Goal: Task Accomplishment & Management: Manage account settings

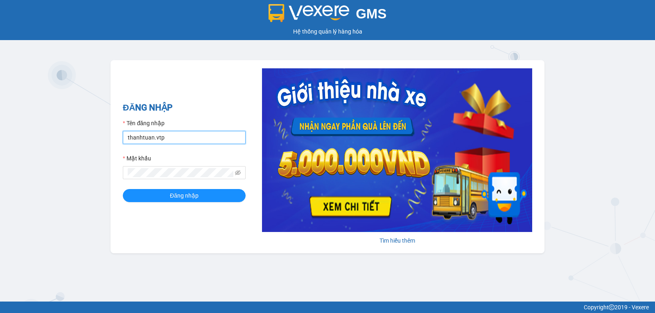
drag, startPoint x: 201, startPoint y: 140, endPoint x: 199, endPoint y: 147, distance: 7.1
click at [201, 140] on input "thanhtuan.vtp" at bounding box center [184, 137] width 123 height 13
type input "vanson.vtp"
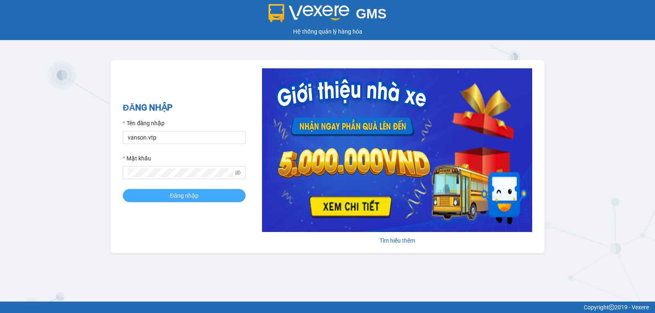
click at [174, 196] on span "Đăng nhập" at bounding box center [184, 195] width 29 height 9
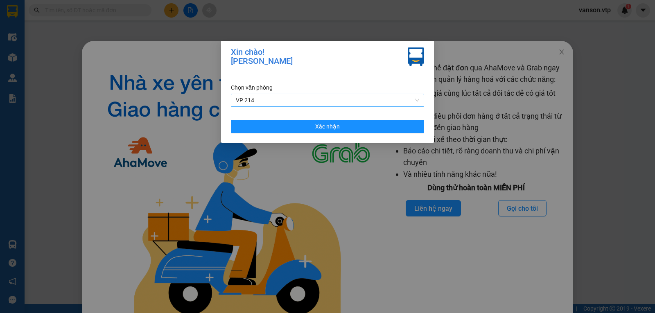
click at [329, 96] on span "VP 214" at bounding box center [327, 100] width 183 height 12
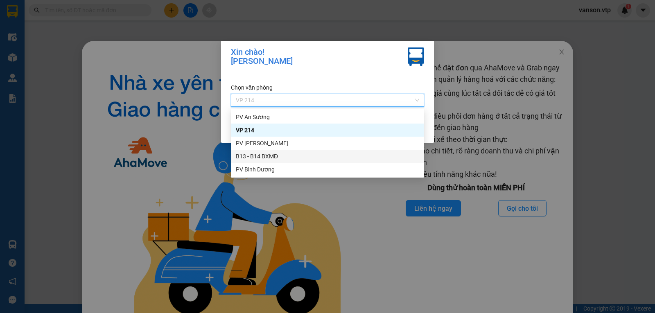
click at [265, 155] on div "B13 - B14 BXMĐ" at bounding box center [327, 156] width 183 height 9
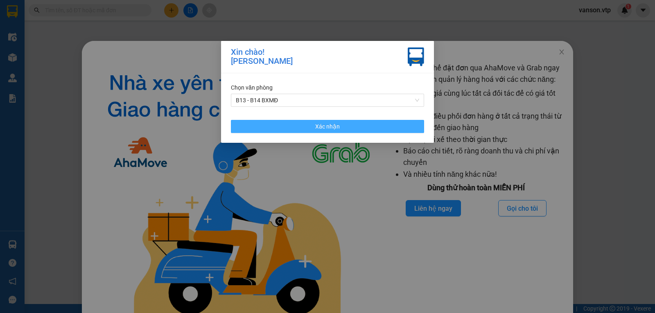
click at [285, 131] on button "Xác nhận" at bounding box center [327, 126] width 193 height 13
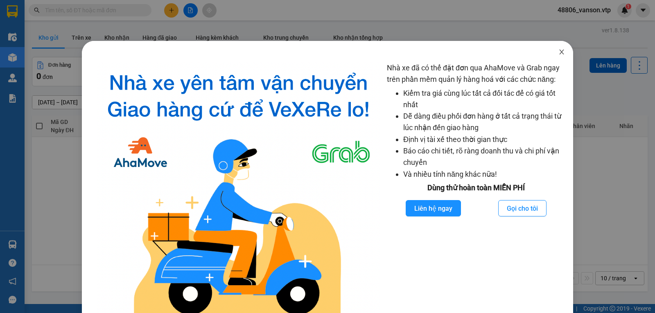
click at [559, 54] on icon "close" at bounding box center [561, 52] width 7 height 7
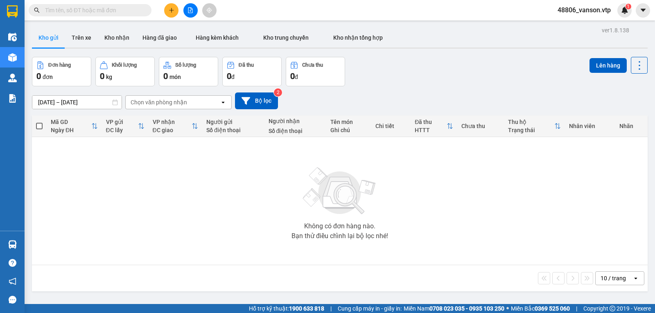
click at [596, 13] on span "48806_vanson.vtp" at bounding box center [584, 10] width 66 height 10
click at [581, 25] on span "Đăng xuất" at bounding box center [588, 25] width 48 height 9
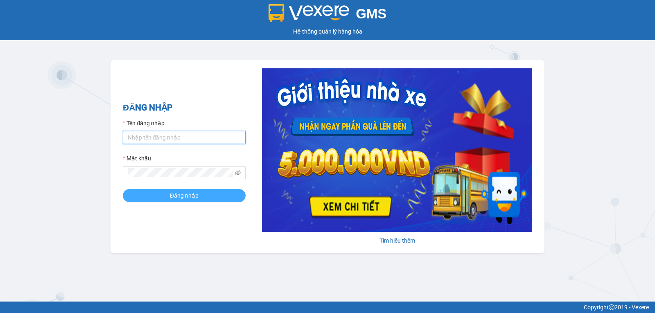
type input "vanson.vtp"
click at [164, 196] on button "Đăng nhập" at bounding box center [184, 195] width 123 height 13
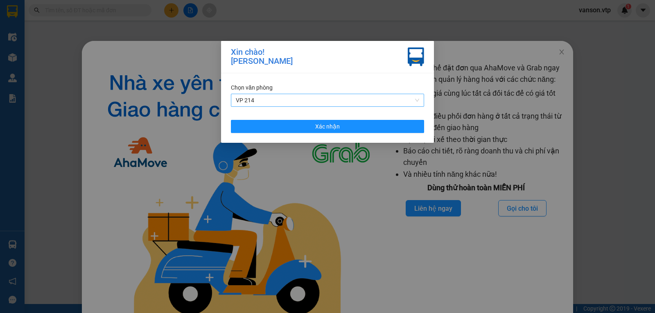
click at [290, 97] on span "VP 214" at bounding box center [327, 100] width 183 height 12
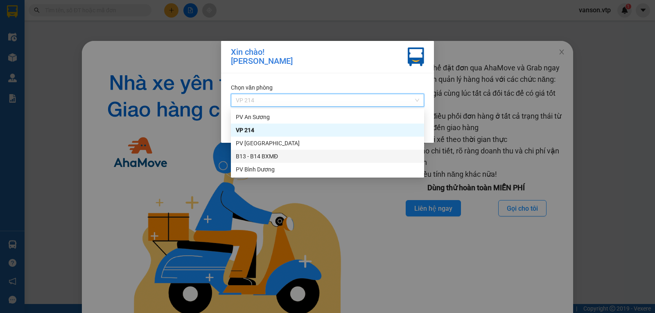
click at [270, 158] on div "B13 - B14 BXMĐ" at bounding box center [327, 156] width 183 height 9
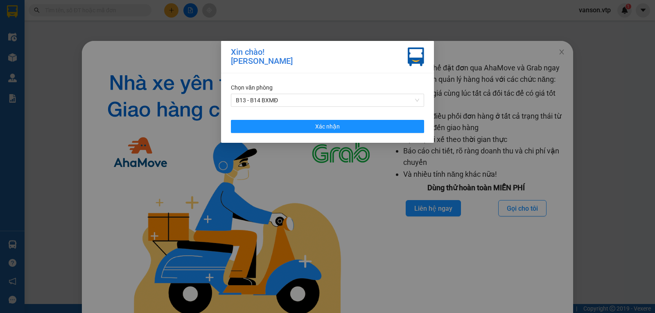
click at [290, 138] on div "Chọn văn phòng B13 - B14 BXMĐ Xác nhận" at bounding box center [327, 108] width 213 height 70
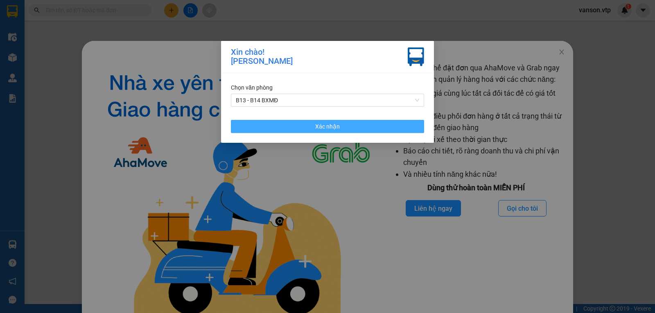
click at [294, 133] on button "Xác nhận" at bounding box center [327, 126] width 193 height 13
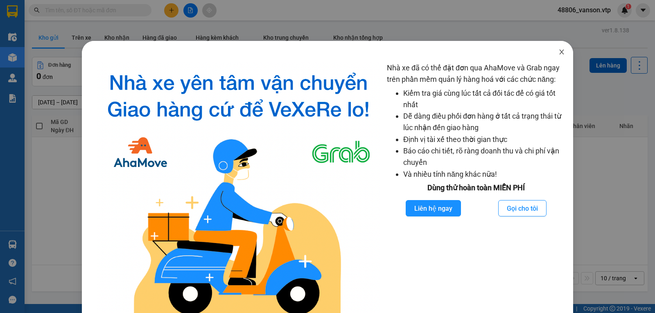
click at [558, 55] on icon "close" at bounding box center [561, 52] width 7 height 7
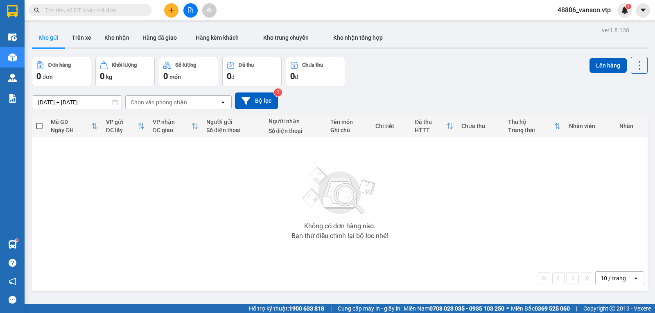
click at [98, 9] on input "text" at bounding box center [93, 10] width 97 height 9
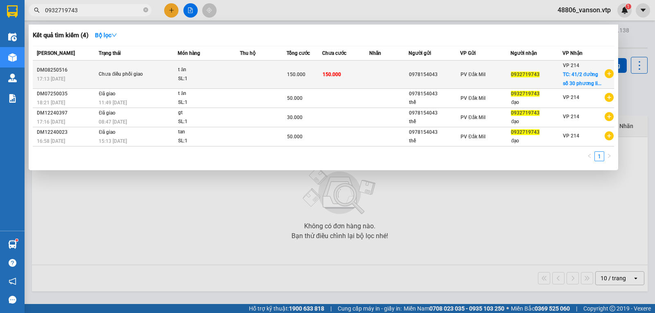
type input "0932719743"
click at [374, 73] on td at bounding box center [388, 75] width 39 height 28
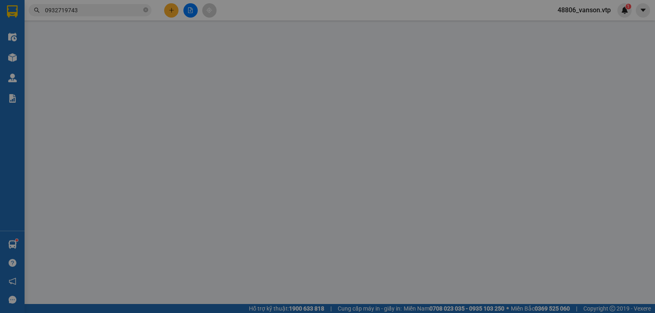
type input "3.000"
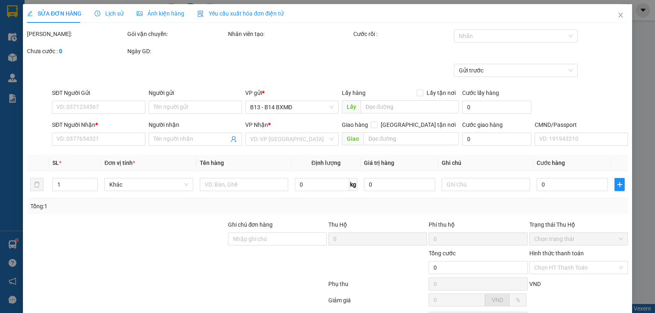
type input "0978154043"
type input "0932719743"
checkbox input "true"
type input "41/2 đường số 30 phương linh đông thành phố thủ đức"
type input "150.000"
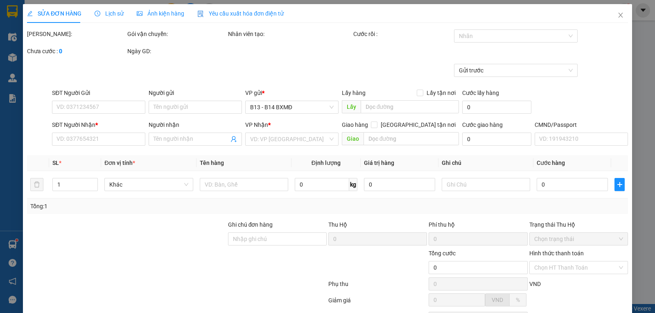
type input "150.000"
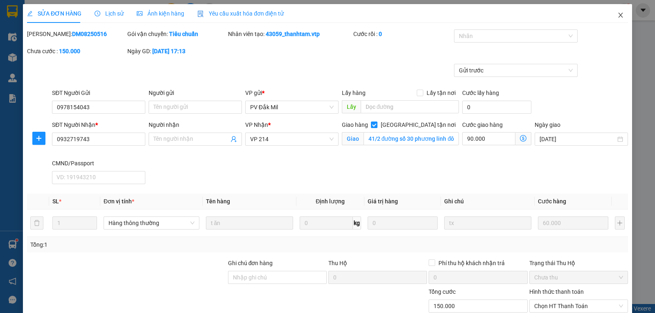
click at [612, 19] on span "Close" at bounding box center [620, 15] width 23 height 23
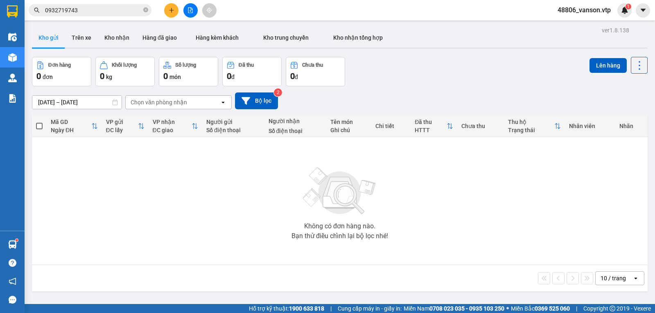
click at [105, 12] on input "0932719743" at bounding box center [93, 10] width 97 height 9
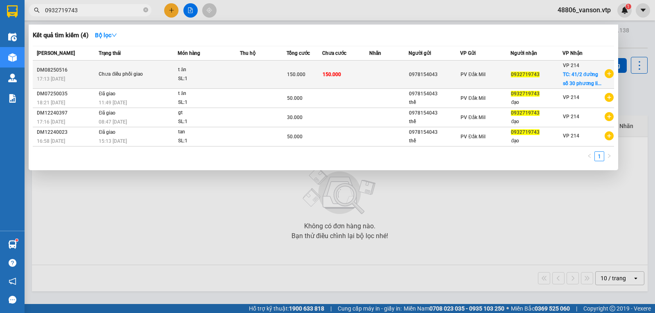
click at [385, 75] on td at bounding box center [388, 75] width 39 height 28
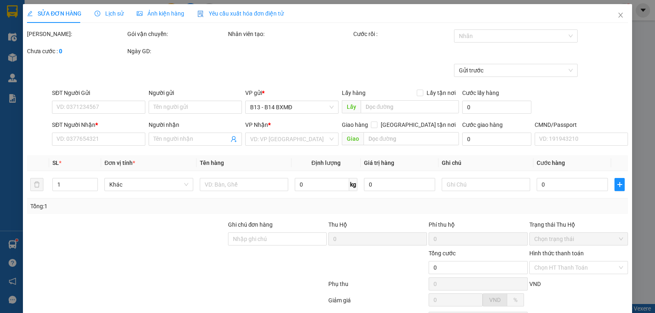
type input "3.000"
type input "0978154043"
type input "0932719743"
checkbox input "true"
type input "41/2 đường số 30 phương linh đông thành phố thủ đức"
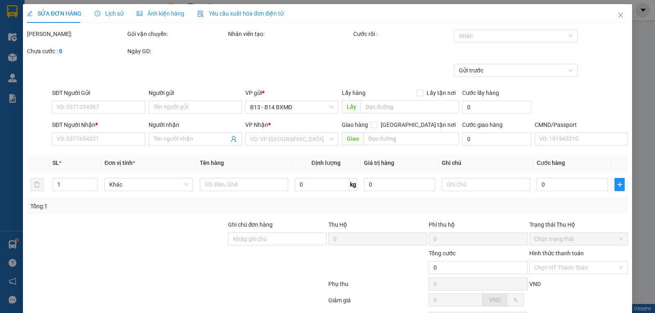
type input "150.000"
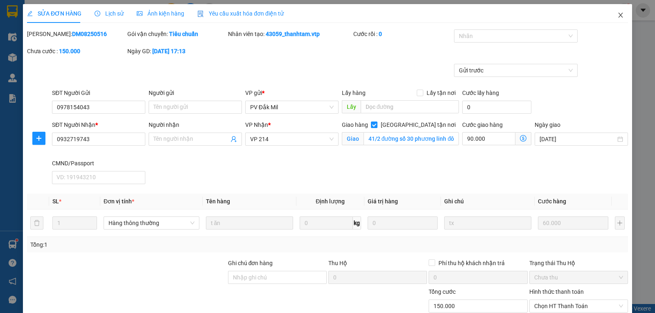
click at [618, 14] on icon "close" at bounding box center [620, 15] width 5 height 5
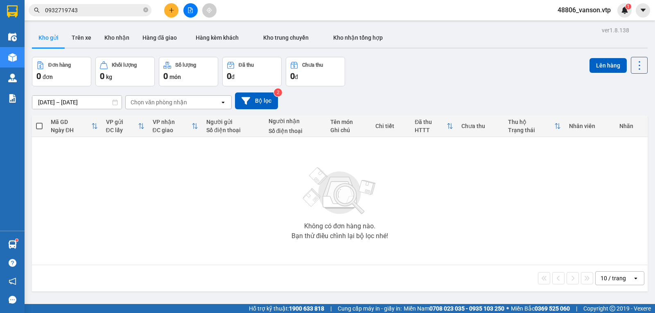
click at [95, 10] on input "0932719743" at bounding box center [93, 10] width 97 height 9
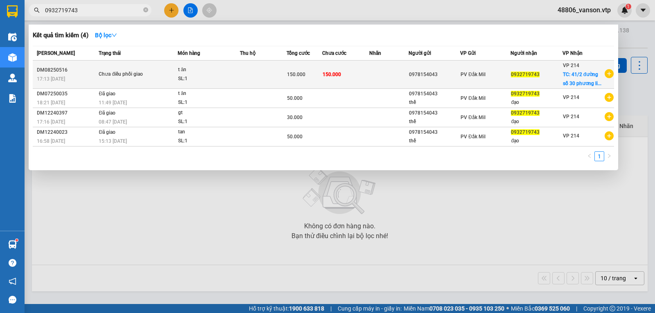
click at [297, 81] on td "150.000" at bounding box center [305, 75] width 36 height 28
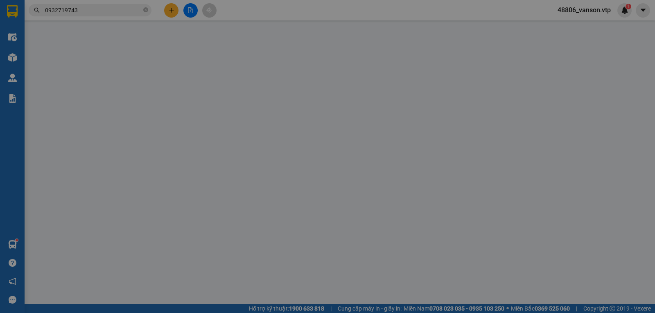
type input "3.000"
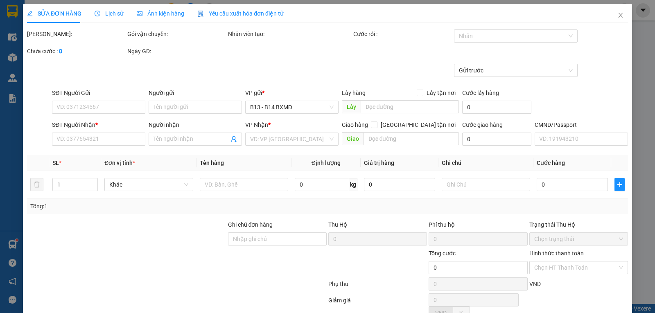
type input "0978154043"
type input "0932719743"
checkbox input "true"
type input "41/2 đường số 30 phương linh đông thành phố thủ đức"
type input "150.000"
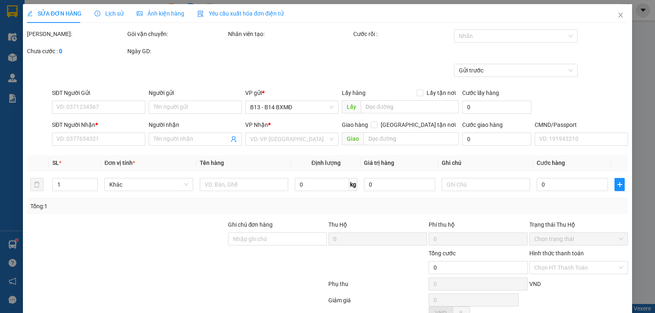
type input "150.000"
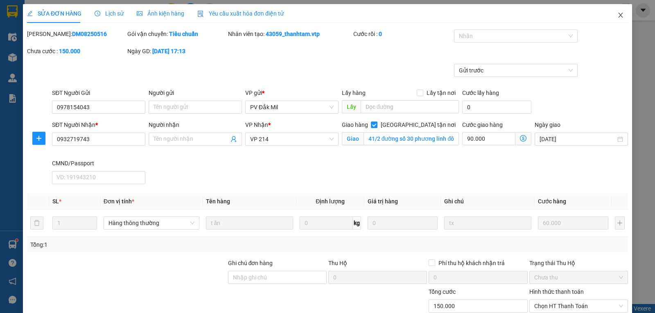
click at [617, 18] on icon "close" at bounding box center [620, 15] width 7 height 7
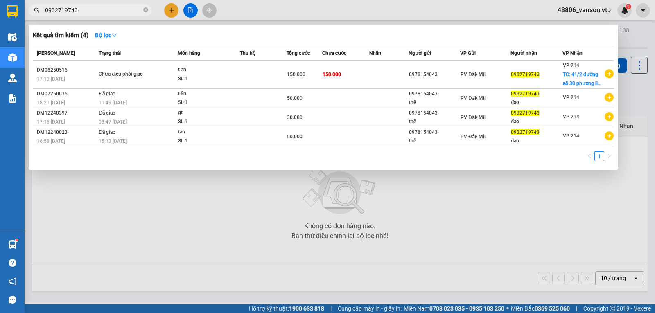
click at [105, 14] on input "0932719743" at bounding box center [93, 10] width 97 height 9
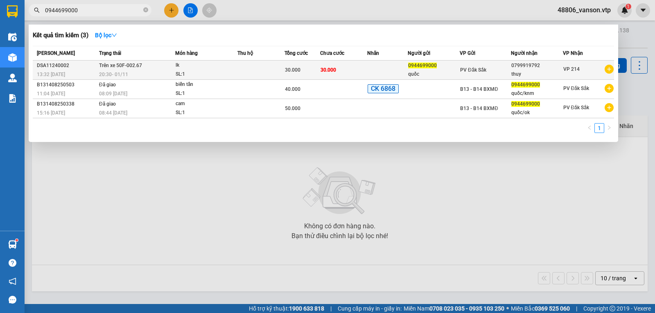
click at [368, 69] on td at bounding box center [387, 70] width 41 height 19
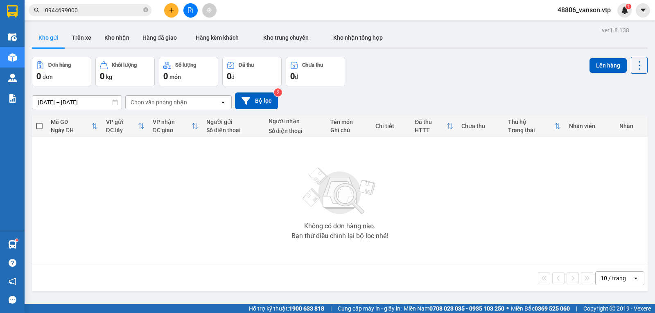
click at [106, 9] on input "0944699000" at bounding box center [93, 10] width 97 height 9
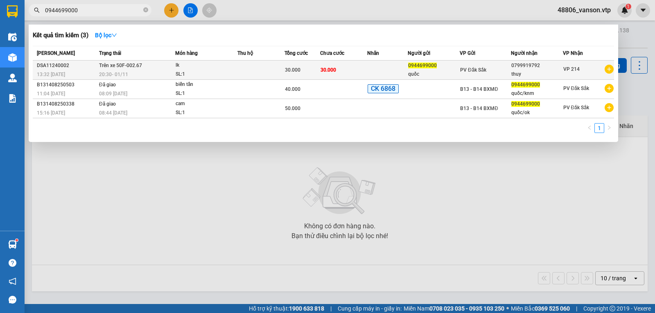
click at [391, 69] on td at bounding box center [387, 70] width 41 height 19
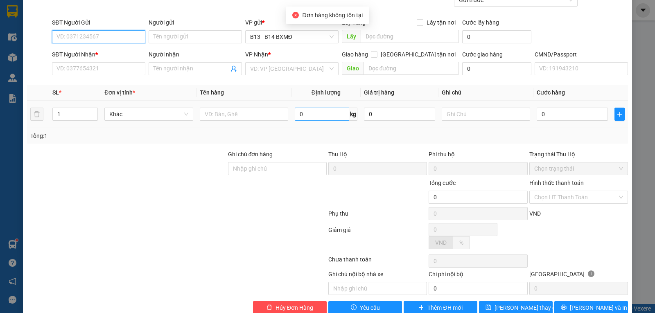
scroll to position [82, 0]
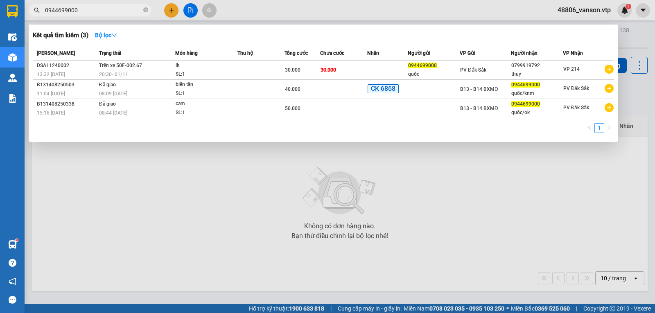
click at [103, 10] on input "0944699000" at bounding box center [93, 10] width 97 height 9
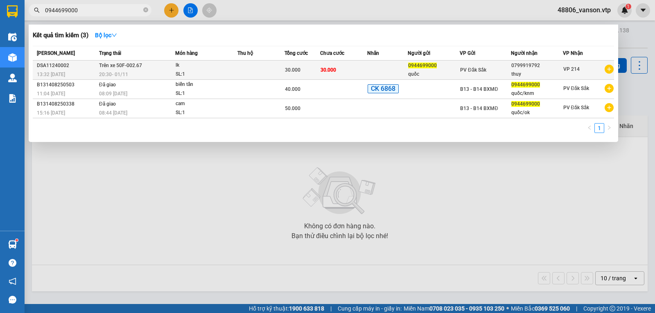
click at [377, 71] on td at bounding box center [387, 70] width 41 height 19
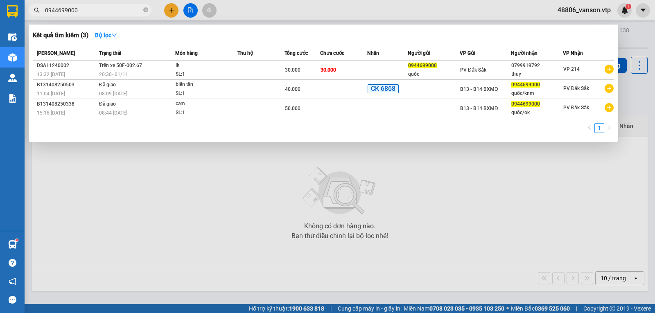
click at [85, 9] on input "0944699000" at bounding box center [93, 10] width 97 height 9
type input "0"
type input "0944699000"
click at [144, 12] on icon "close-circle" at bounding box center [145, 9] width 5 height 5
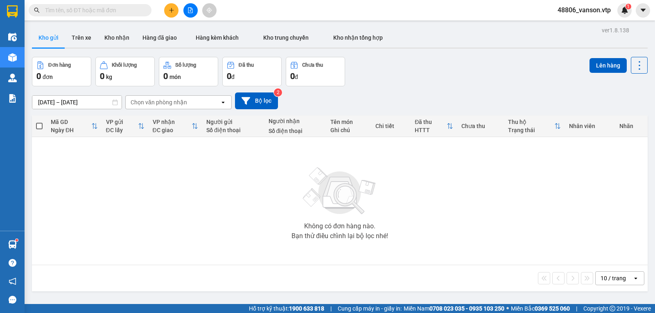
click at [97, 11] on input "text" at bounding box center [93, 10] width 97 height 9
click at [172, 10] on icon "plus" at bounding box center [172, 10] width 6 height 6
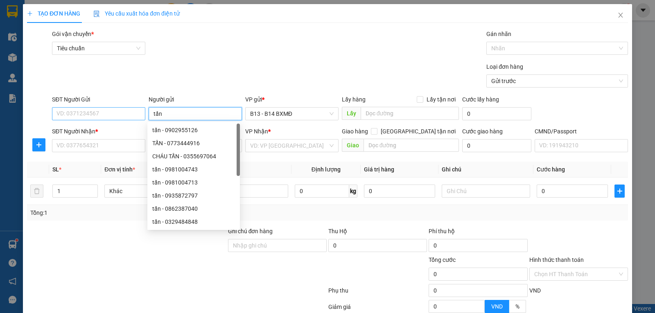
type input "tấn"
click at [107, 118] on input "SĐT Người Gửi" at bounding box center [98, 113] width 93 height 13
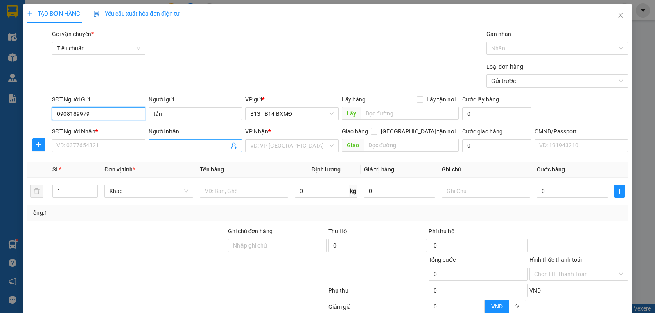
type input "0908189979"
click at [169, 146] on input "Người nhận" at bounding box center [191, 145] width 75 height 9
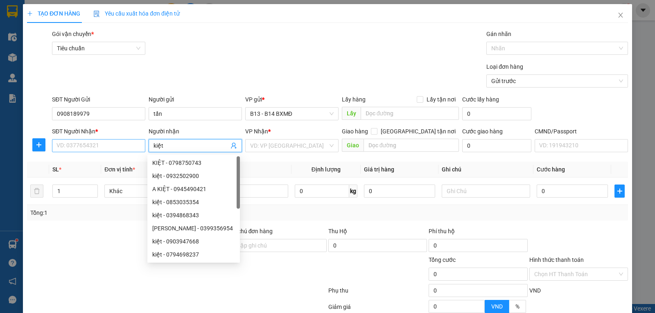
type input "kiệt"
click at [121, 143] on input "SĐT Người Nhận *" at bounding box center [98, 145] width 93 height 13
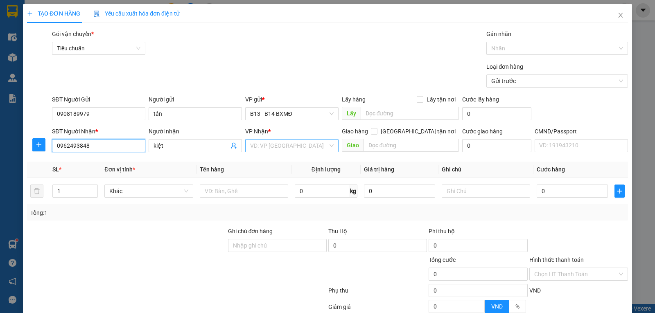
type input "0962493848"
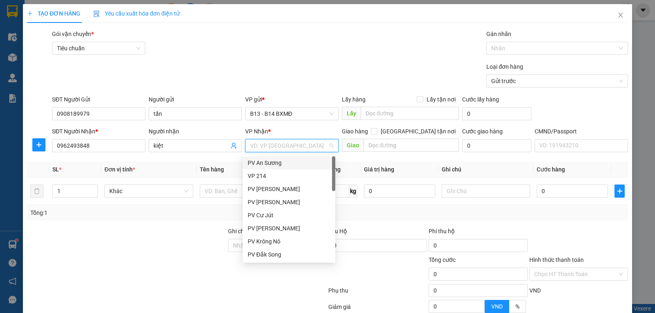
click at [282, 147] on input "search" at bounding box center [289, 146] width 78 height 12
type input "dm"
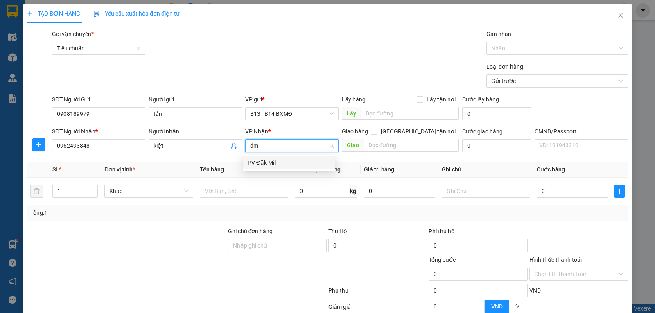
click at [278, 160] on div "PV Đắk Mil" at bounding box center [289, 162] width 83 height 9
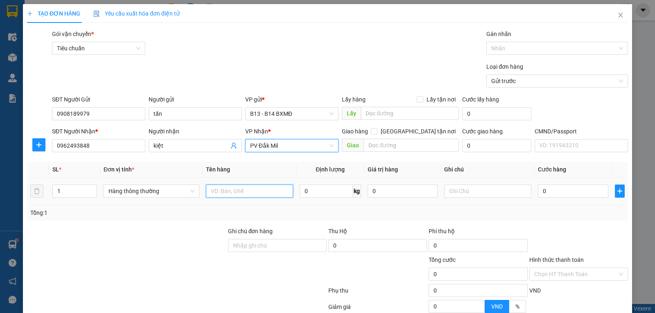
click at [233, 191] on input "text" at bounding box center [249, 191] width 87 height 13
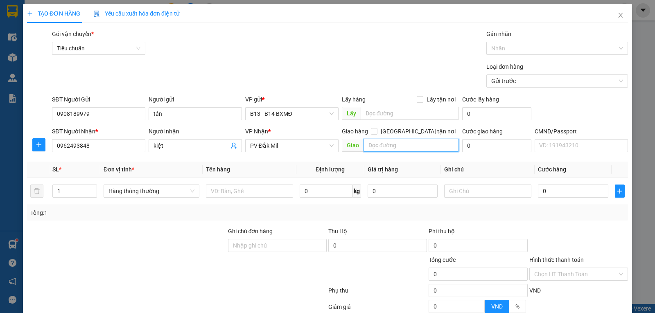
click at [391, 147] on input "text" at bounding box center [412, 145] width 96 height 13
type input "hn"
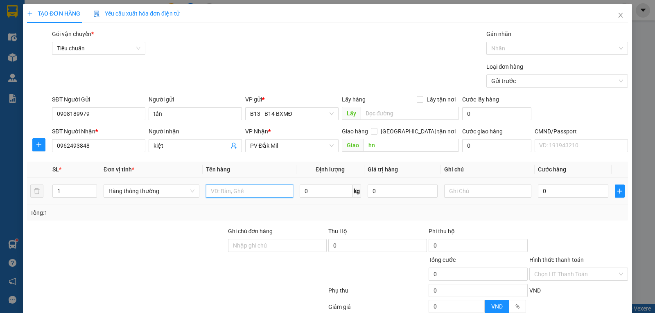
click at [261, 192] on input "text" at bounding box center [249, 191] width 87 height 13
type input "lk"
click at [457, 192] on input "text" at bounding box center [487, 191] width 87 height 13
type input "h"
click at [543, 190] on input "0" at bounding box center [573, 191] width 70 height 13
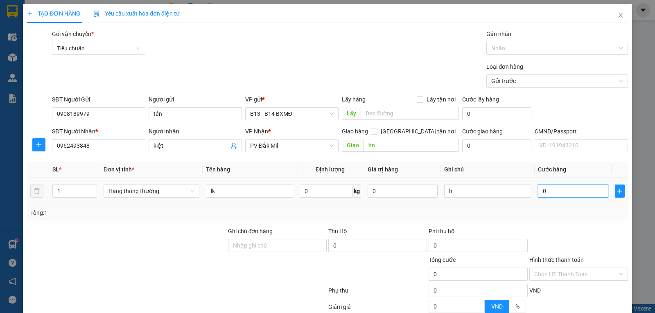
type input "3"
type input "30"
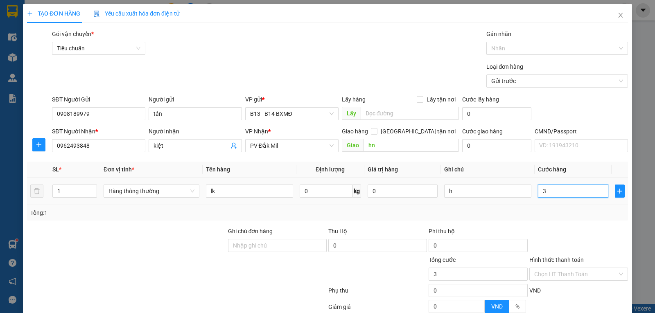
type input "30"
type input "3"
type input "0"
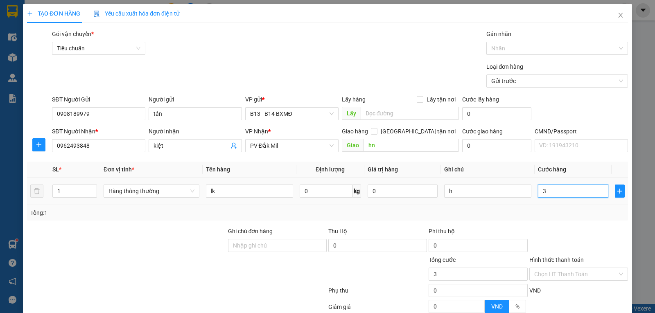
type input "0"
type input "05"
type input "5"
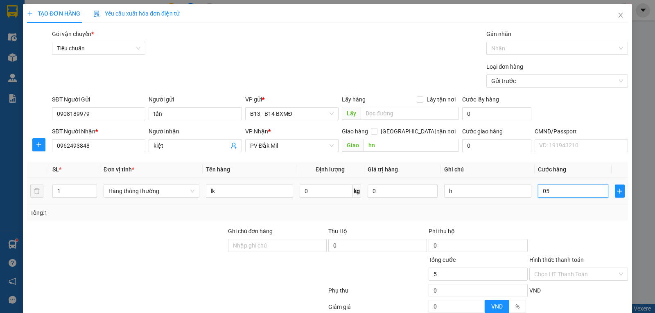
type input "050"
type input "50"
type input "0.500"
type input "500"
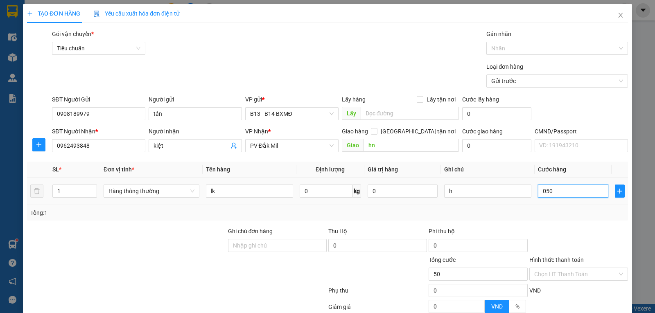
type input "500"
type input "050"
type input "50"
type input "05"
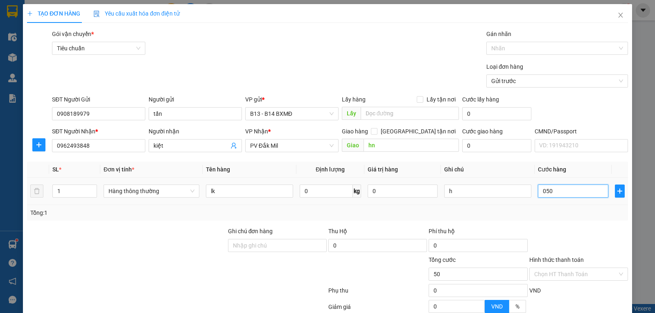
type input "5"
type input "0"
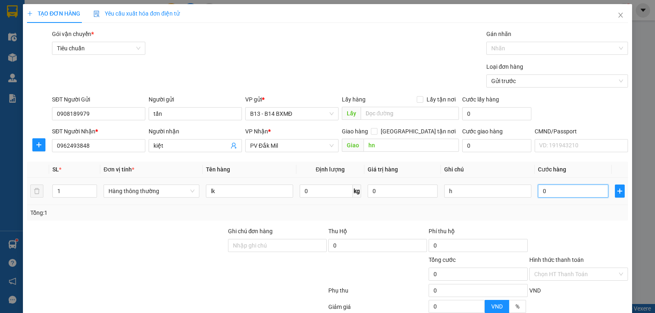
click at [538, 191] on input "0" at bounding box center [573, 191] width 70 height 13
type input "50"
type input "500"
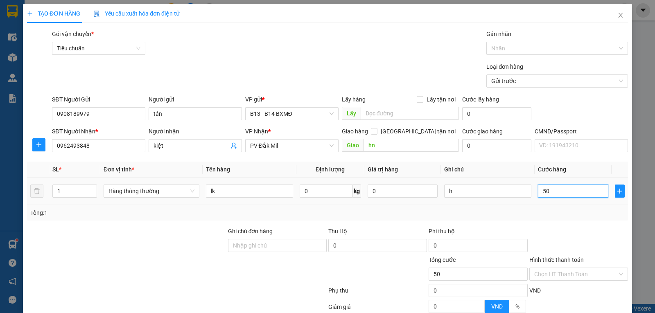
type input "500"
type input "5.000"
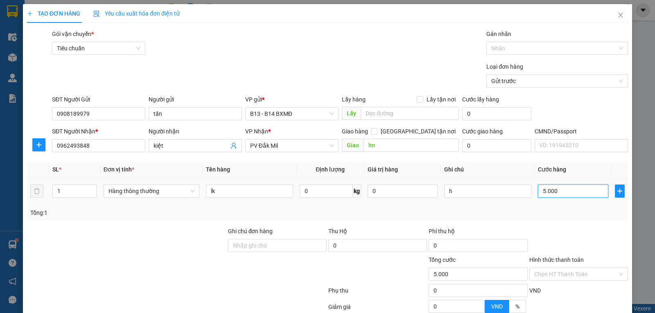
type input "50.000"
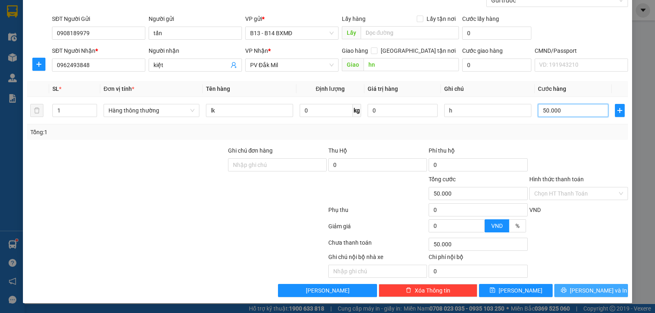
type input "50.000"
click at [578, 292] on span "Lưu và In" at bounding box center [598, 290] width 57 height 9
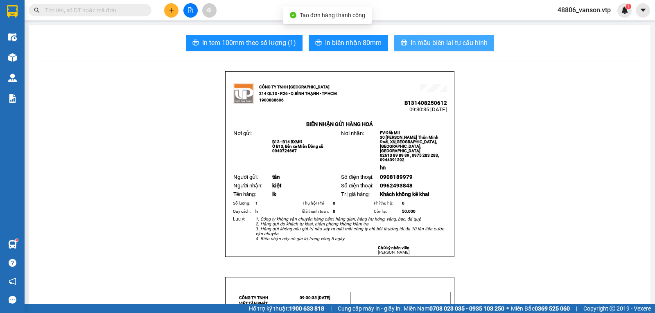
click at [447, 44] on span "In mẫu biên lai tự cấu hình" at bounding box center [449, 43] width 77 height 10
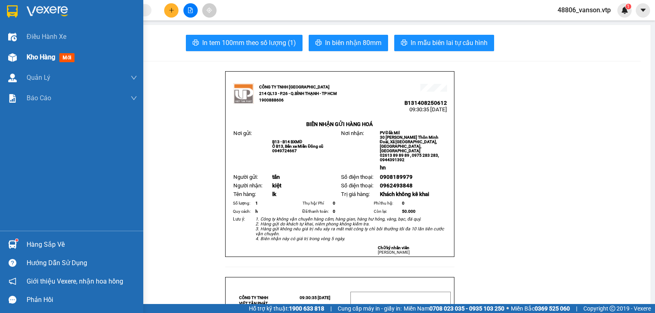
drag, startPoint x: 37, startPoint y: 56, endPoint x: 43, endPoint y: 57, distance: 6.6
click at [37, 56] on span "Kho hàng" at bounding box center [41, 57] width 29 height 8
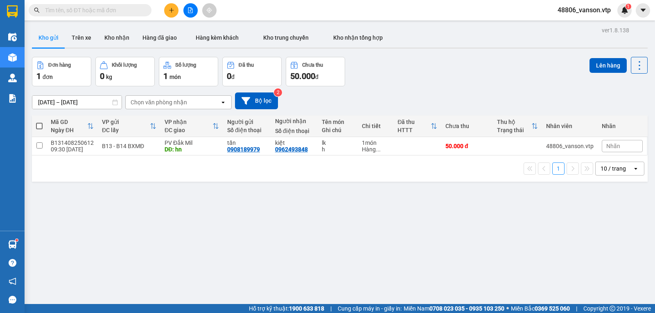
click at [102, 9] on input "text" at bounding box center [93, 10] width 97 height 9
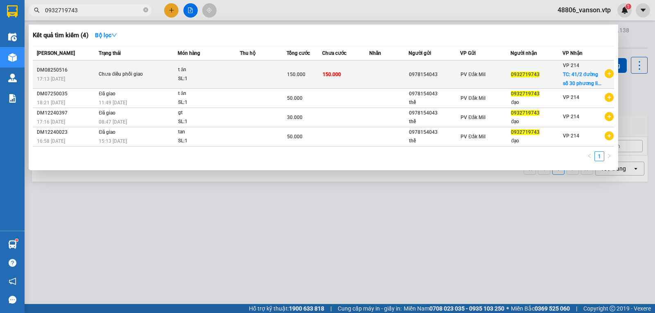
type input "0932719743"
click at [334, 72] on span "150.000" at bounding box center [332, 75] width 18 height 6
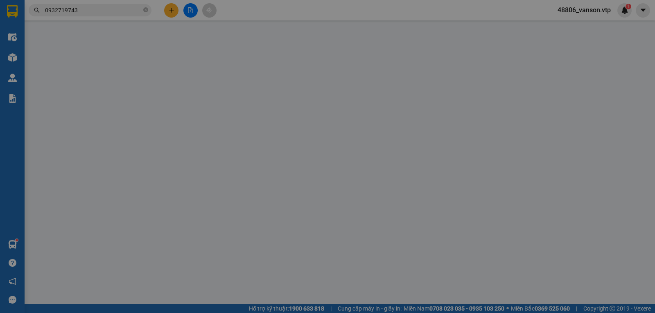
type input "3.000"
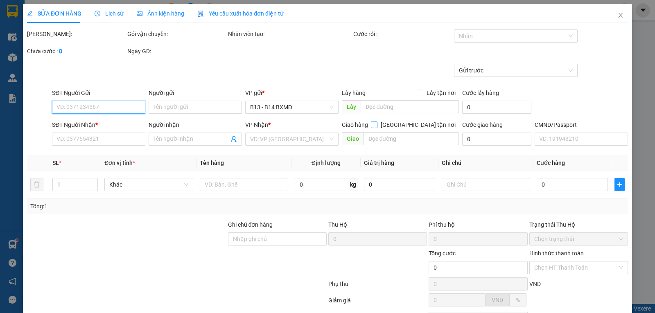
type input "0978154043"
type input "0932719743"
checkbox input "true"
type input "41/2 đường số 30 phương linh đông thành phố thủ đức"
type input "150.000"
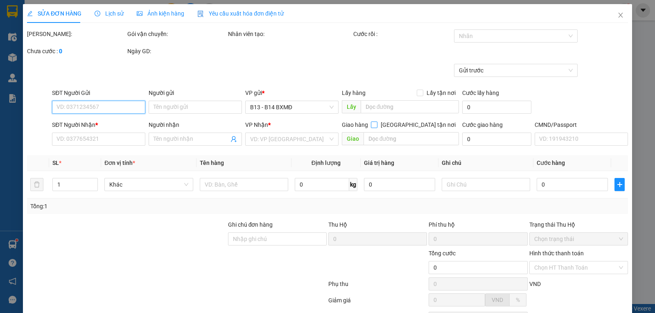
type input "150.000"
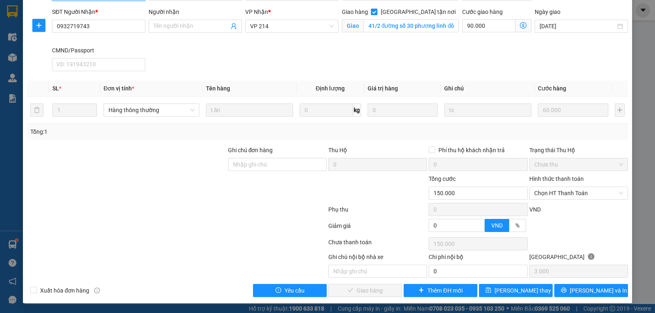
scroll to position [115, 0]
click at [589, 293] on span "Lưu và In" at bounding box center [598, 290] width 57 height 9
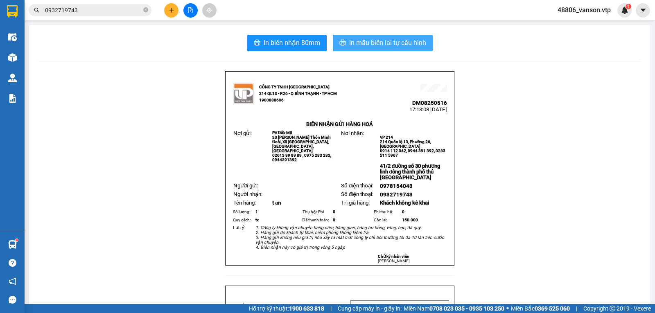
click at [399, 42] on span "In mẫu biên lai tự cấu hình" at bounding box center [387, 43] width 77 height 10
click at [147, 9] on icon "close-circle" at bounding box center [145, 9] width 5 height 5
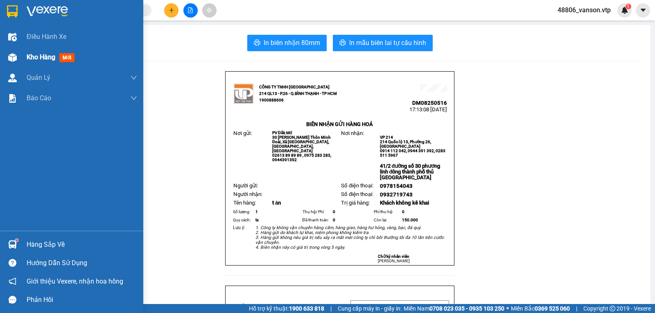
click at [13, 57] on img at bounding box center [12, 57] width 9 height 9
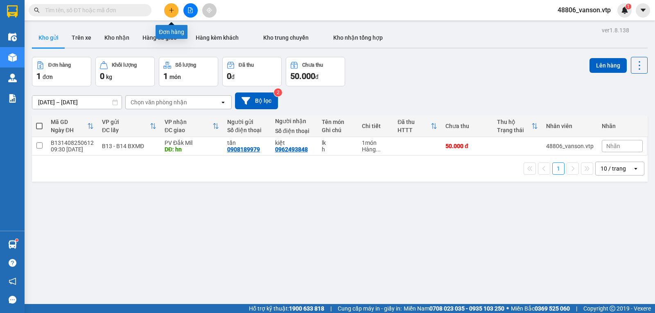
click at [172, 14] on button at bounding box center [171, 10] width 14 height 14
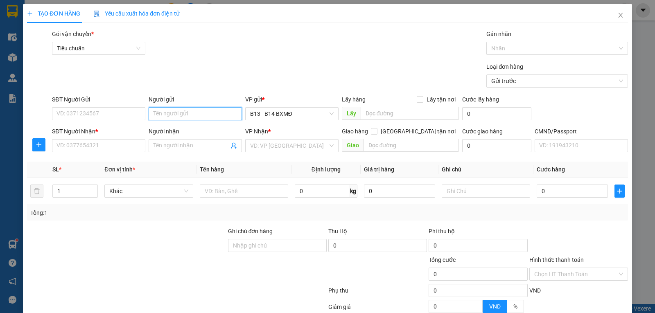
click at [187, 113] on input "Người gửi" at bounding box center [195, 113] width 93 height 13
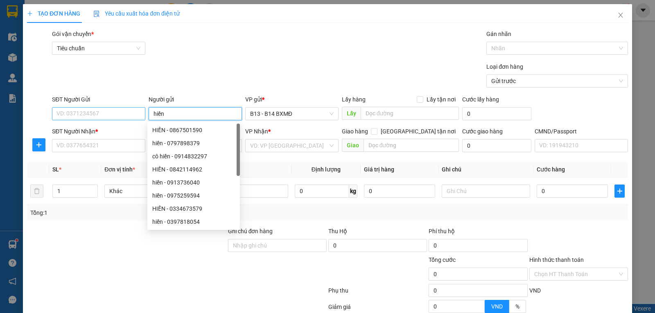
type input "hiền"
click at [135, 117] on input "SĐT Người Gửi" at bounding box center [98, 113] width 93 height 13
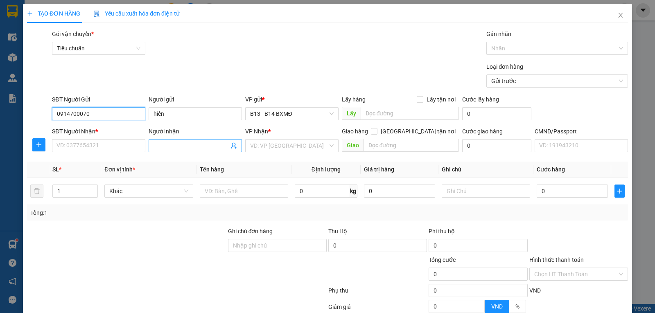
type input "0914700070"
click at [167, 141] on span at bounding box center [195, 145] width 93 height 13
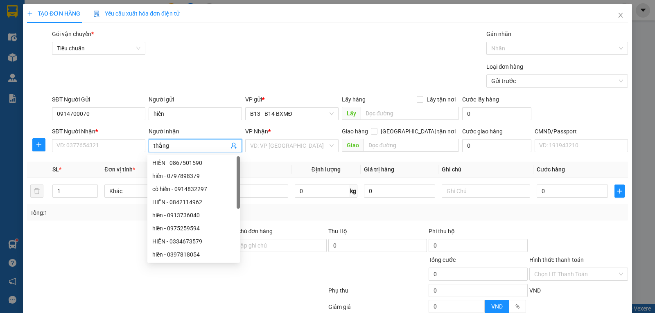
type input "thắng"
click at [114, 153] on div "SĐT Người Nhận * VD: 0377654321" at bounding box center [98, 141] width 93 height 29
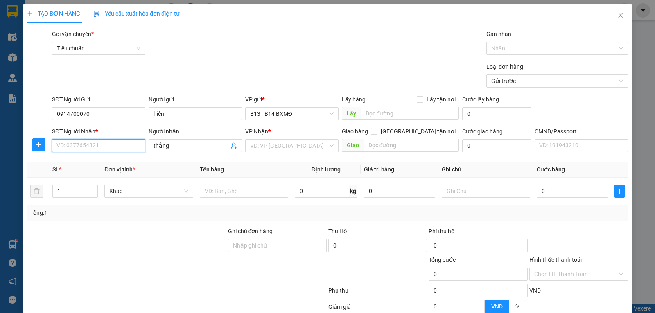
click at [115, 150] on input "SĐT Người Nhận *" at bounding box center [98, 145] width 93 height 13
type input "0817989987"
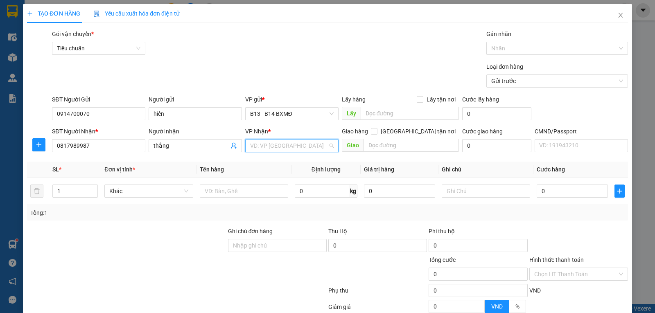
click at [315, 150] on input "search" at bounding box center [289, 146] width 78 height 12
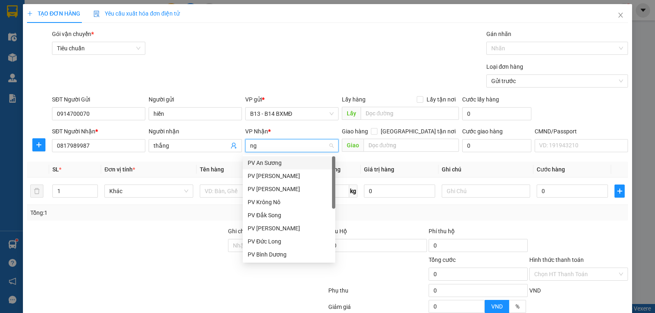
type input "n"
type input "gn"
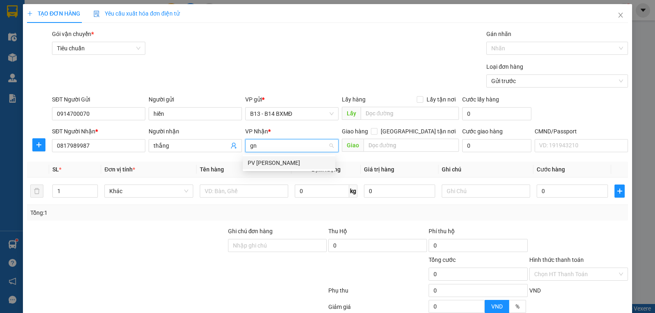
click at [289, 162] on div "PV Gia Nghĩa" at bounding box center [289, 162] width 83 height 9
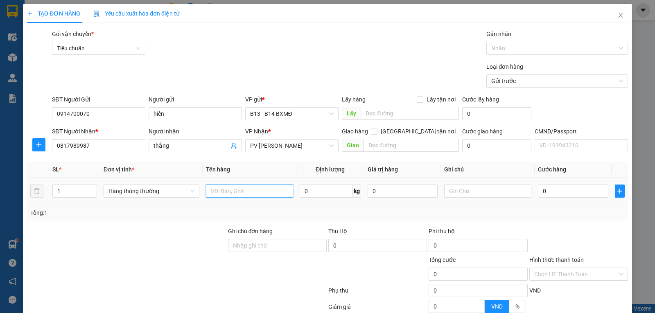
click at [249, 194] on input "text" at bounding box center [249, 191] width 87 height 13
type input "d"
type input "cua"
click at [379, 148] on input "text" at bounding box center [412, 145] width 96 height 13
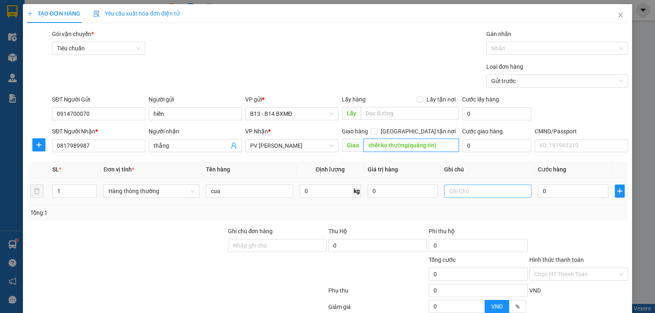
type input "chết ko thường(quảng tín)"
click at [466, 195] on input "text" at bounding box center [487, 191] width 87 height 13
type input "tx"
click at [553, 191] on input "0" at bounding box center [573, 191] width 70 height 13
type input "5"
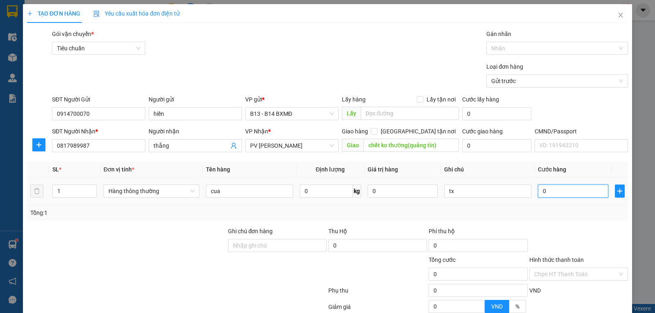
type input "5"
type input "50"
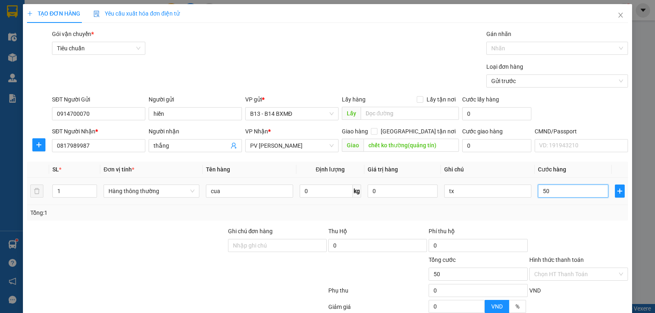
type input "500"
type input "5.000"
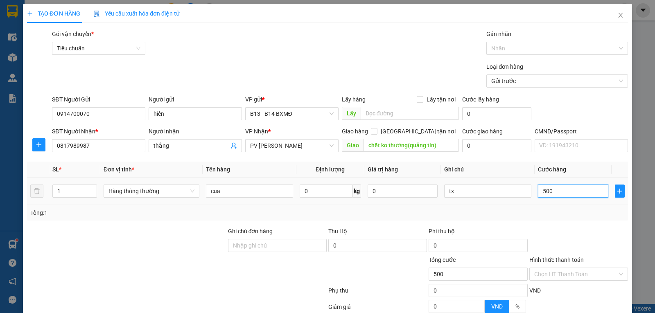
type input "5.000"
type input "50.000"
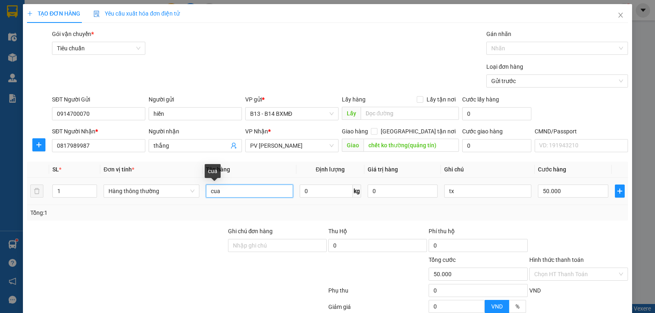
click at [250, 192] on input "cua" at bounding box center [249, 191] width 87 height 13
type input "cua+tc"
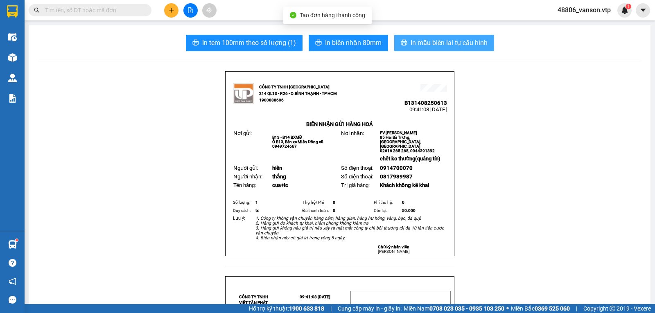
click at [443, 45] on span "In mẫu biên lai tự cấu hình" at bounding box center [449, 43] width 77 height 10
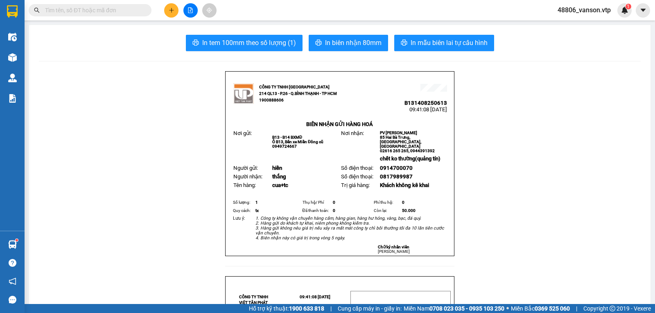
drag, startPoint x: 101, startPoint y: 9, endPoint x: 146, endPoint y: 13, distance: 45.1
click at [102, 10] on input "text" at bounding box center [93, 10] width 97 height 9
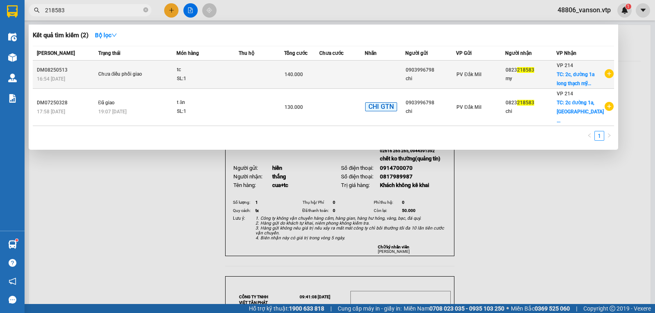
type input "218583"
click at [352, 77] on td at bounding box center [342, 75] width 46 height 28
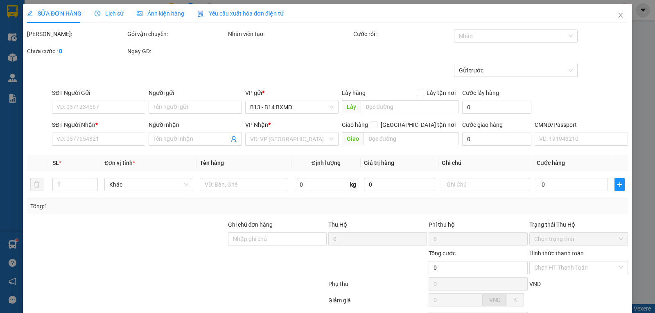
type input "3.000"
type input "0903996798"
type input "chi"
type input "0823218583"
type input "my"
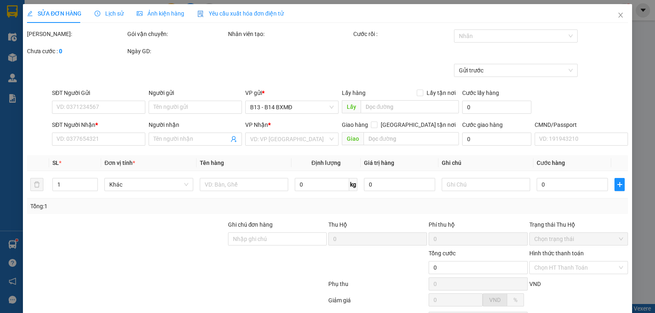
checkbox input "true"
type input "2c, dường 1a long thạch mỹ tp thủ đức"
type input "140.000"
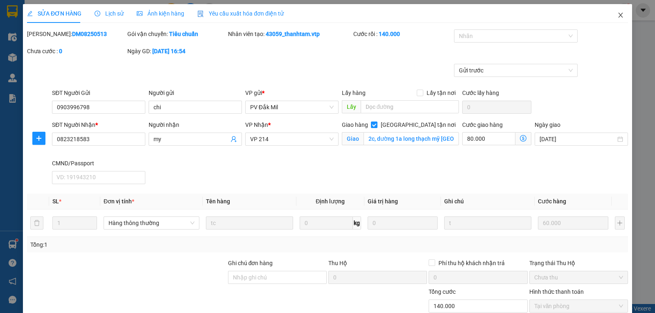
click at [617, 15] on icon "close" at bounding box center [620, 15] width 7 height 7
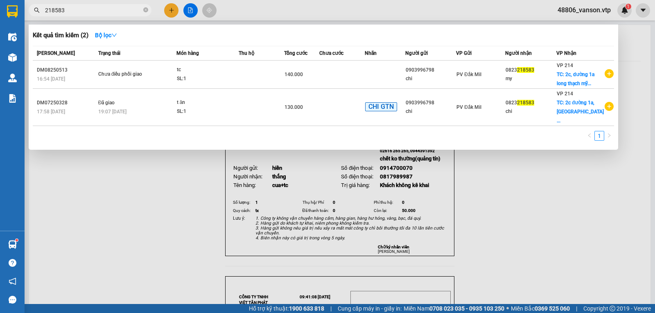
click at [75, 12] on input "218583" at bounding box center [93, 10] width 97 height 9
type input "2"
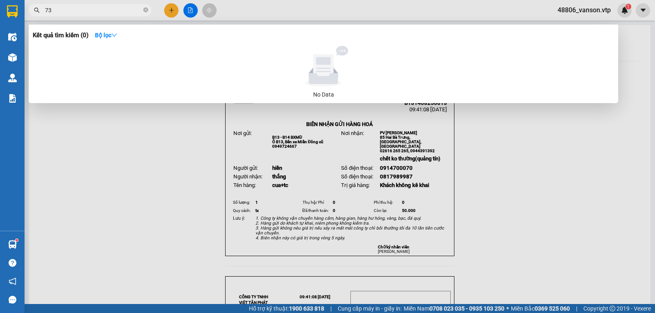
type input "7"
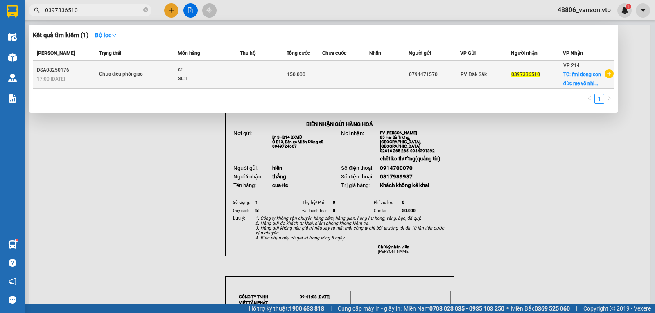
type input "0397336510"
click at [365, 75] on td at bounding box center [345, 75] width 47 height 28
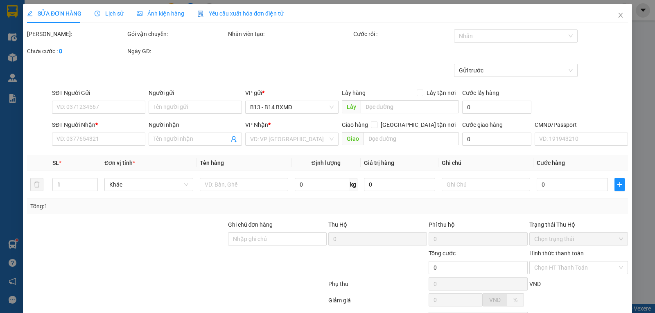
type input "0794471570"
type input "0397336510"
checkbox input "true"
type input "fmi dong con đức mẹ vô nhiễm phương bình chiêu thủ đức"
type input "150.000"
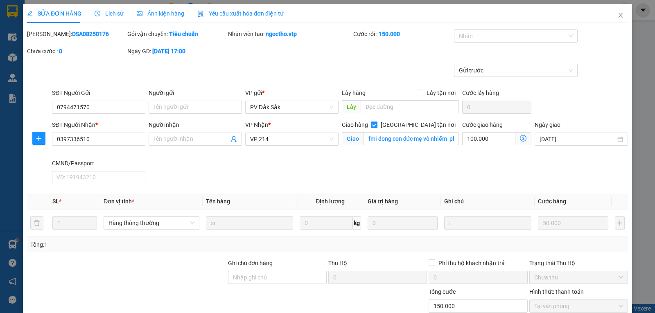
type input "2.500"
click at [617, 15] on span "Close" at bounding box center [620, 15] width 23 height 23
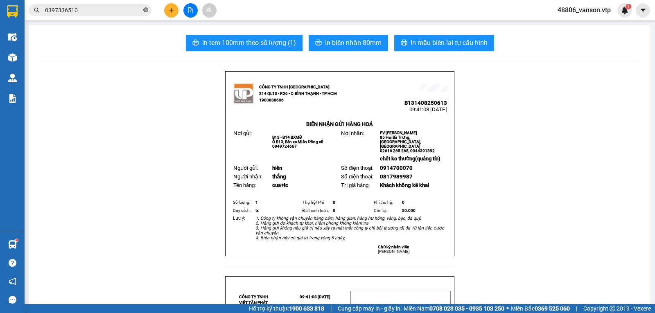
click at [145, 10] on icon "close-circle" at bounding box center [145, 9] width 5 height 5
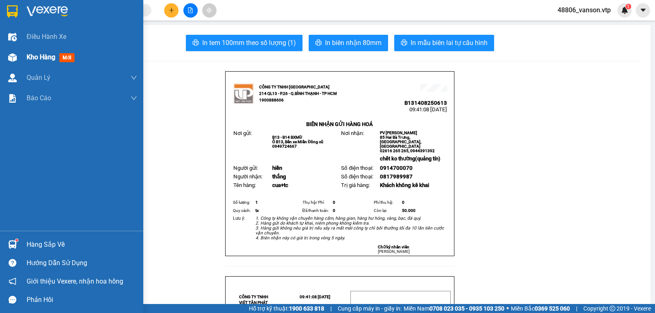
click at [38, 59] on span "Kho hàng" at bounding box center [41, 57] width 29 height 8
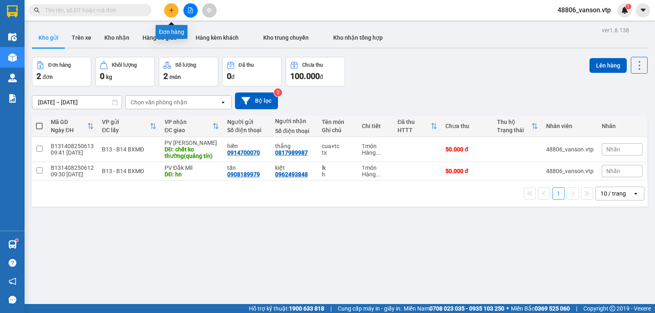
click at [173, 7] on icon "plus" at bounding box center [172, 10] width 6 height 6
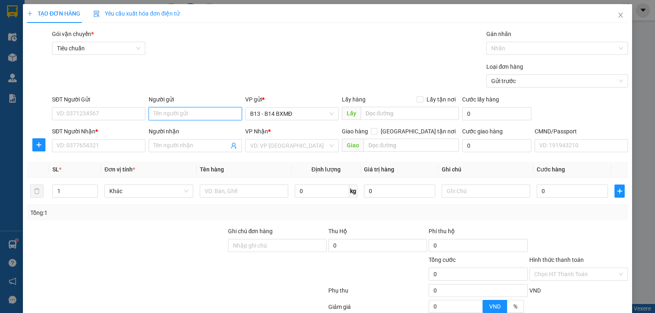
click at [187, 116] on input "Người gửi" at bounding box center [195, 113] width 93 height 13
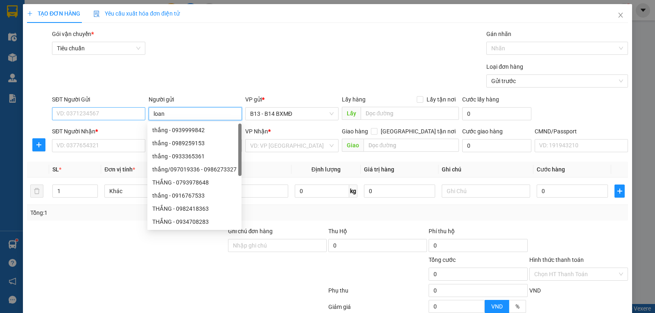
type input "loan"
click at [113, 118] on input "SĐT Người Gửi" at bounding box center [98, 113] width 93 height 13
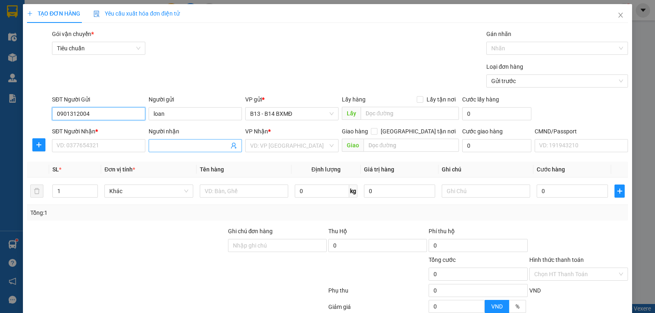
type input "0901312004"
click at [177, 149] on input "Người nhận" at bounding box center [191, 145] width 75 height 9
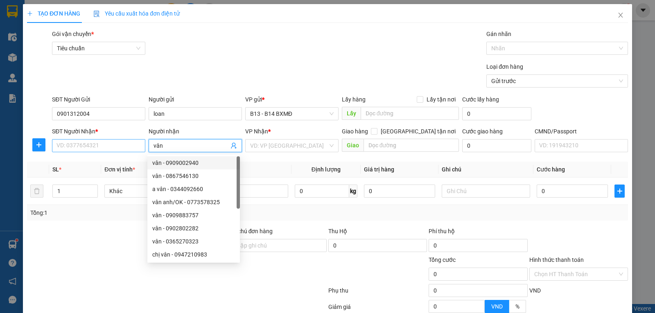
type input "vân"
click at [135, 149] on input "SĐT Người Nhận *" at bounding box center [98, 145] width 93 height 13
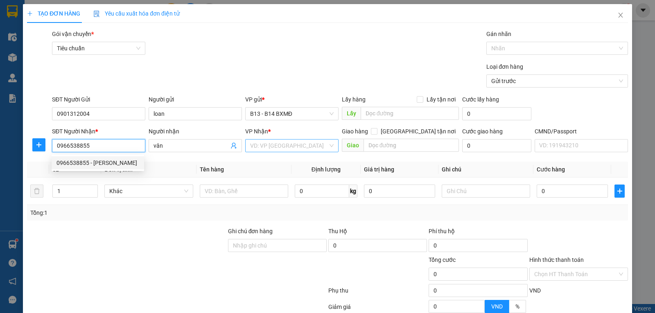
type input "0966538855"
click at [255, 150] on input "search" at bounding box center [289, 146] width 78 height 12
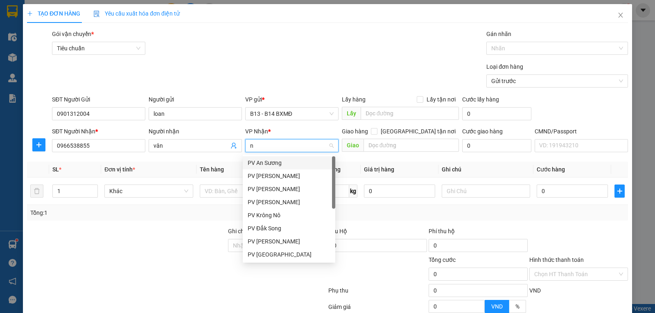
type input "nd"
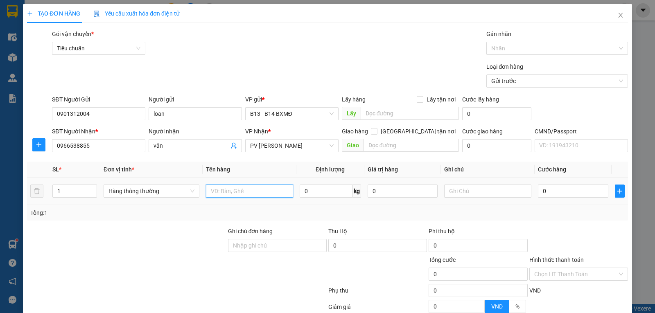
click at [241, 194] on input "text" at bounding box center [249, 191] width 87 height 13
type input "d"
type input "đl"
click at [472, 192] on input "text" at bounding box center [487, 191] width 87 height 13
type input "tx"
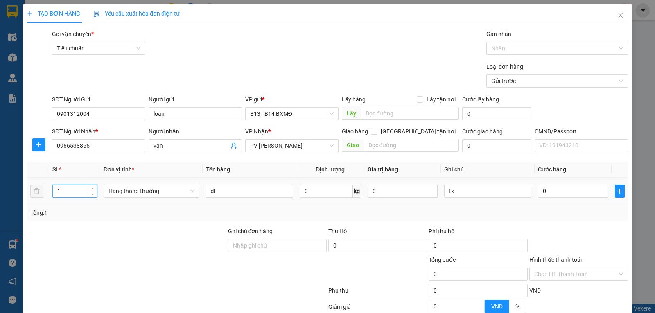
click at [70, 191] on input "1" at bounding box center [75, 191] width 44 height 12
type input "2"
click at [545, 193] on input "0" at bounding box center [573, 191] width 70 height 13
type input "1"
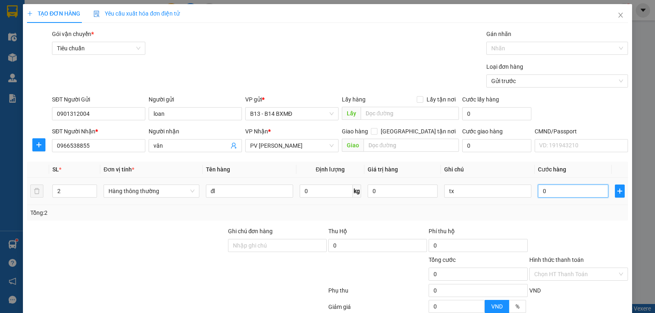
type input "1"
type input "15"
type input "150"
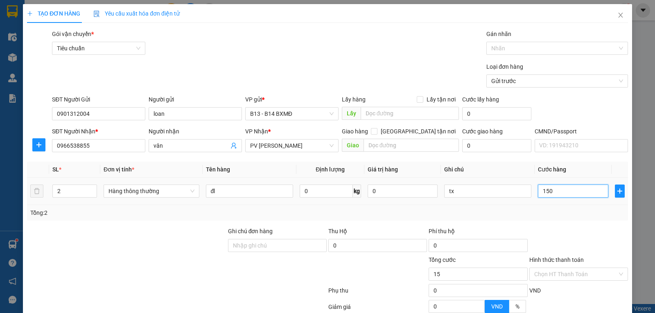
type input "150"
type input "1.500"
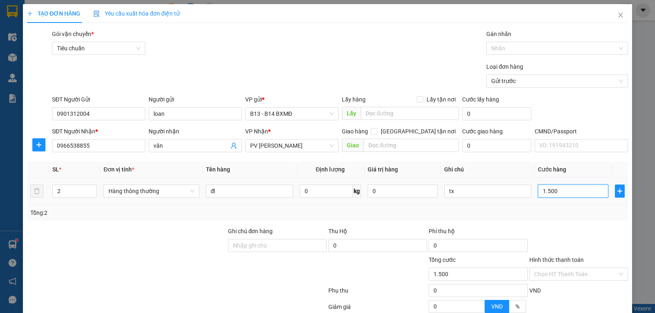
type input "15.000"
type input "150.000"
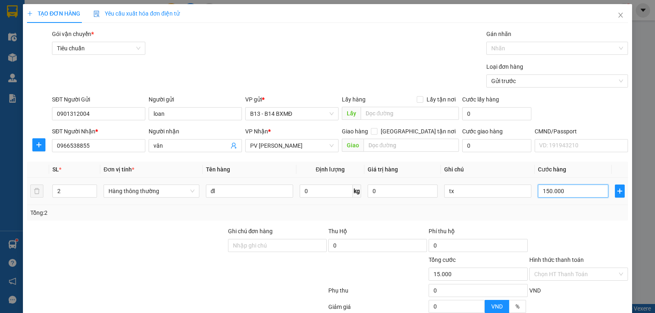
type input "150.000"
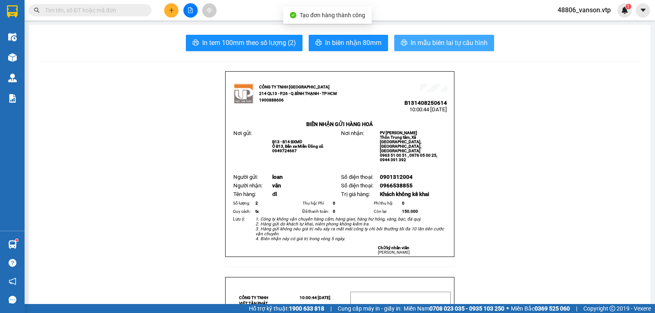
click at [437, 47] on span "In mẫu biên lai tự cấu hình" at bounding box center [449, 43] width 77 height 10
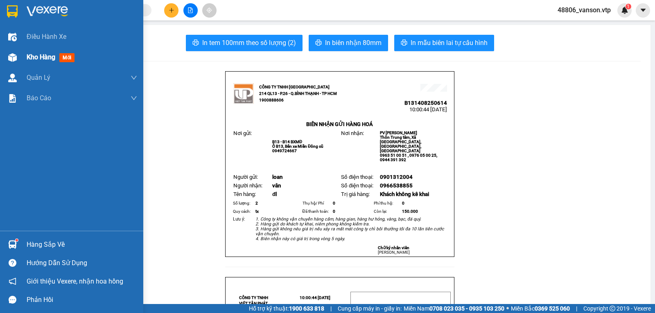
click at [31, 60] on span "Kho hàng" at bounding box center [41, 57] width 29 height 8
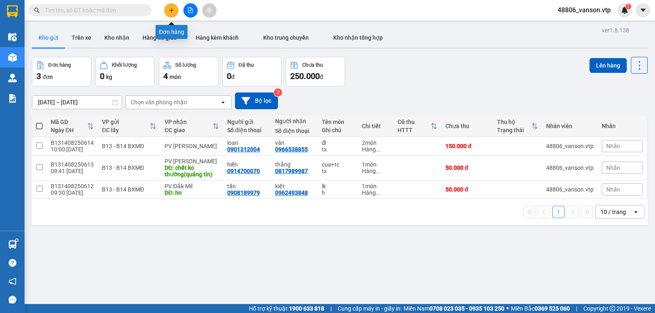
click at [170, 11] on icon "plus" at bounding box center [172, 10] width 6 height 6
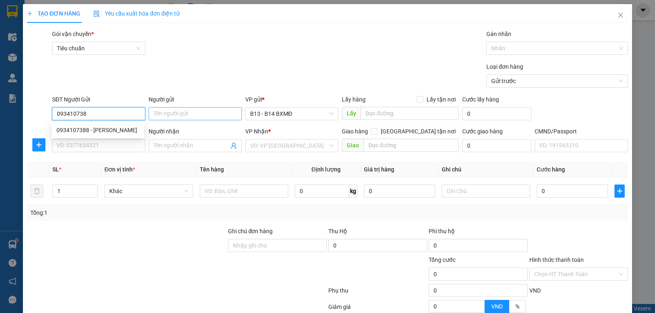
type input "0934107388"
click at [111, 132] on div "0934107388 - TRINH" at bounding box center [97, 130] width 83 height 9
type input "TRINH"
type input "0978543616"
type input "vy"
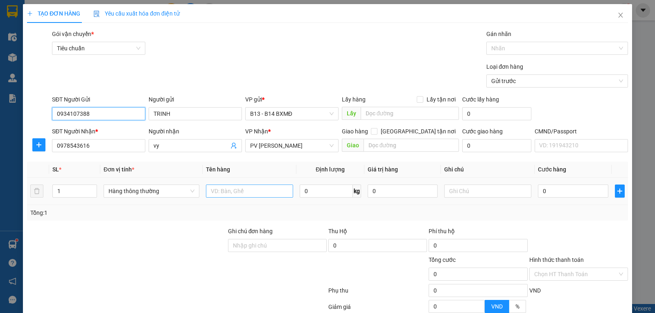
type input "0934107388"
click at [273, 194] on input "text" at bounding box center [249, 191] width 87 height 13
type input "pt"
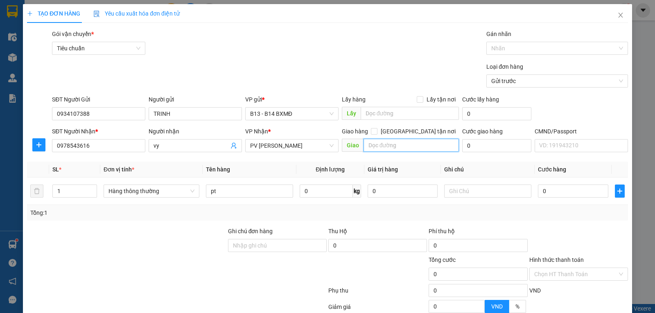
click at [413, 143] on input "text" at bounding box center [412, 145] width 96 height 13
type input "hn"
click at [554, 191] on input "0" at bounding box center [573, 191] width 70 height 13
type input "3"
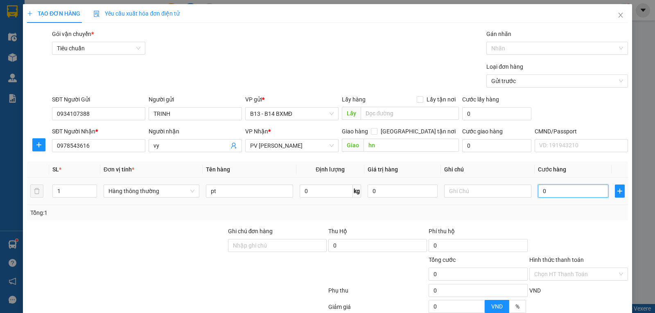
type input "3"
type input "30"
type input "300"
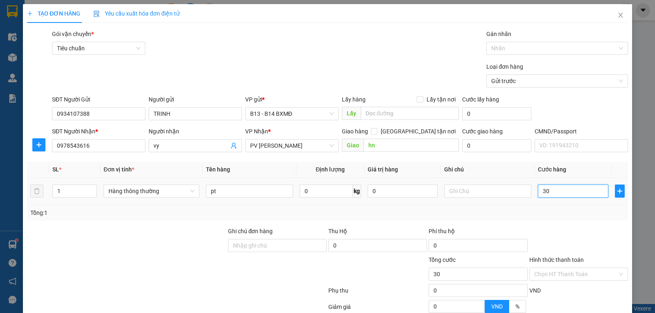
type input "300"
type input "3.000"
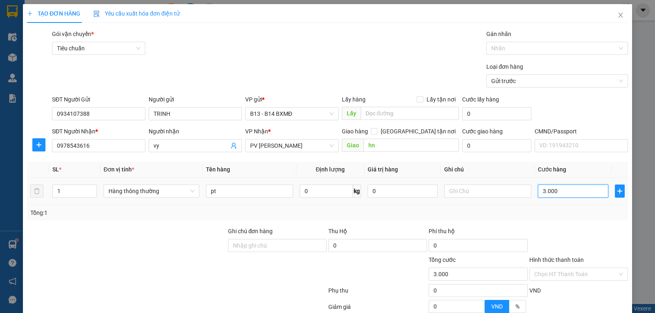
type input "30.000"
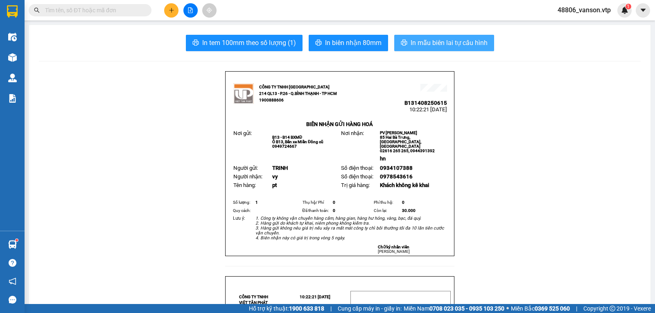
click at [411, 39] on span "In mẫu biên lai tự cấu hình" at bounding box center [449, 43] width 77 height 10
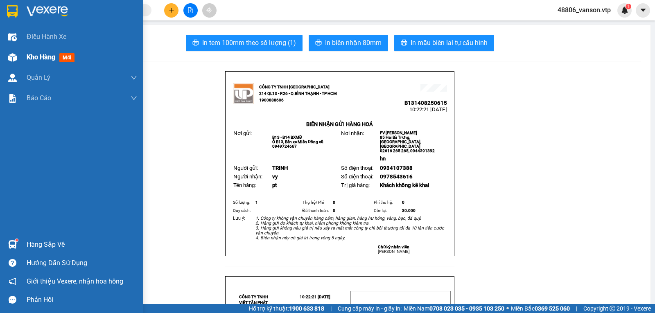
click at [29, 57] on span "Kho hàng" at bounding box center [41, 57] width 29 height 8
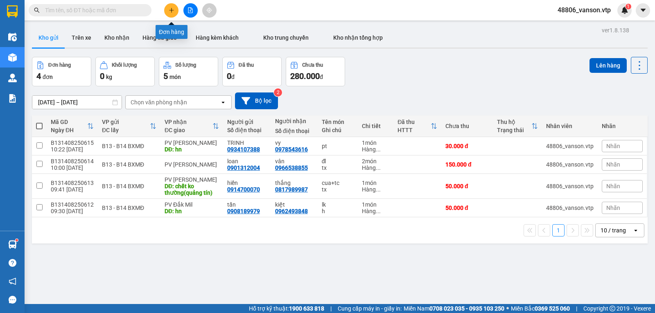
click at [172, 9] on icon "plus" at bounding box center [172, 10] width 6 height 6
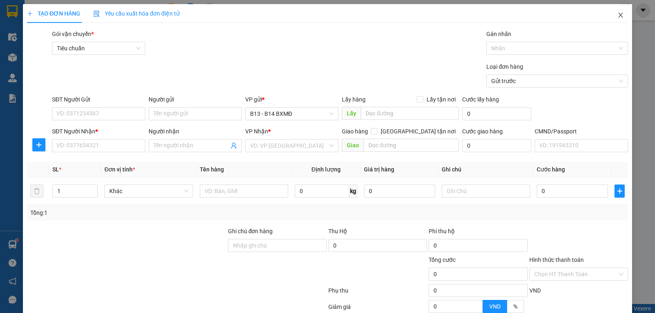
click at [617, 15] on icon "close" at bounding box center [620, 15] width 7 height 7
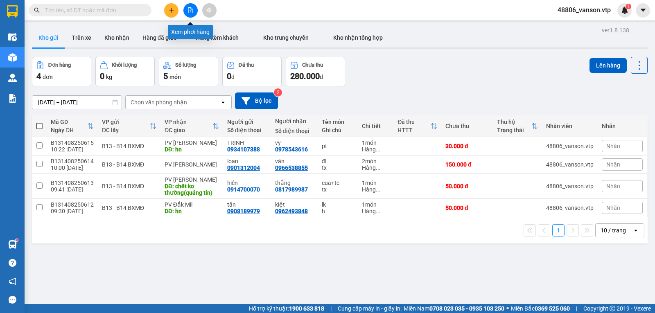
click at [193, 7] on icon "file-add" at bounding box center [190, 10] width 6 height 6
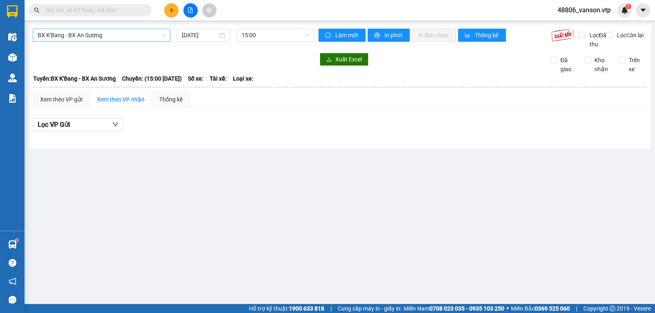
click at [163, 34] on span "BX K'Bang - BX An Sương" at bounding box center [102, 35] width 128 height 12
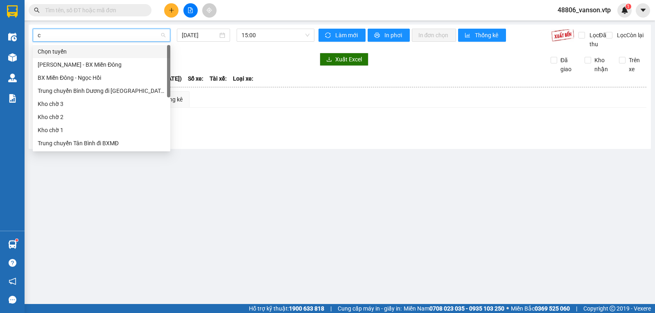
type input "cj"
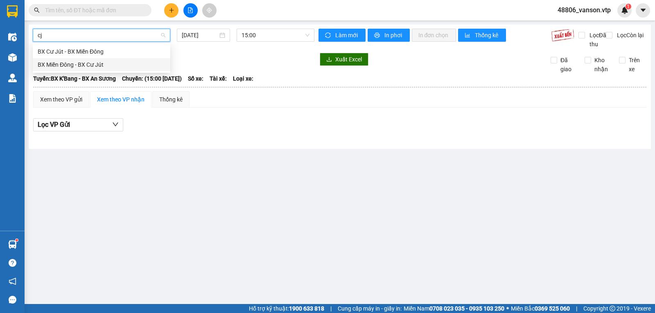
click at [95, 63] on div "BX Miền Đông - BX Cư Jút" at bounding box center [102, 64] width 128 height 9
type input "13/08/2025"
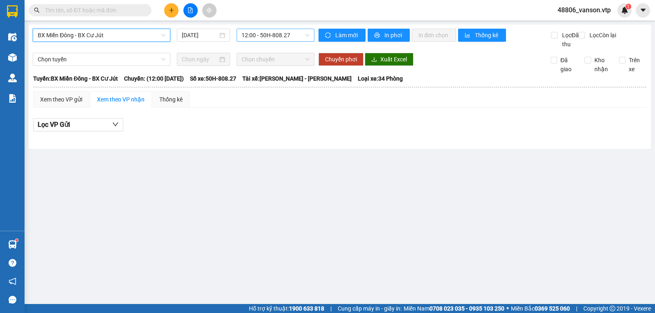
click at [305, 36] on span "12:00 - 50H-808.27" at bounding box center [276, 35] width 68 height 12
click at [284, 63] on div "12:00 - 50H-808.27" at bounding box center [274, 64] width 64 height 9
click at [77, 104] on div "Xem theo VP gửi" at bounding box center [61, 99] width 42 height 9
click at [106, 104] on div "Xem theo VP nhận" at bounding box center [120, 99] width 47 height 9
click at [132, 36] on span "BX Miền Đông - BX Cư Jút" at bounding box center [102, 35] width 128 height 12
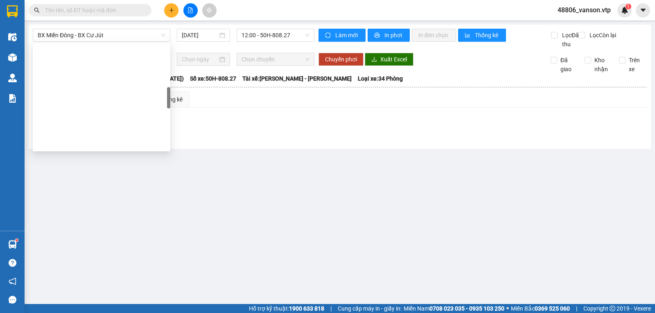
drag, startPoint x: 305, startPoint y: 174, endPoint x: 303, endPoint y: 167, distance: 6.9
click at [304, 170] on main "BX Miền Đông - BX Cư Jút 13/08/2025 12:00 - 50H-808.27 Làm mới In phơi In đơn c…" at bounding box center [327, 152] width 655 height 304
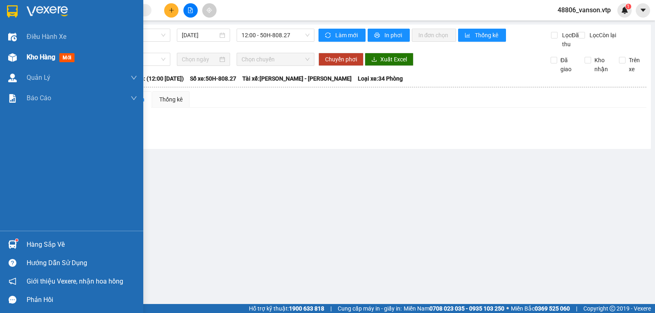
click at [24, 58] on div "Kho hàng mới" at bounding box center [71, 57] width 143 height 20
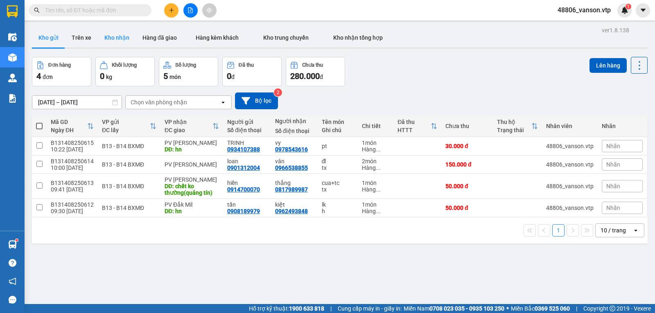
click at [106, 38] on button "Kho nhận" at bounding box center [117, 38] width 38 height 20
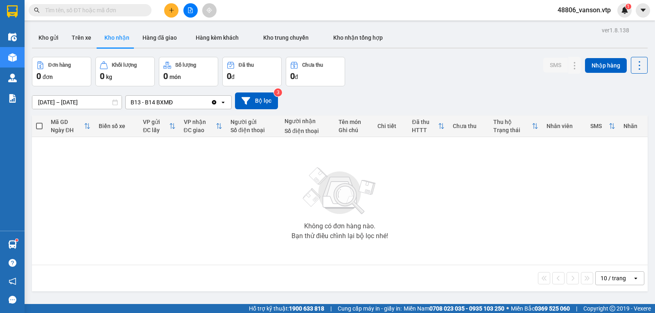
click at [213, 104] on icon "Clear value" at bounding box center [214, 102] width 5 height 5
click at [222, 105] on icon "open" at bounding box center [223, 102] width 7 height 7
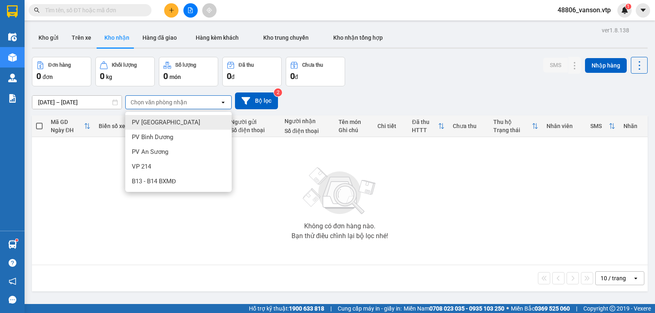
click at [201, 119] on div "PV [PERSON_NAME]" at bounding box center [178, 122] width 106 height 15
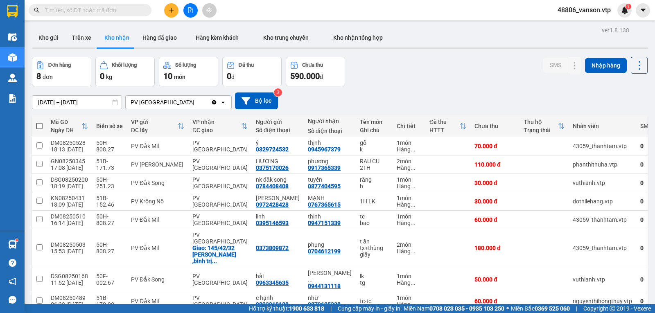
click at [214, 103] on icon "Clear value" at bounding box center [214, 102] width 5 height 5
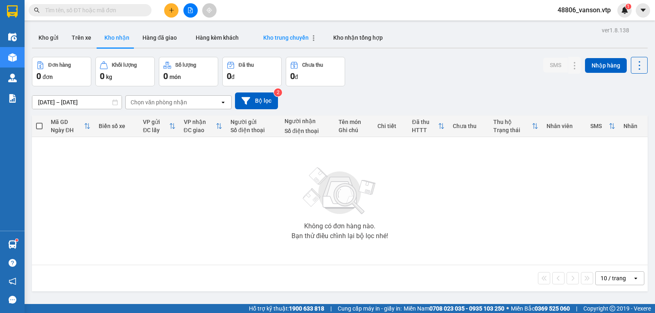
click at [270, 38] on span "Kho trung chuyển" at bounding box center [285, 37] width 45 height 7
type input "10/08/2025 – 13/08/2025"
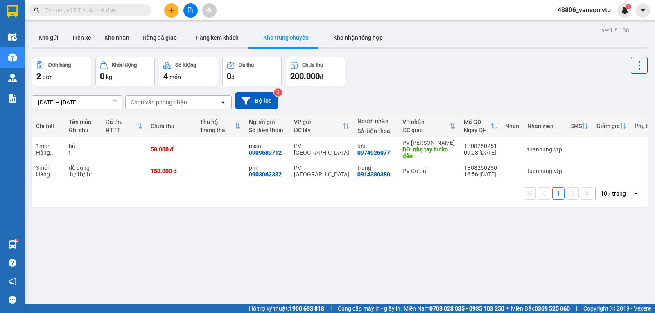
click at [214, 106] on div "Chọn văn phòng nhận" at bounding box center [173, 102] width 94 height 13
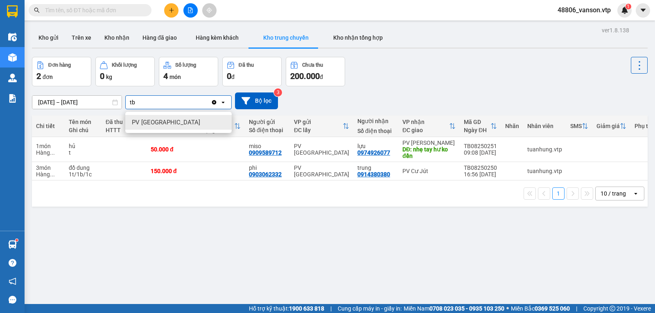
click at [173, 120] on div "PV [PERSON_NAME]" at bounding box center [178, 122] width 106 height 15
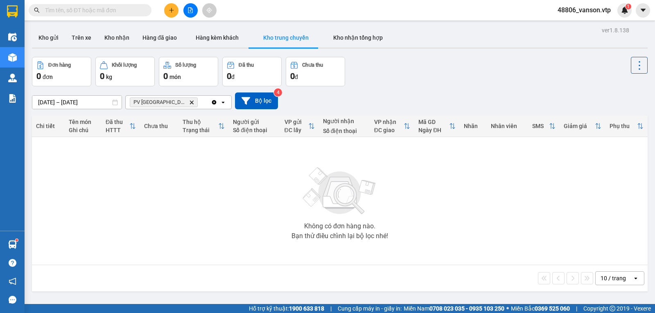
click at [213, 104] on icon "Clear all" at bounding box center [214, 102] width 5 height 5
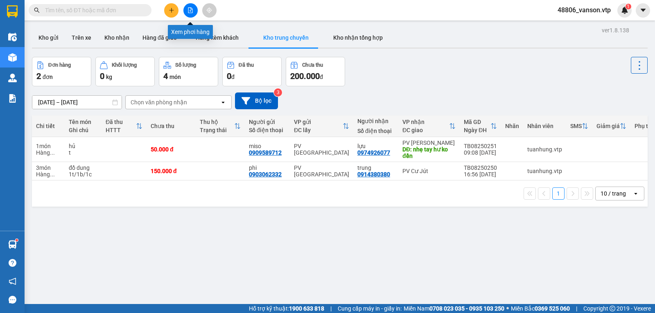
click at [190, 11] on icon "file-add" at bounding box center [190, 10] width 6 height 6
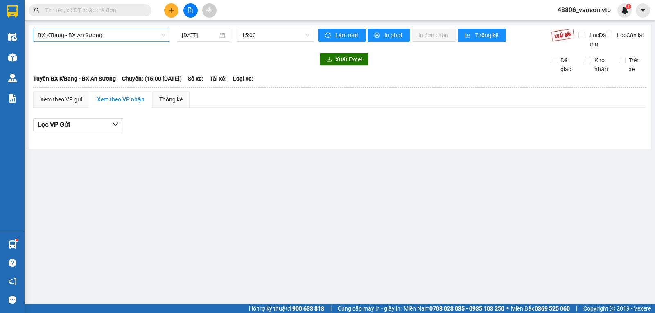
click at [146, 32] on span "BX K'Bang - BX An Sương" at bounding box center [102, 35] width 128 height 12
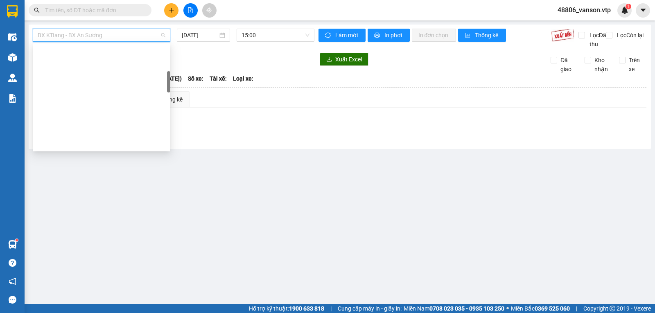
click at [114, 244] on div "Trung chuyển Tân Bình đi BXMĐ" at bounding box center [102, 248] width 128 height 9
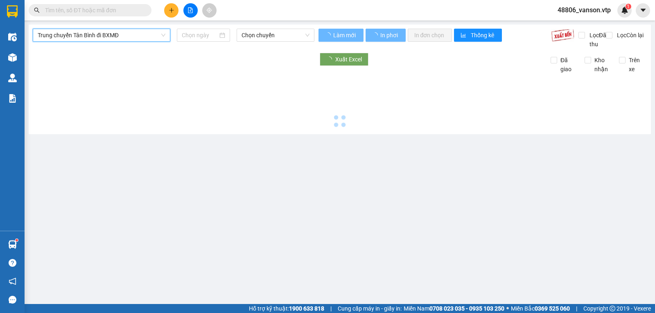
type input "13/08/2025"
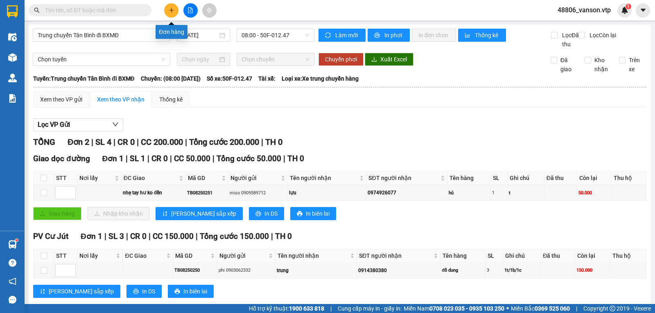
click at [169, 9] on icon "plus" at bounding box center [172, 10] width 6 height 6
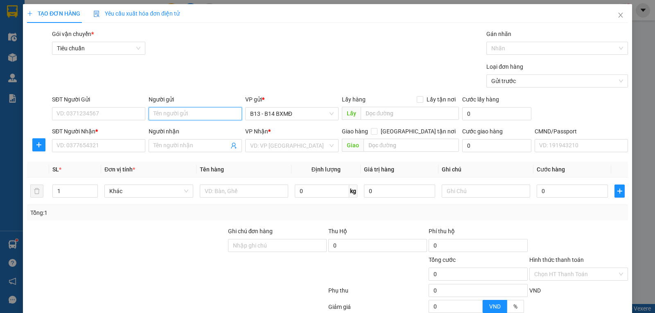
click at [158, 116] on input "Người gửi" at bounding box center [195, 113] width 93 height 13
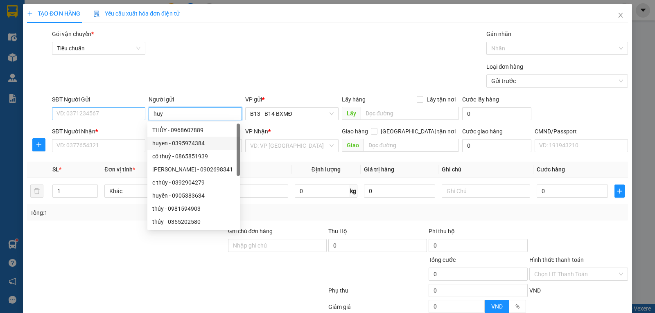
type input "huy"
click at [129, 115] on input "SĐT Người Gửi" at bounding box center [98, 113] width 93 height 13
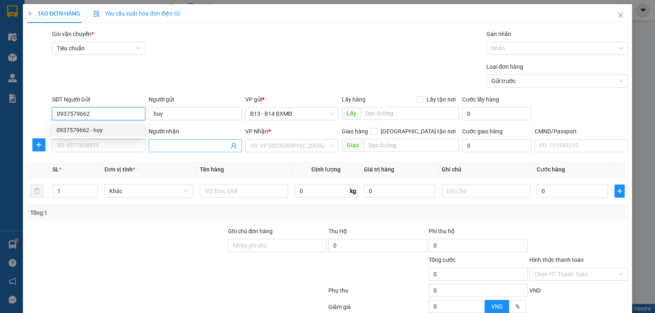
type input "0937579662"
click at [200, 147] on input "Người nhận" at bounding box center [191, 145] width 75 height 9
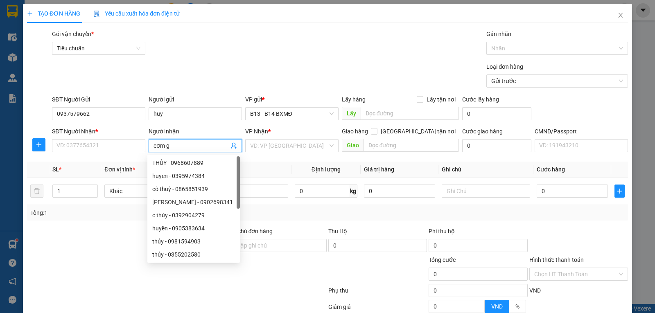
type input "cơm gà"
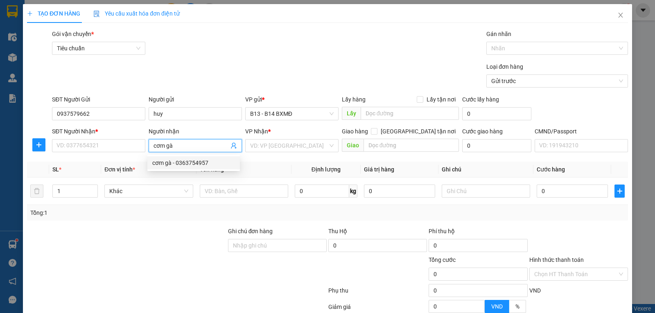
click at [194, 165] on div "cơm gà - 0363754957" at bounding box center [193, 162] width 83 height 9
type input "0363754957"
type input "cơm gà"
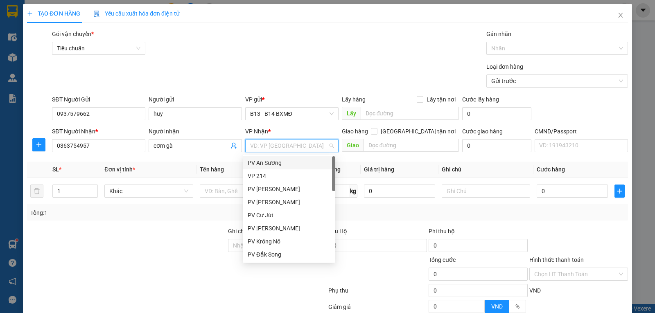
click at [266, 148] on input "search" at bounding box center [289, 146] width 78 height 12
type input "gn"
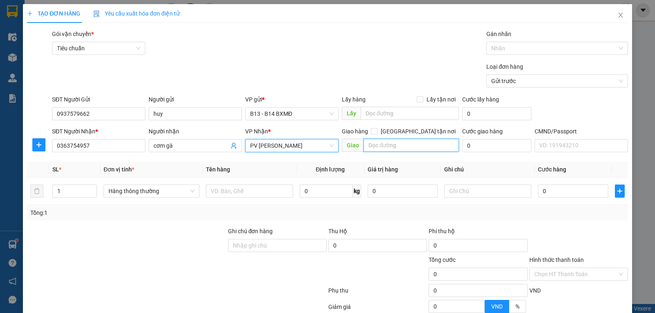
click at [376, 148] on input "text" at bounding box center [412, 145] width 96 height 13
type input "x"
type input "cx quảng tín"
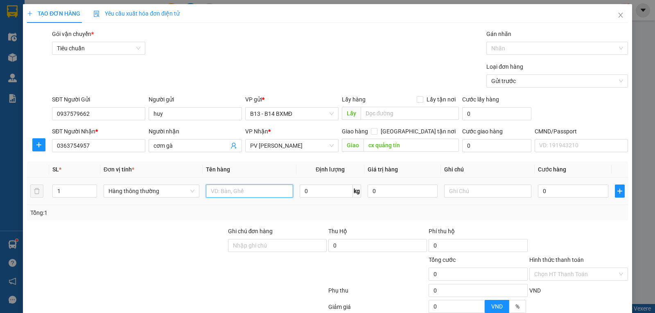
click at [248, 190] on input "text" at bounding box center [249, 191] width 87 height 13
type input "d"
type input "đl"
click at [445, 192] on input "text" at bounding box center [487, 191] width 87 height 13
click at [543, 191] on input "0" at bounding box center [573, 191] width 70 height 13
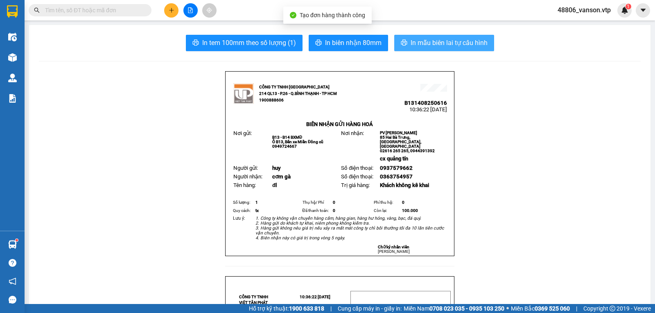
click at [458, 46] on span "In mẫu biên lai tự cấu hình" at bounding box center [449, 43] width 77 height 10
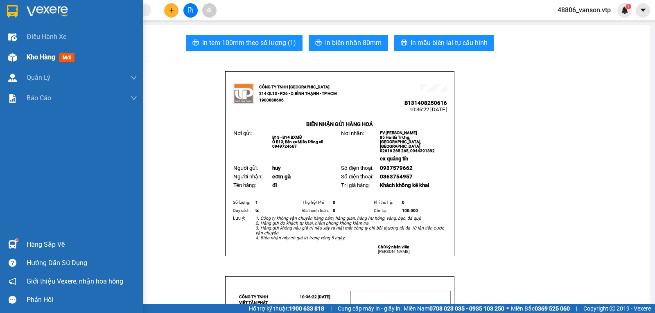
click at [19, 59] on div at bounding box center [12, 57] width 14 height 14
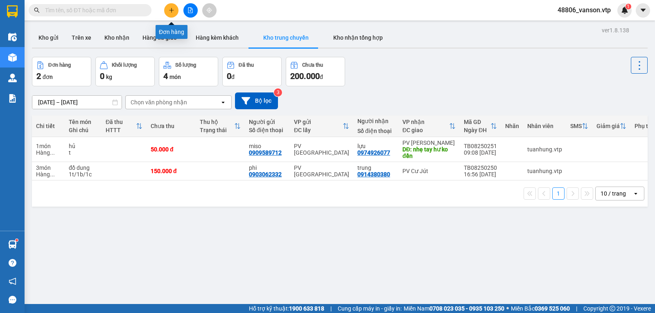
click at [170, 8] on icon "plus" at bounding box center [172, 10] width 6 height 6
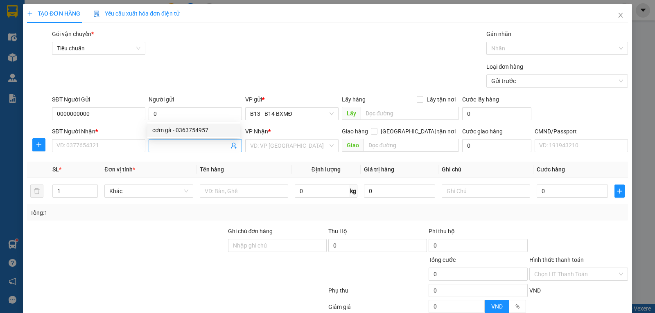
click at [174, 147] on input "Người nhận" at bounding box center [191, 145] width 75 height 9
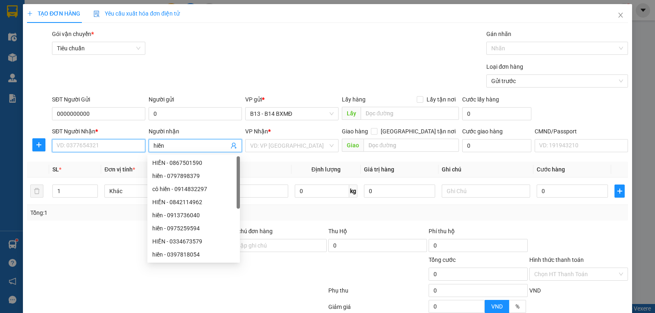
click at [114, 147] on input "SĐT Người Nhận *" at bounding box center [98, 145] width 93 height 13
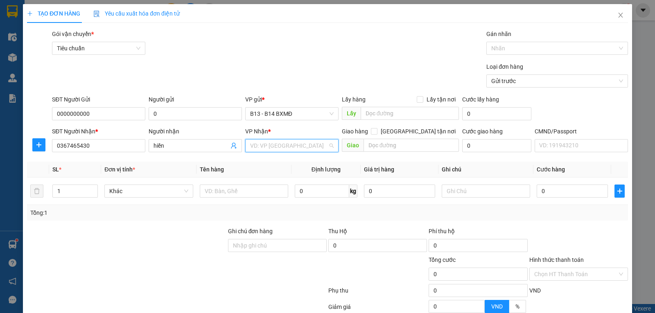
drag, startPoint x: 263, startPoint y: 147, endPoint x: 249, endPoint y: 149, distance: 14.1
click at [258, 149] on input "search" at bounding box center [289, 146] width 78 height 12
click at [265, 162] on div "PV Gia Nghĩa" at bounding box center [289, 162] width 83 height 9
click at [384, 149] on input "text" at bounding box center [412, 145] width 96 height 13
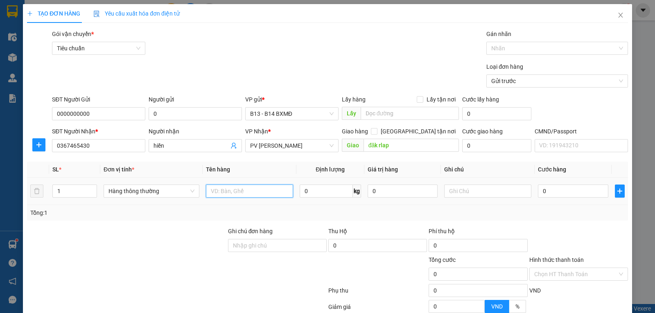
click at [236, 192] on input "text" at bounding box center [249, 191] width 87 height 13
click at [425, 148] on input "đăk rlap" at bounding box center [412, 145] width 96 height 13
click at [410, 150] on input "đăk rlap" at bounding box center [412, 145] width 96 height 13
click at [460, 192] on input "text" at bounding box center [487, 191] width 87 height 13
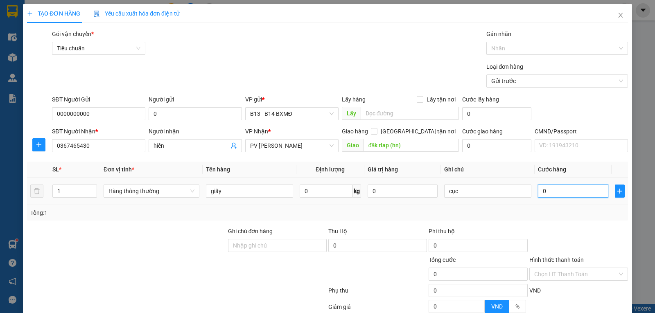
click at [546, 190] on input "0" at bounding box center [573, 191] width 70 height 13
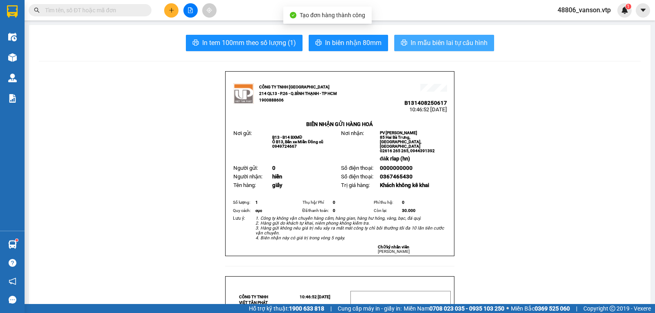
click at [445, 48] on button "In mẫu biên lai tự cấu hình" at bounding box center [444, 43] width 100 height 16
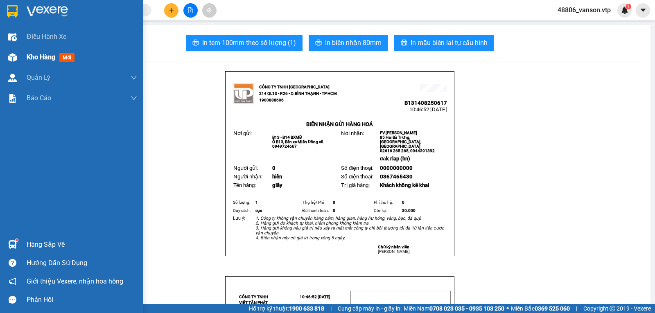
click at [40, 57] on span "Kho hàng" at bounding box center [41, 57] width 29 height 8
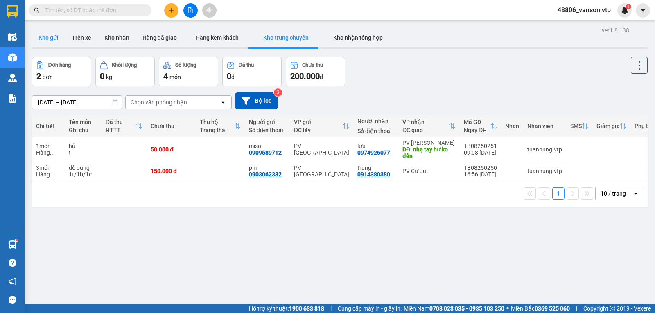
click at [53, 41] on button "Kho gửi" at bounding box center [48, 38] width 33 height 20
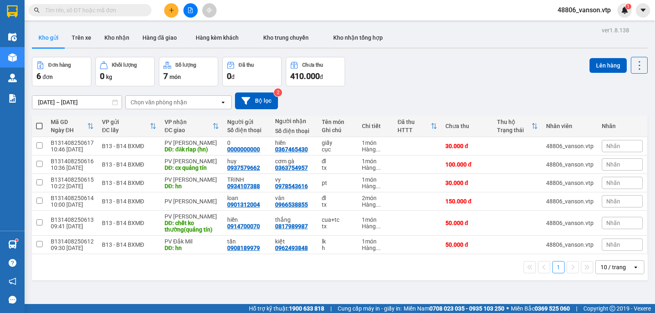
click at [38, 128] on span at bounding box center [39, 126] width 7 height 7
click at [39, 122] on input "checkbox" at bounding box center [39, 122] width 0 height 0
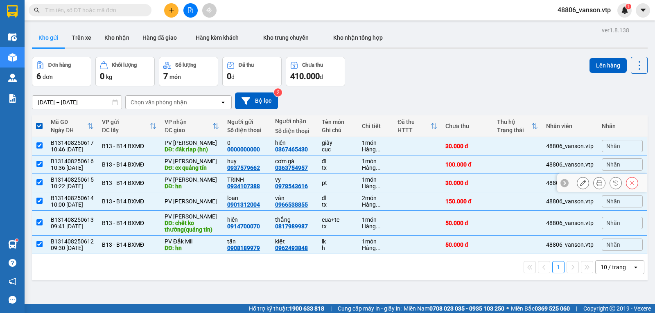
click at [42, 185] on input "checkbox" at bounding box center [39, 182] width 6 height 6
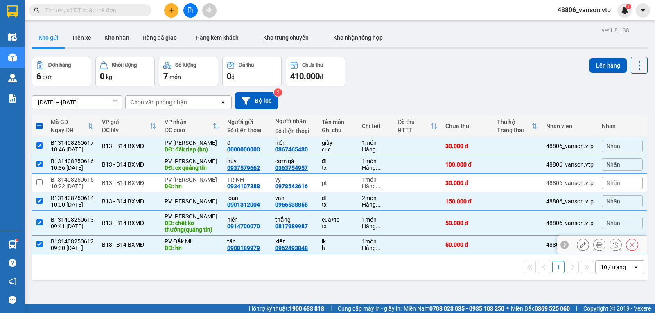
click at [40, 247] on input "checkbox" at bounding box center [39, 244] width 6 height 6
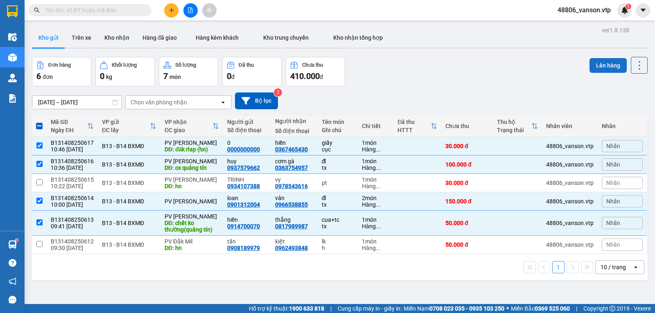
click at [592, 63] on button "Lên hàng" at bounding box center [607, 65] width 37 height 15
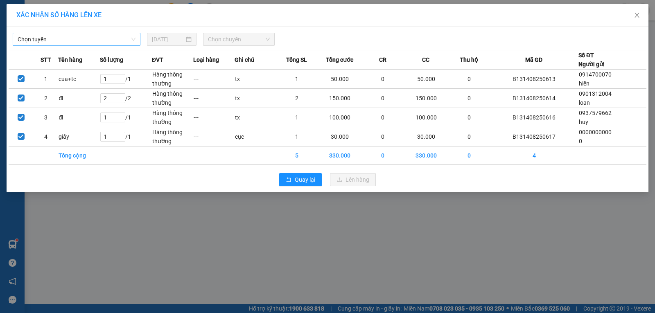
click at [115, 43] on span "Chọn tuyến" at bounding box center [77, 39] width 118 height 12
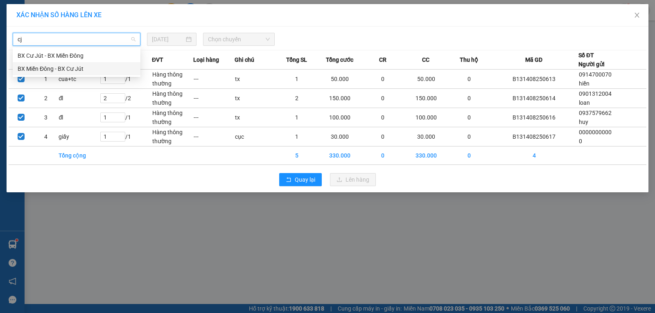
click at [82, 68] on div "BX Miền Đông - BX Cư Jút" at bounding box center [77, 68] width 118 height 9
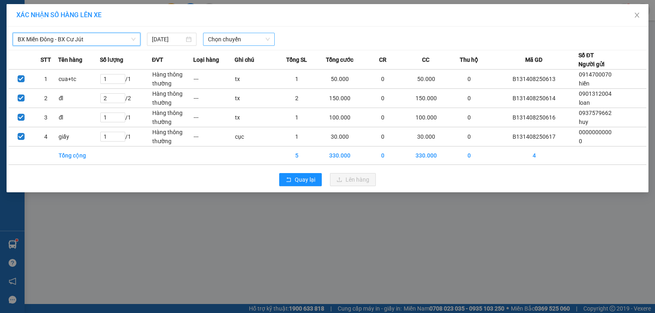
click at [218, 37] on span "Chọn chuyến" at bounding box center [239, 39] width 62 height 12
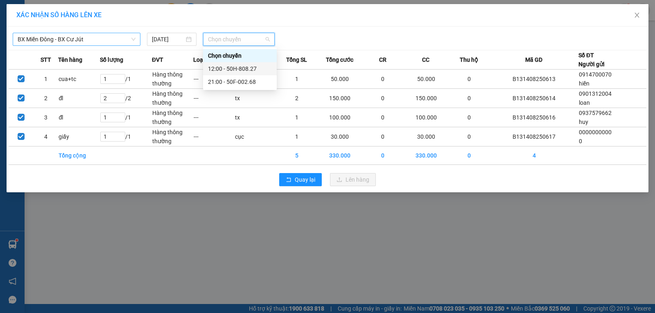
click at [233, 67] on div "12:00 - 50H-808.27" at bounding box center [240, 68] width 64 height 9
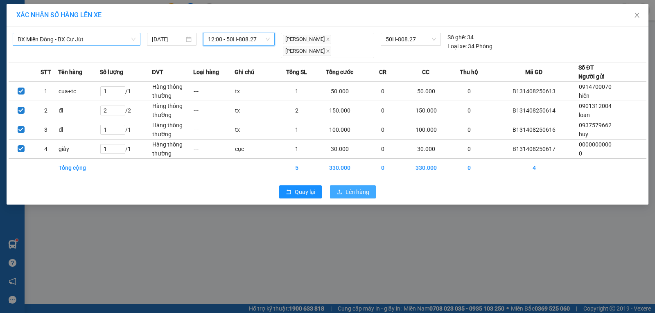
click at [356, 187] on span "Lên hàng" at bounding box center [357, 191] width 24 height 9
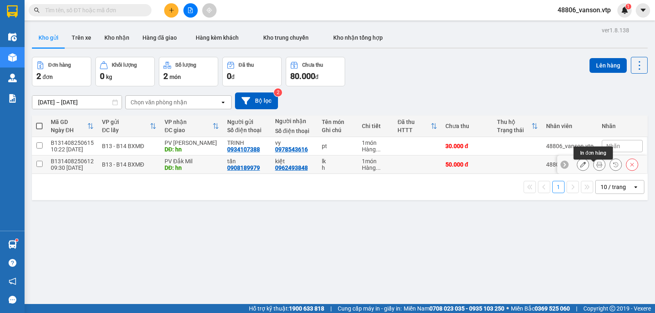
click at [596, 167] on icon at bounding box center [599, 165] width 6 height 6
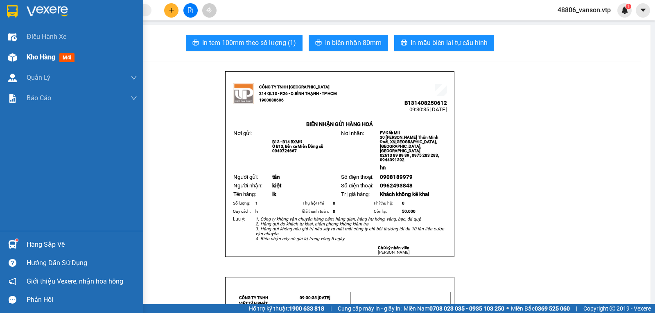
click at [14, 59] on img at bounding box center [12, 57] width 9 height 9
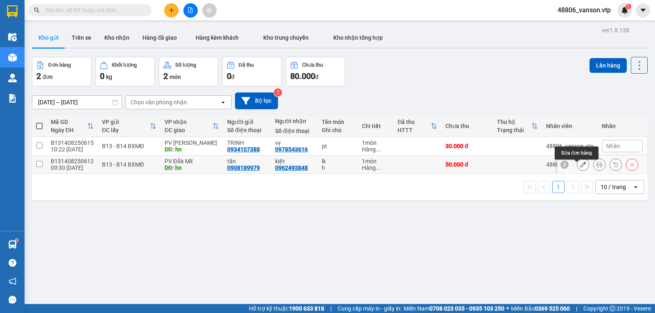
click at [580, 167] on icon at bounding box center [583, 165] width 6 height 6
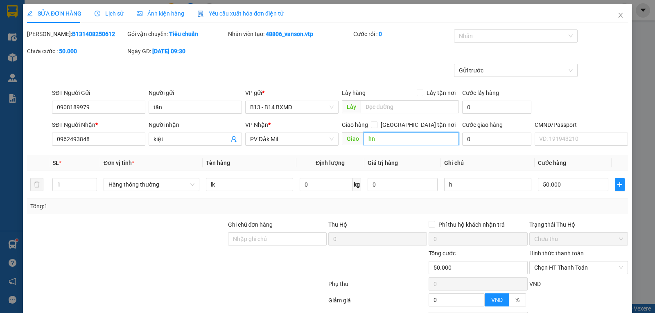
click at [391, 139] on input "hn" at bounding box center [412, 138] width 96 height 13
click at [392, 139] on input "hn" at bounding box center [412, 138] width 96 height 13
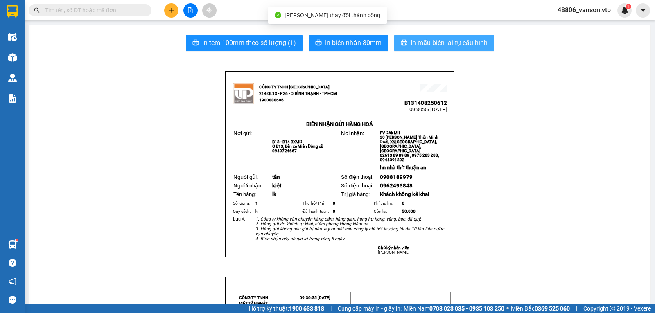
click at [427, 37] on button "In mẫu biên lai tự cấu hình" at bounding box center [444, 43] width 100 height 16
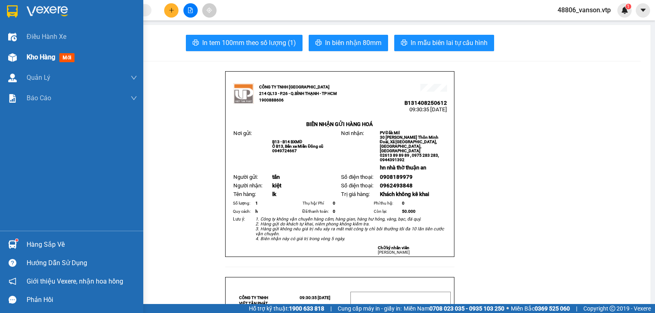
click at [37, 58] on span "Kho hàng" at bounding box center [41, 57] width 29 height 8
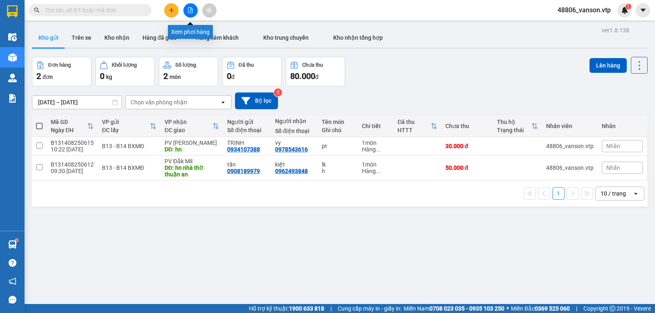
click at [190, 14] on button at bounding box center [190, 10] width 14 height 14
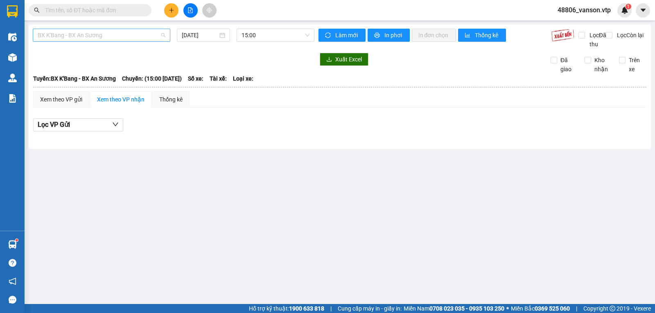
click at [132, 37] on span "BX K'Bang - BX An Sương" at bounding box center [102, 35] width 128 height 12
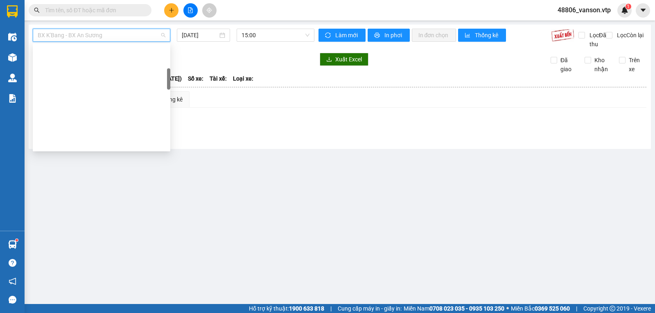
click at [105, 244] on div "Trung chuyển Tân Bình đi BXMĐ" at bounding box center [102, 248] width 128 height 9
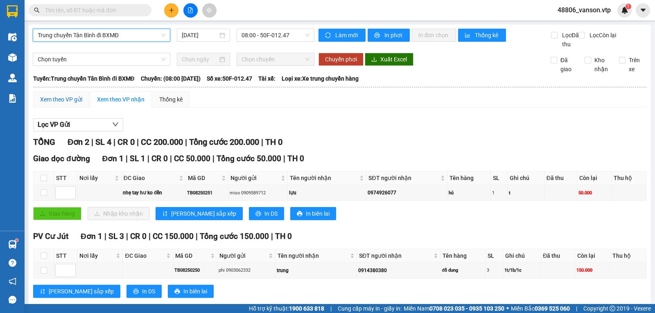
click at [71, 95] on div "Xem theo VP gửi" at bounding box center [61, 99] width 42 height 9
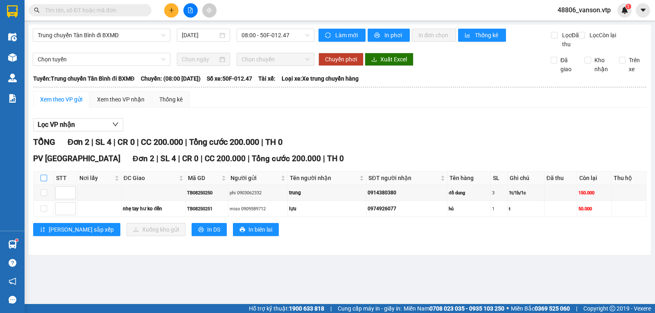
click at [43, 181] on input "checkbox" at bounding box center [44, 178] width 7 height 7
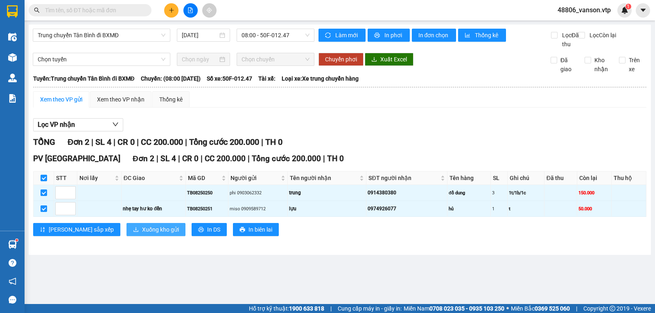
click at [142, 234] on span "Xuống kho gửi" at bounding box center [160, 229] width 37 height 9
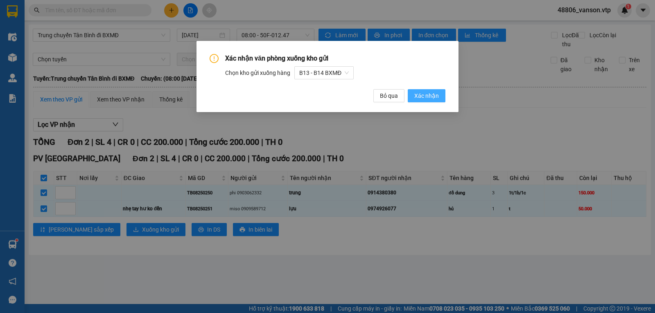
click at [422, 95] on span "Xác nhận" at bounding box center [426, 95] width 25 height 9
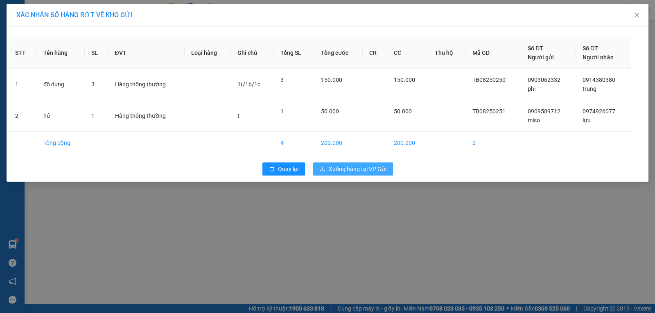
click at [334, 172] on span "Xuống hàng tại VP Gửi" at bounding box center [358, 169] width 58 height 9
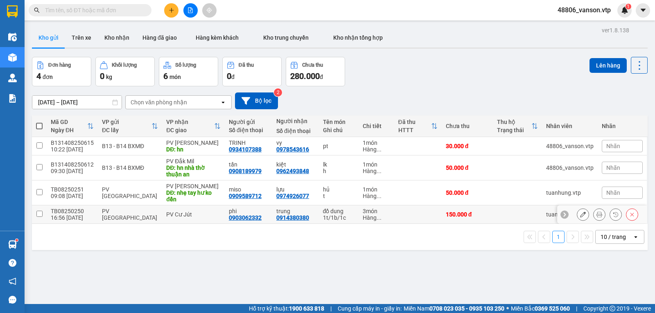
click at [41, 217] on input "checkbox" at bounding box center [39, 214] width 6 height 6
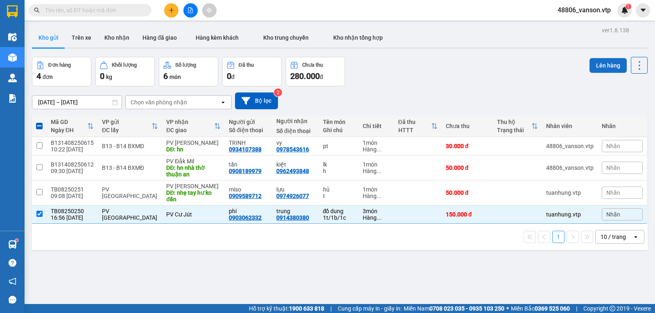
click at [598, 66] on button "Lên hàng" at bounding box center [607, 65] width 37 height 15
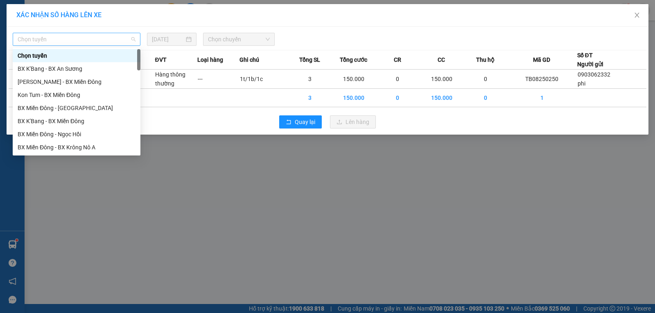
click at [123, 42] on span "Chọn tuyến" at bounding box center [77, 39] width 118 height 12
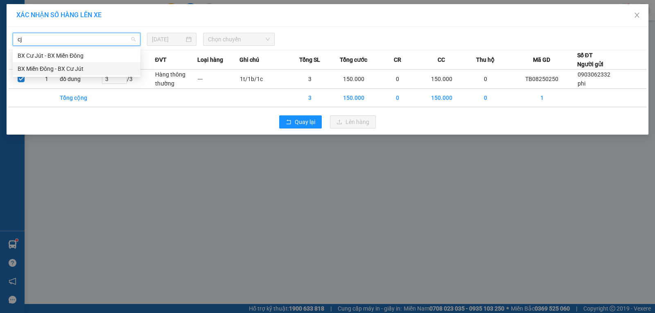
click at [80, 68] on div "BX Miền Đông - BX Cư Jút" at bounding box center [77, 68] width 118 height 9
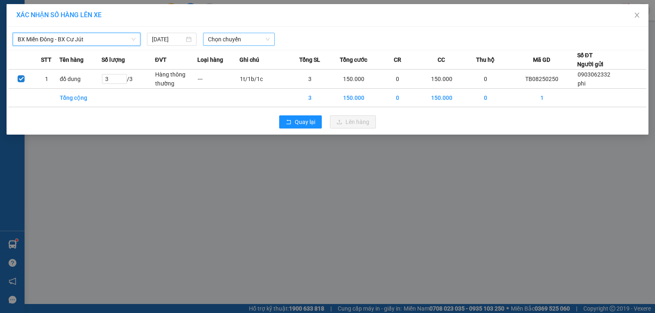
click at [211, 41] on span "Chọn chuyến" at bounding box center [239, 39] width 62 height 12
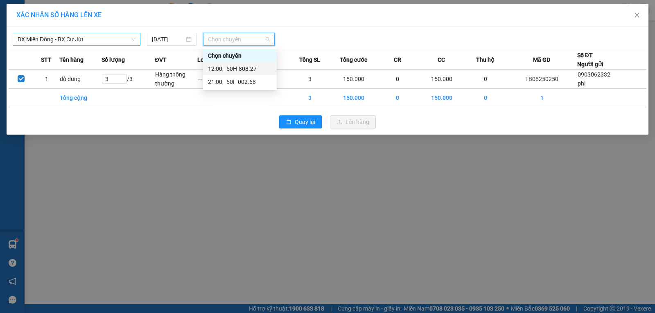
click at [233, 68] on div "12:00 - 50H-808.27" at bounding box center [240, 68] width 64 height 9
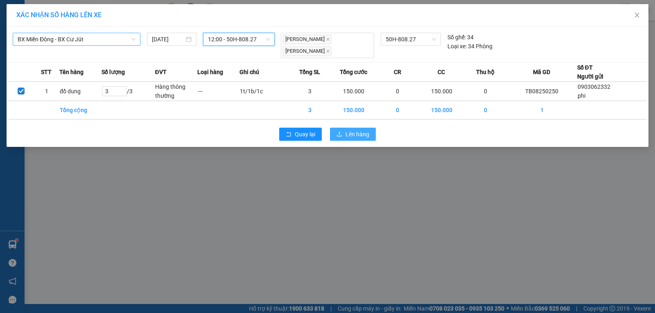
click at [343, 131] on button "Lên hàng" at bounding box center [353, 134] width 46 height 13
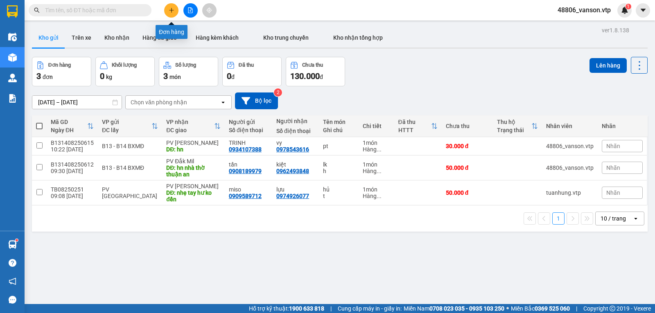
click at [175, 11] on button at bounding box center [171, 10] width 14 height 14
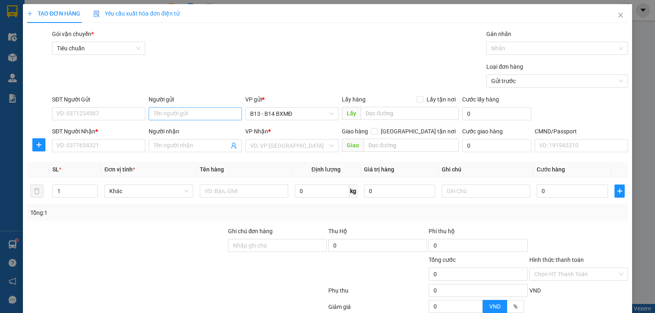
click at [195, 120] on div "Người gửi Tên người gửi" at bounding box center [195, 109] width 93 height 29
click at [192, 114] on input "Người gửi" at bounding box center [195, 113] width 93 height 13
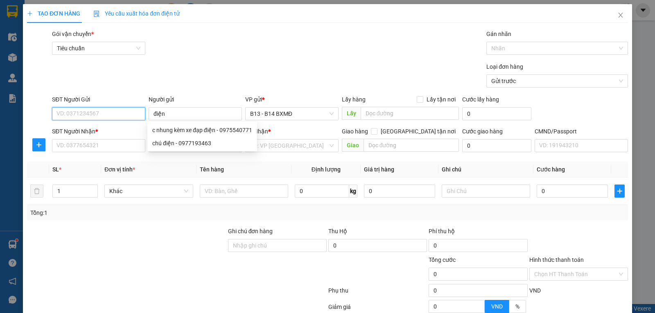
click at [104, 119] on input "SĐT Người Gửi" at bounding box center [98, 113] width 93 height 13
click at [104, 120] on input "SĐT Người Gửi" at bounding box center [98, 113] width 93 height 13
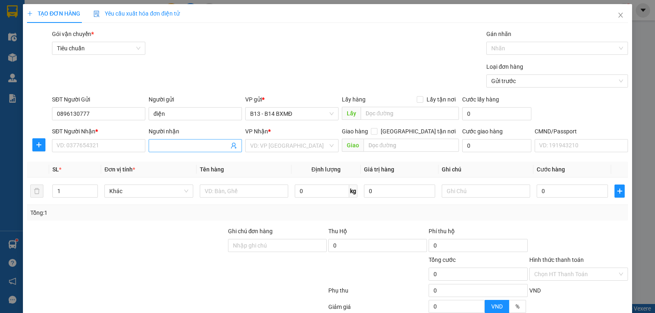
click at [194, 147] on input "Người nhận" at bounding box center [191, 145] width 75 height 9
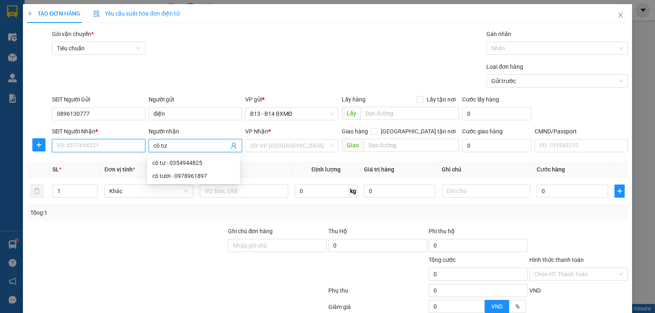
click at [103, 150] on input "SĐT Người Nhận *" at bounding box center [98, 145] width 93 height 13
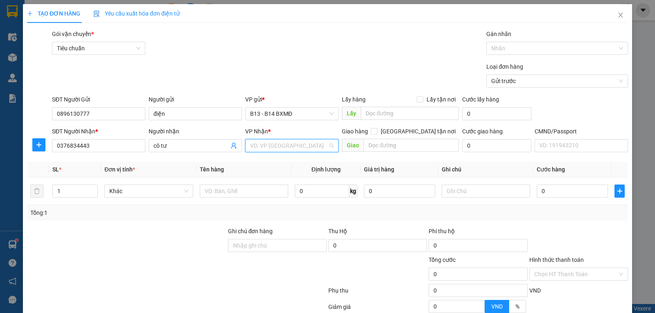
click at [284, 150] on input "search" at bounding box center [289, 146] width 78 height 12
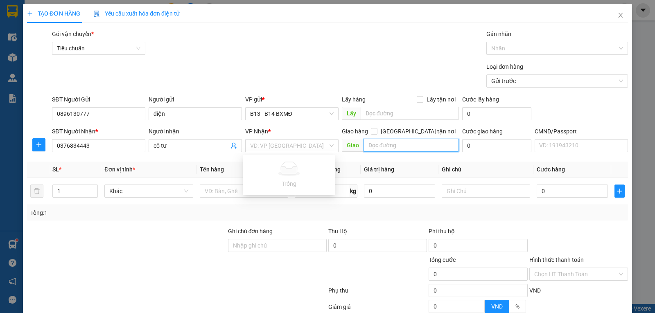
click at [401, 150] on input "text" at bounding box center [412, 145] width 96 height 13
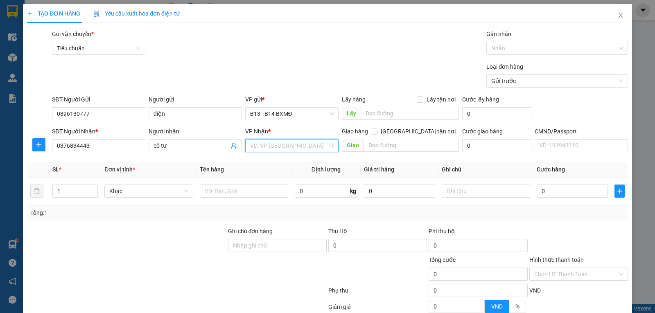
click at [300, 146] on input "search" at bounding box center [289, 146] width 78 height 12
click at [290, 167] on div "PV Krông Nô" at bounding box center [289, 162] width 93 height 13
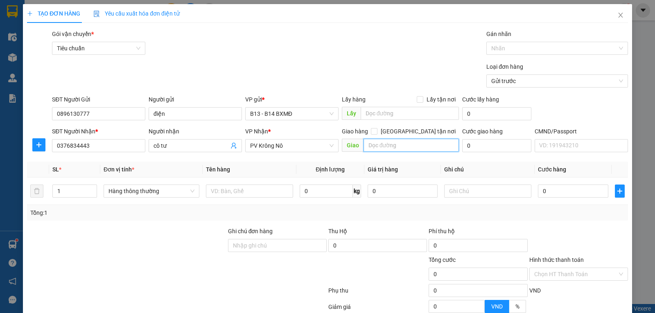
click at [373, 145] on input "text" at bounding box center [412, 145] width 96 height 13
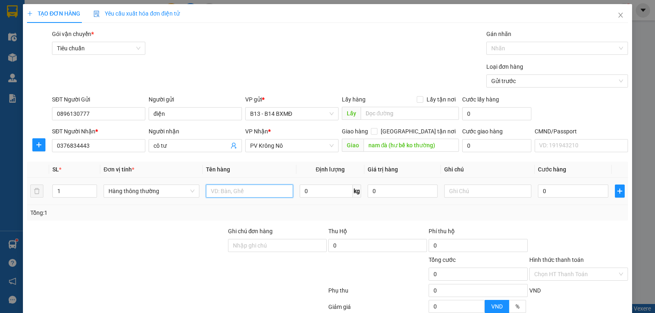
click at [254, 190] on input "text" at bounding box center [249, 191] width 87 height 13
click at [468, 189] on input "text" at bounding box center [487, 191] width 87 height 13
click at [555, 193] on input "0" at bounding box center [573, 191] width 70 height 13
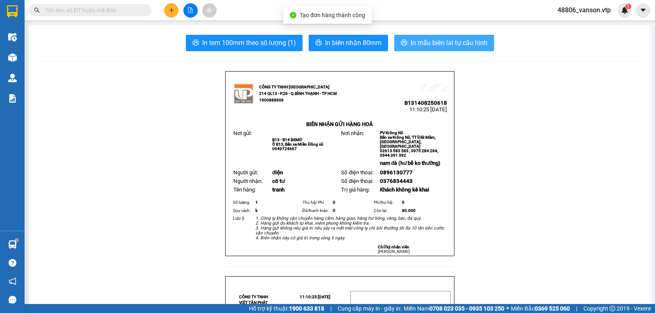
click at [434, 40] on span "In mẫu biên lai tự cấu hình" at bounding box center [449, 43] width 77 height 10
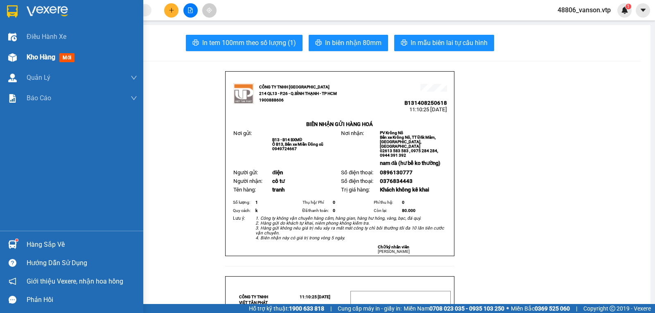
click at [54, 60] on span "Kho hàng" at bounding box center [41, 57] width 29 height 8
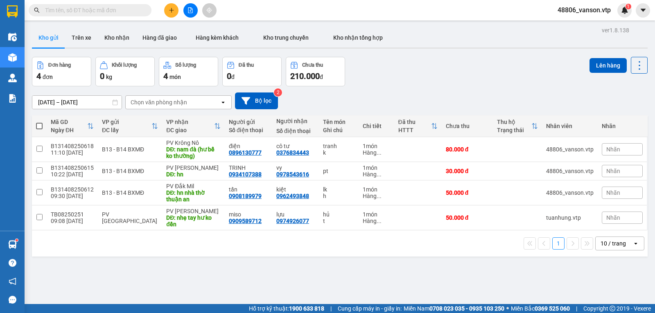
click at [36, 127] on span at bounding box center [39, 126] width 7 height 7
click at [39, 122] on input "checkbox" at bounding box center [39, 122] width 0 height 0
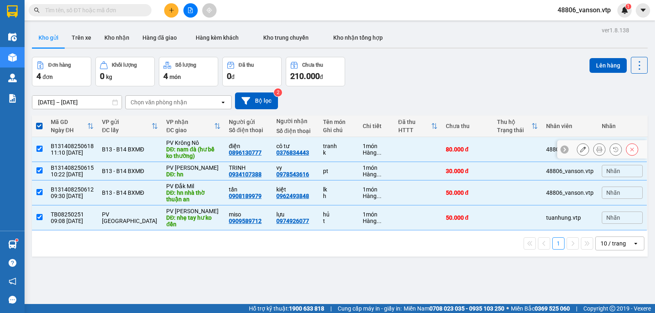
click at [40, 152] on input "checkbox" at bounding box center [39, 149] width 6 height 6
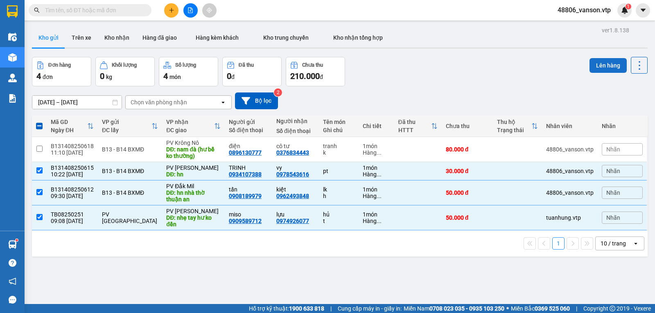
click at [604, 68] on button "Lên hàng" at bounding box center [607, 65] width 37 height 15
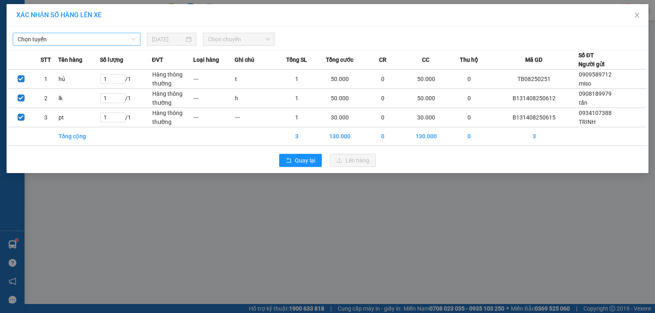
click at [86, 41] on span "Chọn tuyến" at bounding box center [77, 39] width 118 height 12
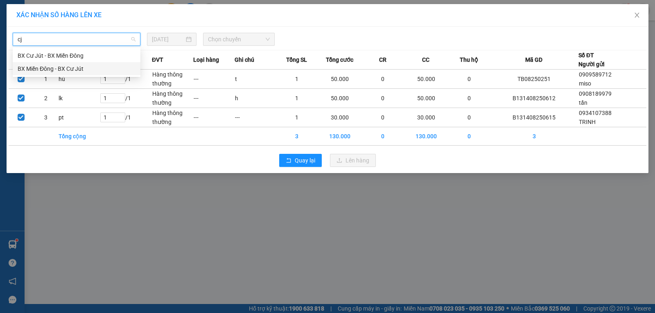
click at [94, 69] on div "BX Miền Đông - BX Cư Jút" at bounding box center [77, 68] width 118 height 9
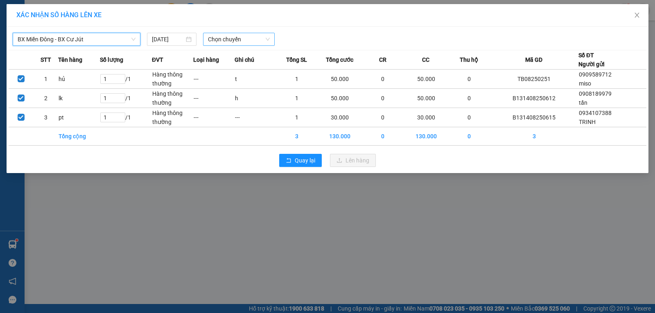
click at [220, 41] on span "Chọn chuyến" at bounding box center [239, 39] width 62 height 12
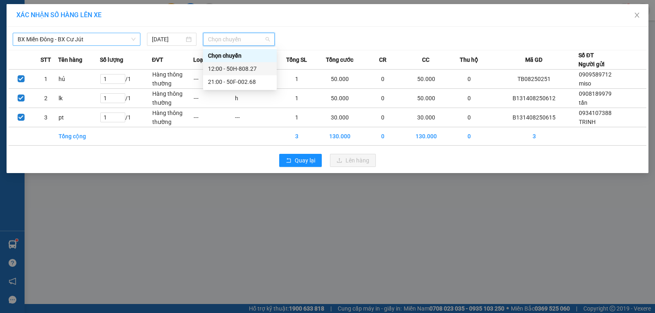
click at [226, 69] on div "12:00 - 50H-808.27" at bounding box center [240, 68] width 64 height 9
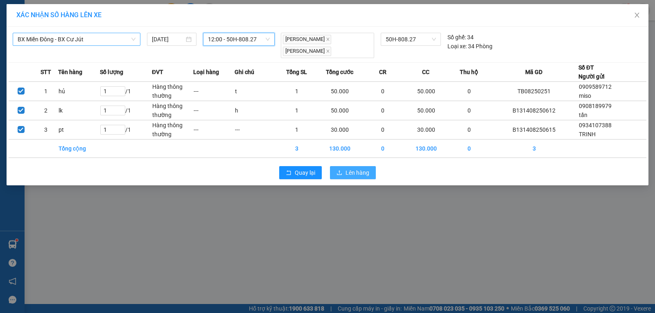
click at [339, 172] on icon "upload" at bounding box center [339, 173] width 6 height 6
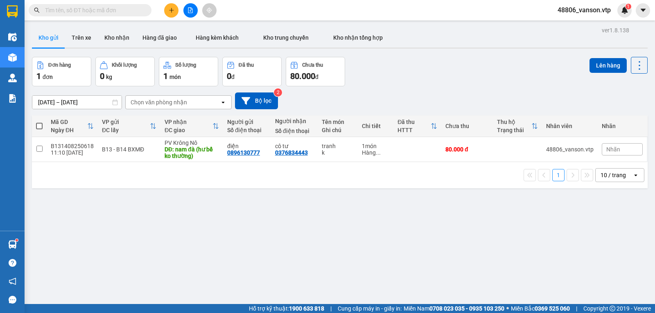
click at [169, 10] on icon "plus" at bounding box center [172, 10] width 6 height 6
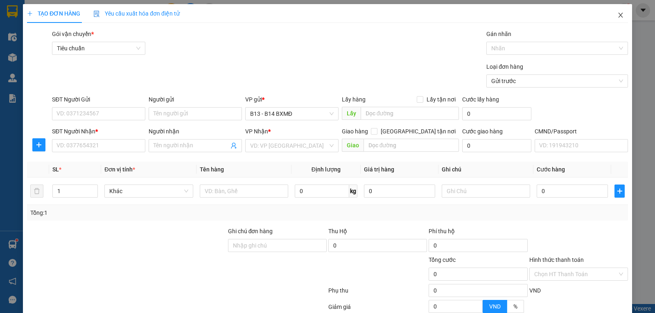
click at [617, 16] on icon "close" at bounding box center [620, 15] width 7 height 7
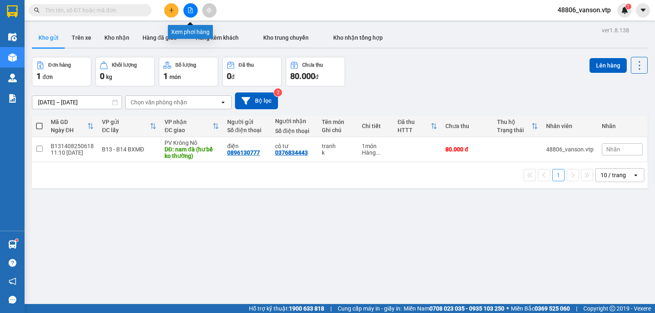
click at [188, 16] on button at bounding box center [190, 10] width 14 height 14
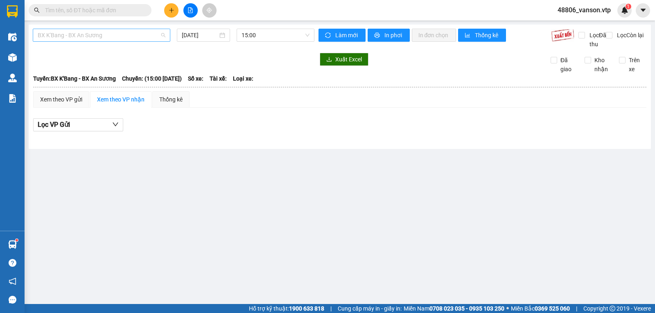
click at [133, 37] on span "BX K'Bang - BX An Sương" at bounding box center [102, 35] width 128 height 12
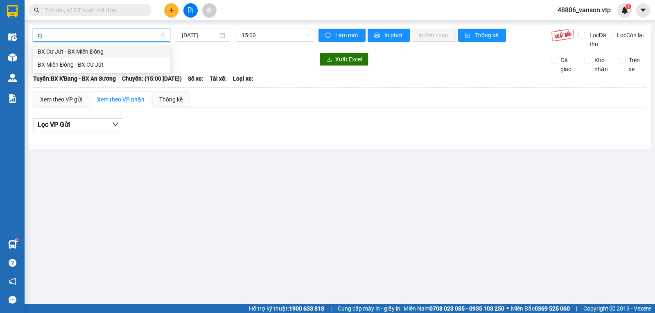
click at [130, 64] on div "BX Miền Đông - BX Cư Jút" at bounding box center [102, 64] width 128 height 9
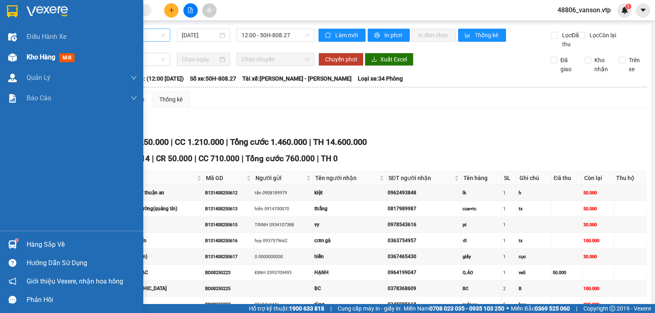
click at [16, 60] on img at bounding box center [12, 57] width 9 height 9
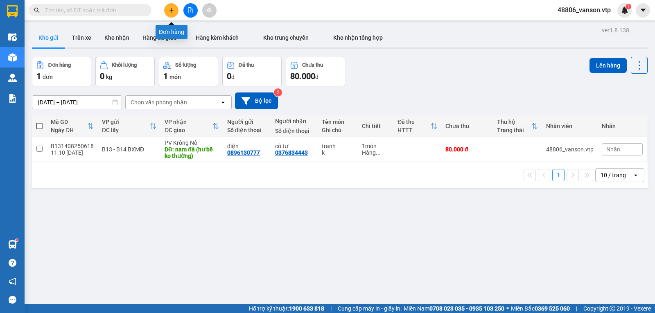
click at [170, 8] on icon "plus" at bounding box center [172, 10] width 6 height 6
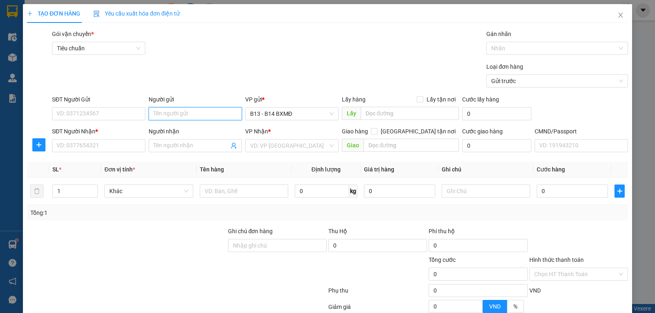
click at [169, 119] on input "Người gửi" at bounding box center [195, 113] width 93 height 13
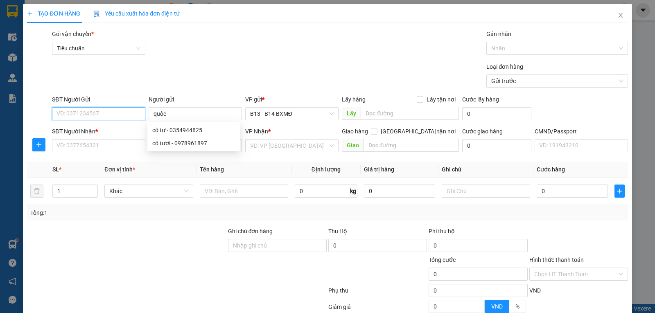
click at [137, 114] on input "SĐT Người Gửi" at bounding box center [98, 113] width 93 height 13
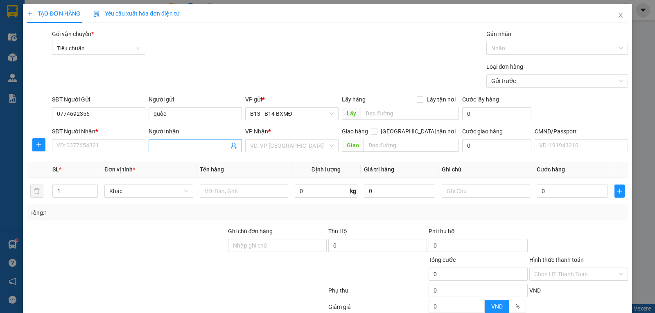
click at [187, 149] on input "Người nhận" at bounding box center [191, 145] width 75 height 9
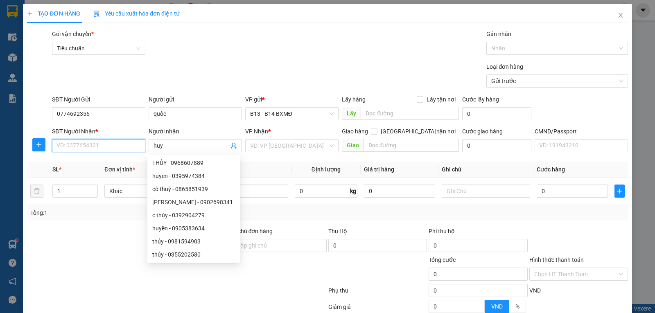
click at [129, 144] on input "SĐT Người Nhận *" at bounding box center [98, 145] width 93 height 13
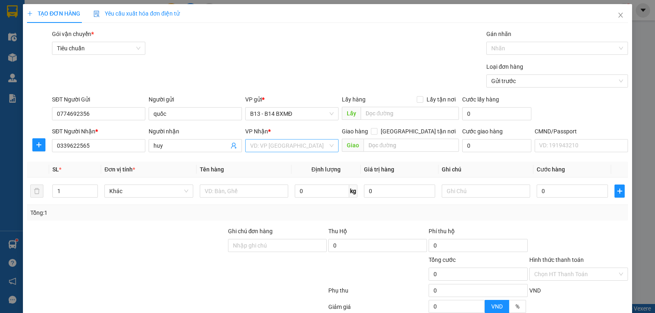
click at [264, 145] on input "search" at bounding box center [289, 146] width 78 height 12
click at [273, 165] on div "PV Đắk Mil" at bounding box center [289, 162] width 83 height 9
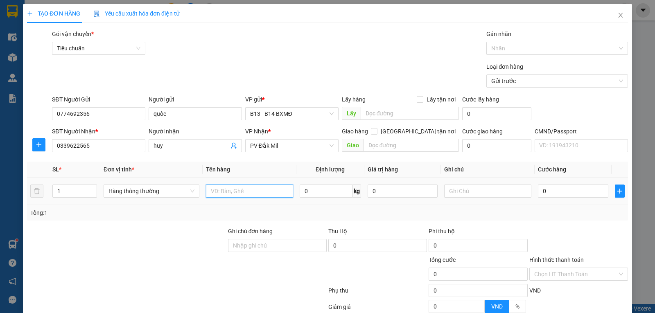
click at [246, 192] on input "text" at bounding box center [249, 191] width 87 height 13
click at [465, 194] on input "text" at bounding box center [487, 191] width 87 height 13
click at [551, 196] on input "0" at bounding box center [573, 191] width 70 height 13
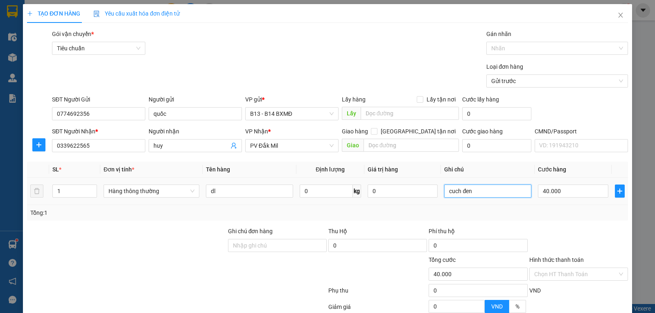
click at [487, 190] on input "cuch đen" at bounding box center [487, 191] width 87 height 13
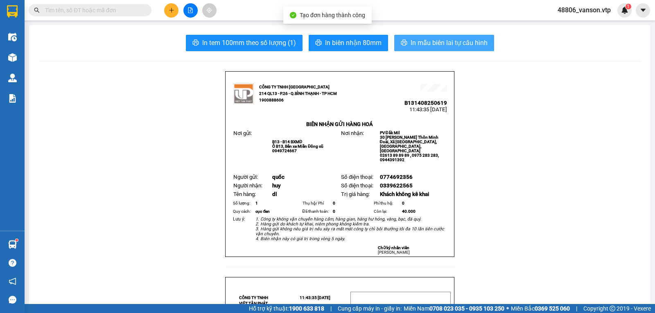
click at [454, 44] on span "In mẫu biên lai tự cấu hình" at bounding box center [449, 43] width 77 height 10
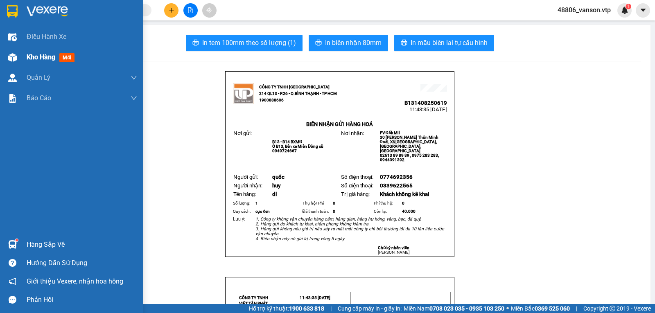
click at [10, 60] on img at bounding box center [12, 57] width 9 height 9
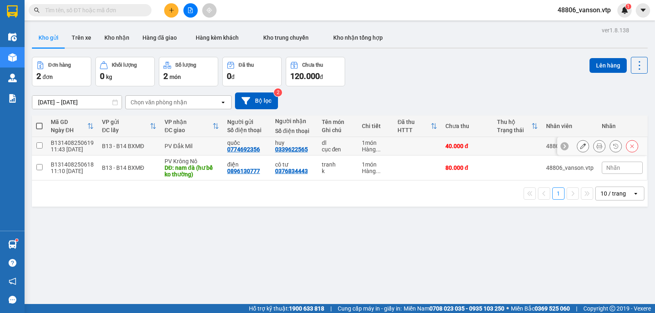
click at [119, 149] on div "B13 - B14 BXMĐ" at bounding box center [129, 146] width 54 height 7
checkbox input "true"
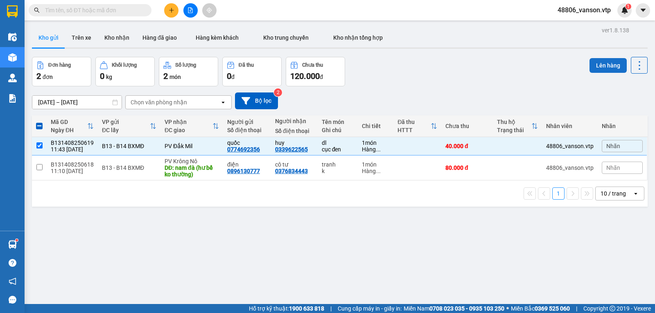
click at [592, 65] on button "Lên hàng" at bounding box center [607, 65] width 37 height 15
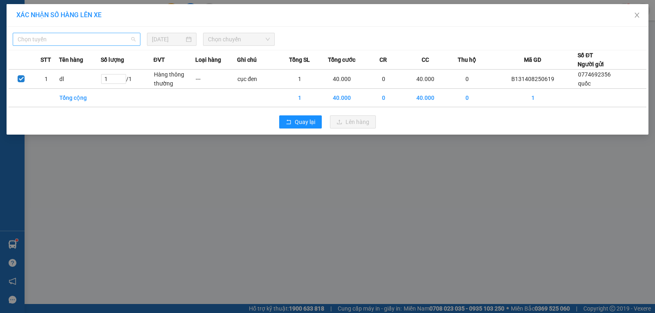
click at [136, 40] on div "Chọn tuyến" at bounding box center [77, 39] width 128 height 13
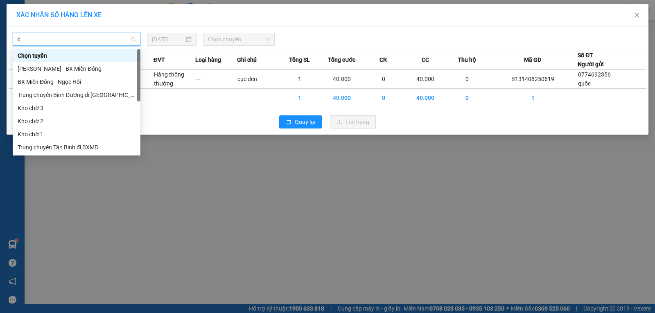
type input "cj"
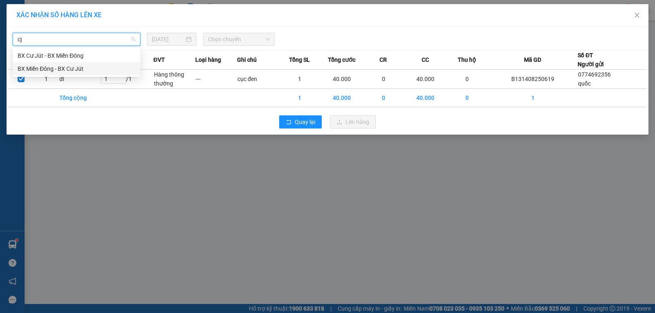
click at [100, 71] on div "BX Miền Đông - BX Cư Jút" at bounding box center [77, 68] width 118 height 9
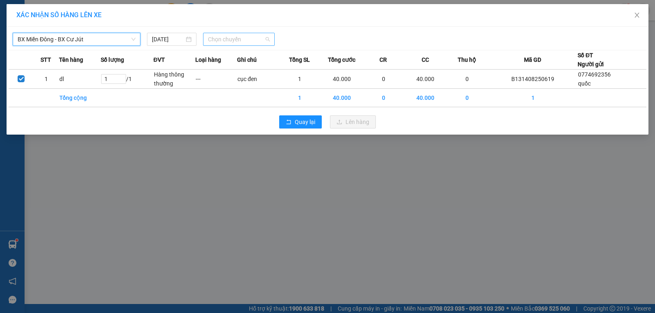
click at [251, 43] on span "Chọn chuyến" at bounding box center [239, 39] width 62 height 12
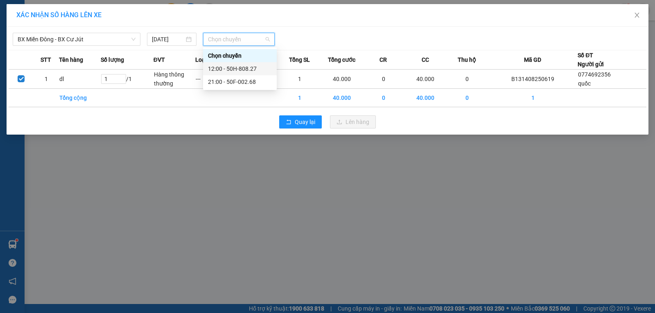
click at [240, 69] on div "12:00 - 50H-808.27" at bounding box center [240, 68] width 64 height 9
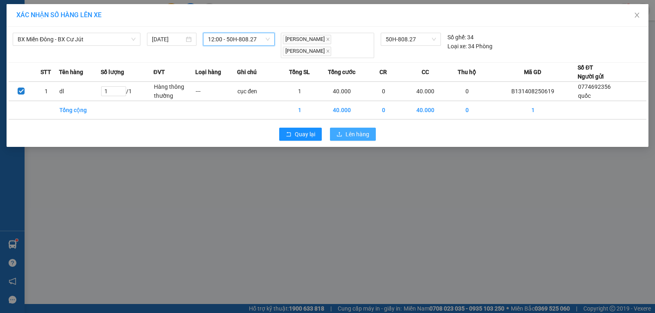
click at [355, 136] on span "Lên hàng" at bounding box center [357, 134] width 24 height 9
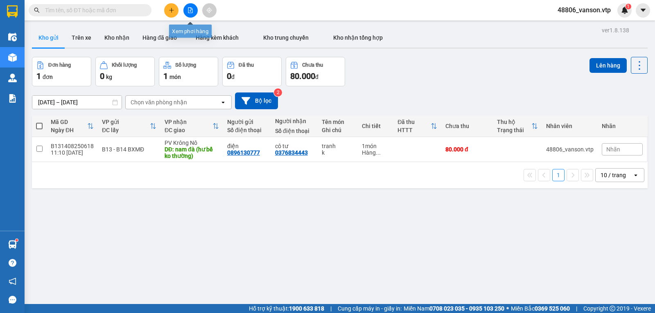
click at [190, 10] on icon "file-add" at bounding box center [190, 10] width 6 height 6
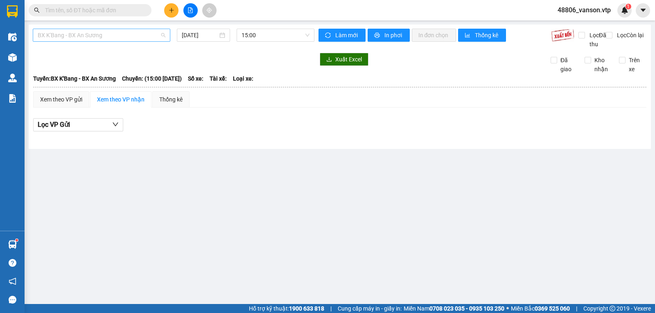
click at [160, 41] on div "BX K'Bang - BX An Sương" at bounding box center [102, 35] width 138 height 13
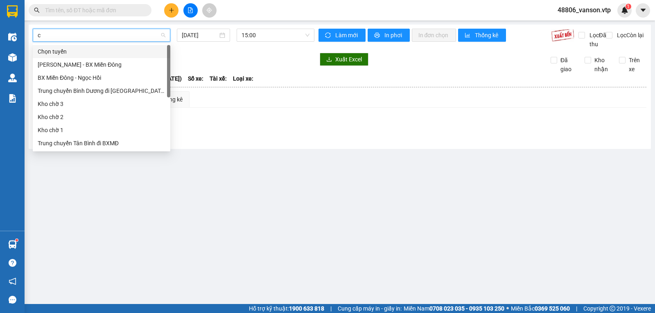
type input "cj"
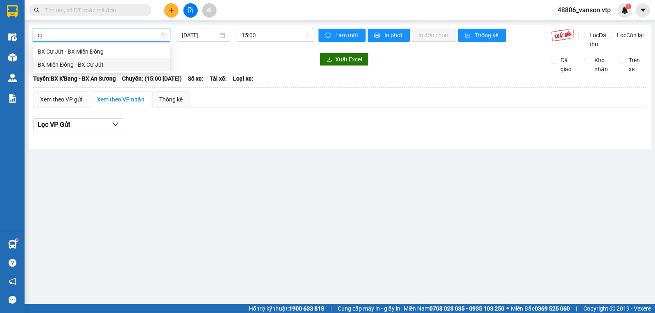
click at [107, 68] on div "BX Miền Đông - BX Cư Jút" at bounding box center [102, 64] width 128 height 9
type input "[DATE]"
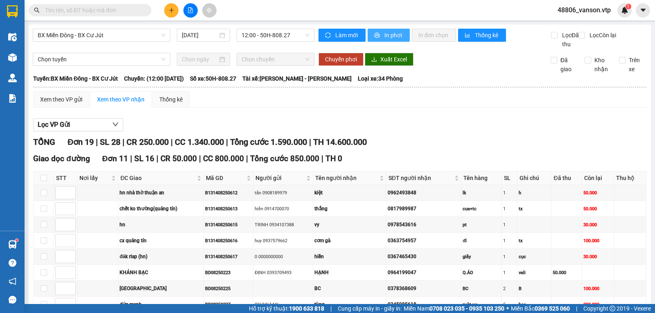
click at [384, 38] on span "In phơi" at bounding box center [393, 35] width 19 height 9
click at [379, 32] on button "In phơi" at bounding box center [389, 35] width 42 height 13
click at [94, 40] on span "BX Miền Đông - BX Cư Jút" at bounding box center [102, 35] width 128 height 12
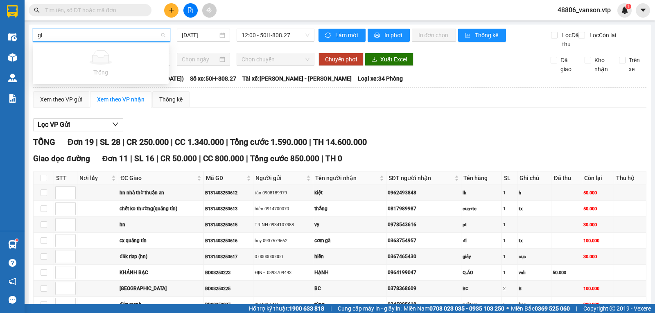
type input "g"
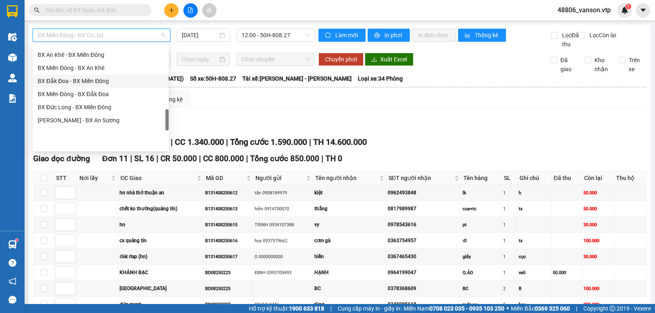
scroll to position [370, 0]
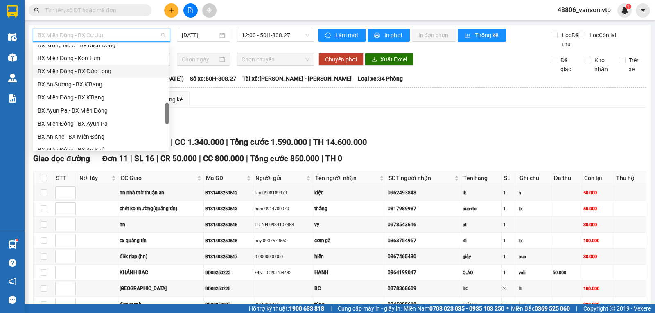
click at [114, 77] on div "BX Miền Đông - BX Đức Long" at bounding box center [101, 71] width 136 height 13
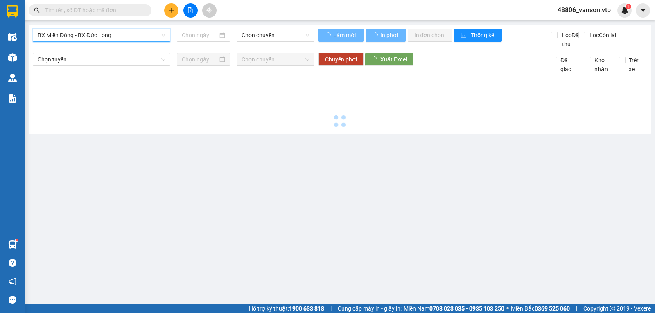
type input "13/08/2025"
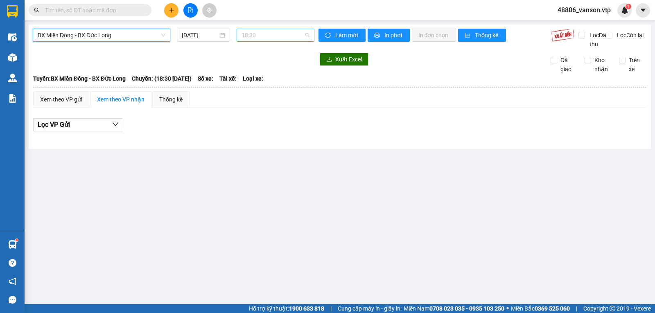
click at [288, 37] on span "18:30" at bounding box center [276, 35] width 68 height 12
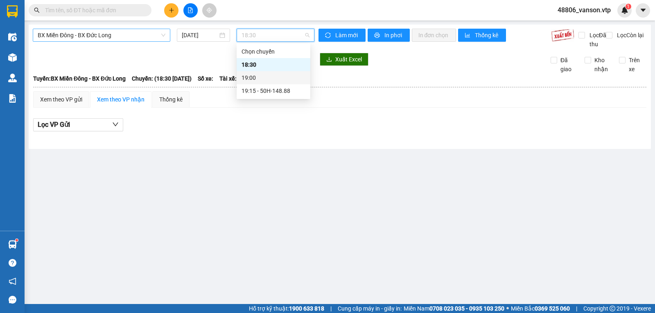
click at [275, 75] on div "19:00" at bounding box center [274, 77] width 64 height 9
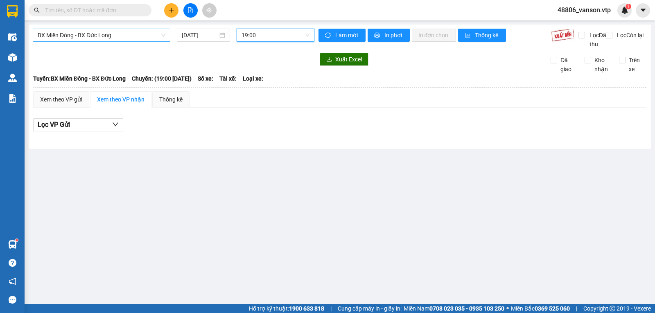
click at [282, 32] on span "19:00" at bounding box center [276, 35] width 68 height 12
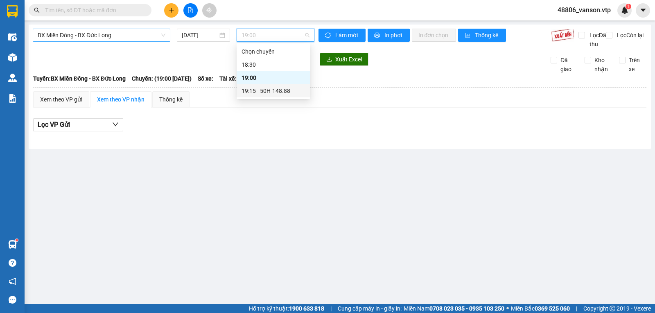
click at [276, 90] on div "19:15 - 50H-148.88" at bounding box center [274, 90] width 64 height 9
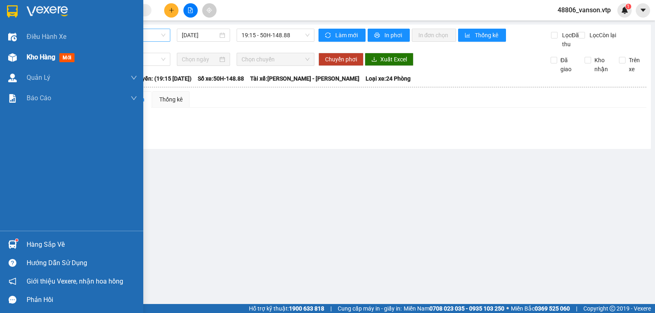
click at [15, 63] on div at bounding box center [12, 57] width 14 height 14
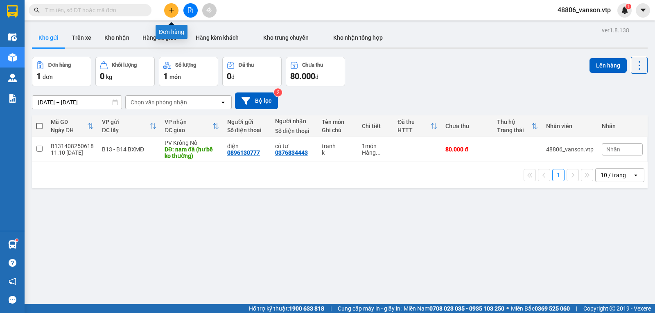
click at [172, 8] on icon "plus" at bounding box center [172, 10] width 6 height 6
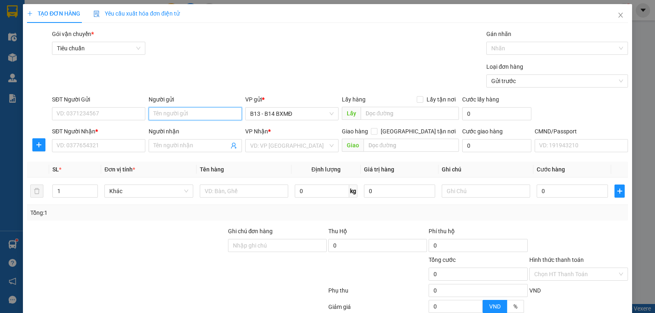
click at [212, 113] on input "Người gửi" at bounding box center [195, 113] width 93 height 13
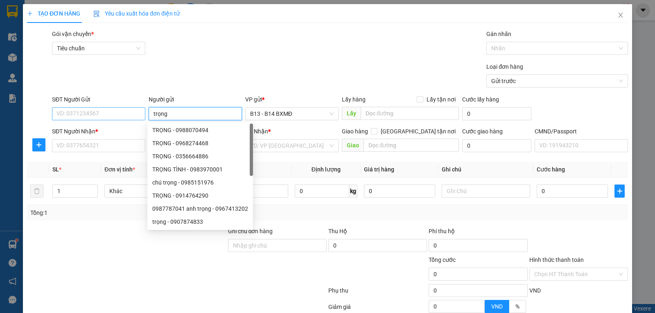
type input "trọng"
click at [134, 119] on input "SĐT Người Gửi" at bounding box center [98, 113] width 93 height 13
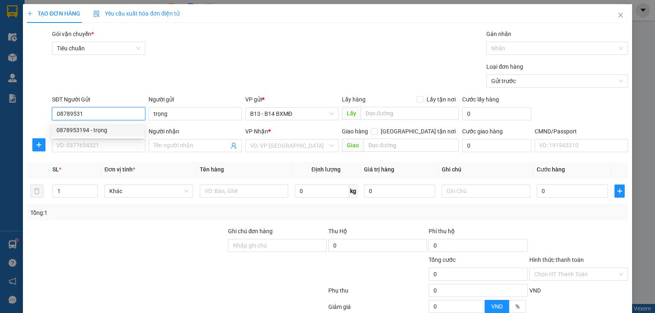
click at [120, 130] on div "0878953194 - trọng" at bounding box center [97, 130] width 83 height 9
type input "0878953194"
type input "0353603613"
type input "vĩnh"
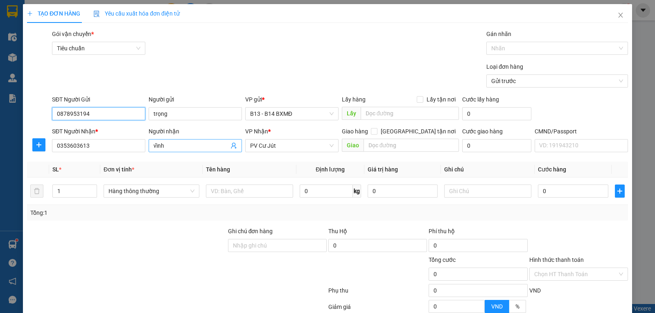
type input "0878953194"
click at [176, 151] on span "vĩnh" at bounding box center [195, 145] width 93 height 13
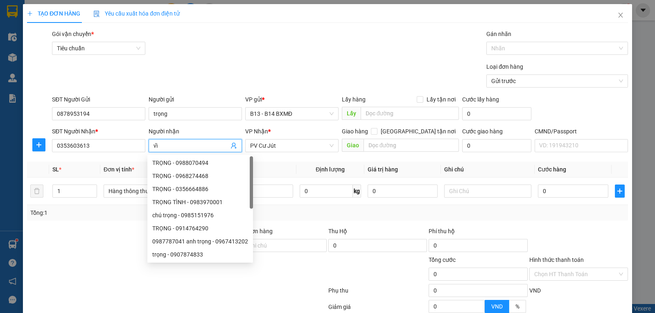
type input "v"
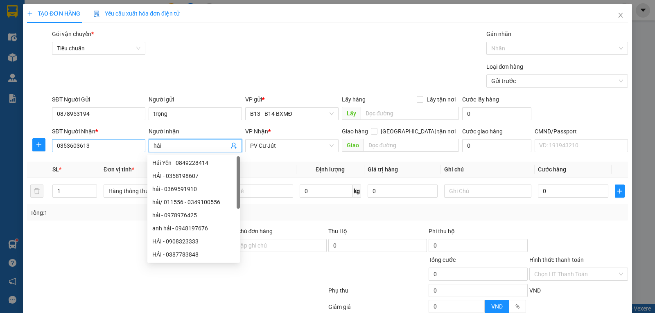
type input "hải"
click at [115, 150] on input "0353603613" at bounding box center [98, 145] width 93 height 13
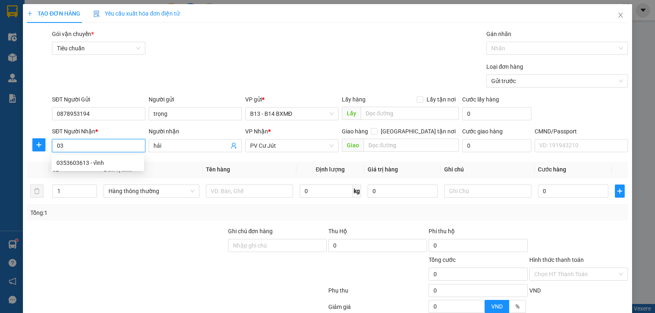
type input "0"
click at [118, 163] on div "0979686996 - hải" at bounding box center [97, 162] width 83 height 9
type input "0979686996"
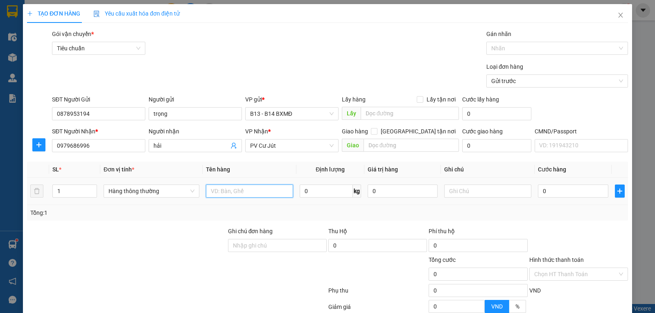
click at [246, 193] on input "text" at bounding box center [249, 191] width 87 height 13
click at [88, 193] on span "Decrease Value" at bounding box center [92, 193] width 9 height 7
type input "pt máy"
click at [81, 192] on input "1" at bounding box center [75, 191] width 44 height 12
type input "2"
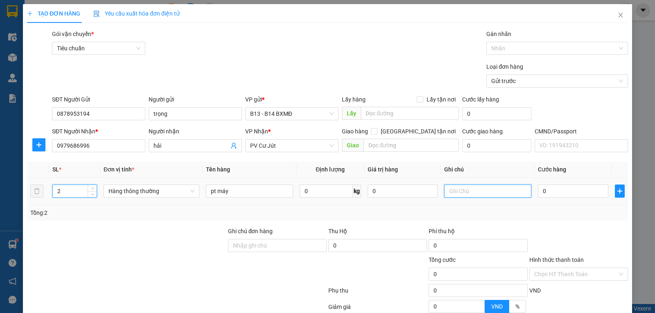
click at [458, 191] on input "text" at bounding box center [487, 191] width 87 height 13
type input "1c to+1c nhỏ"
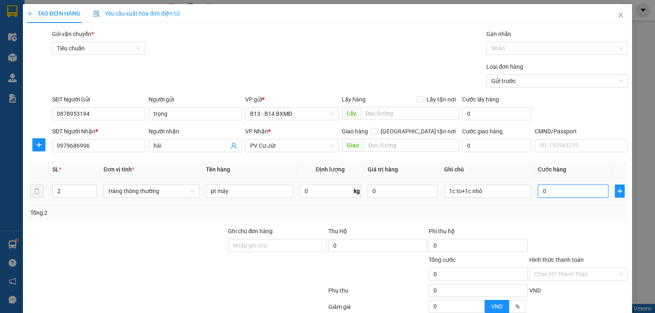
click at [542, 194] on input "0" at bounding box center [573, 191] width 70 height 13
type input "1"
type input "15"
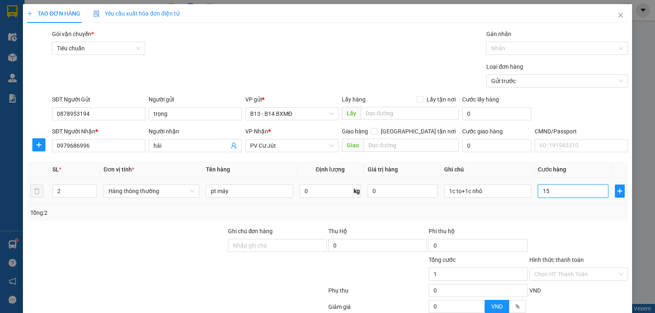
type input "15"
type input "150"
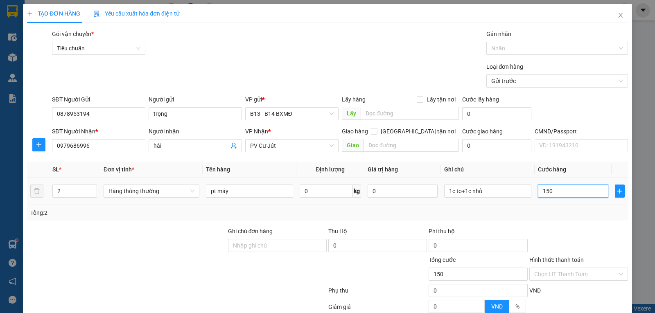
type input "1.500"
type input "15.000"
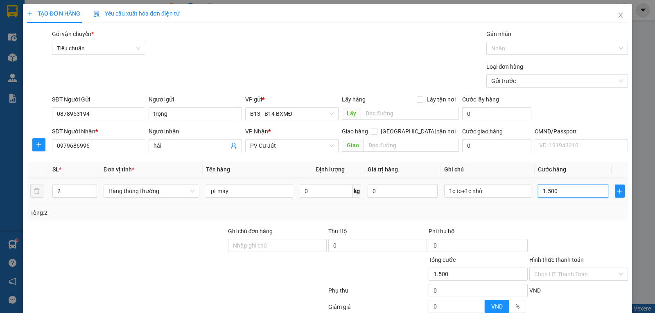
type input "15.000"
type input "150.000"
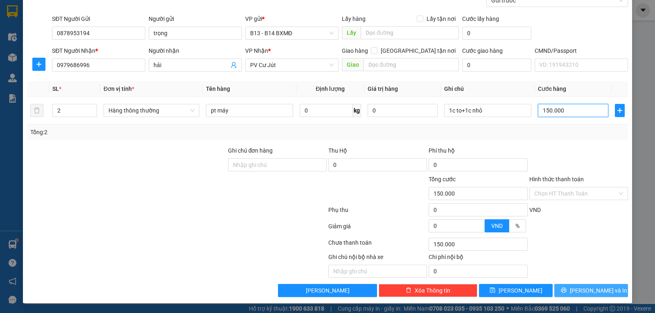
type input "150.000"
click at [583, 289] on span "Lưu và In" at bounding box center [598, 290] width 57 height 9
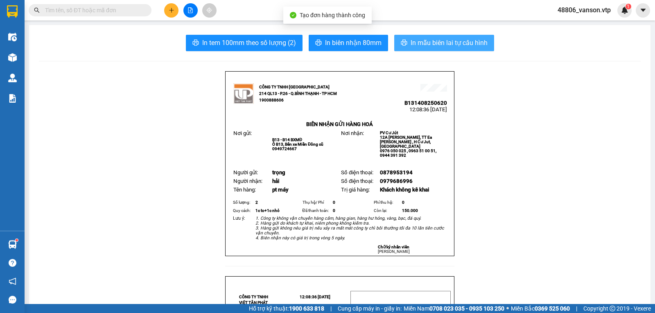
click at [458, 42] on span "In mẫu biên lai tự cấu hình" at bounding box center [449, 43] width 77 height 10
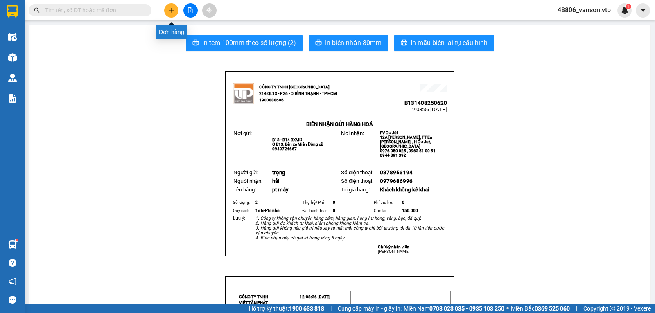
click at [171, 11] on icon "plus" at bounding box center [172, 10] width 6 height 6
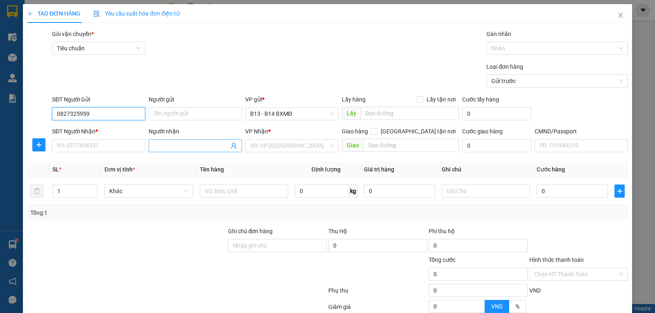
type input "0827325959"
click at [178, 145] on input "Người nhận" at bounding box center [191, 145] width 75 height 9
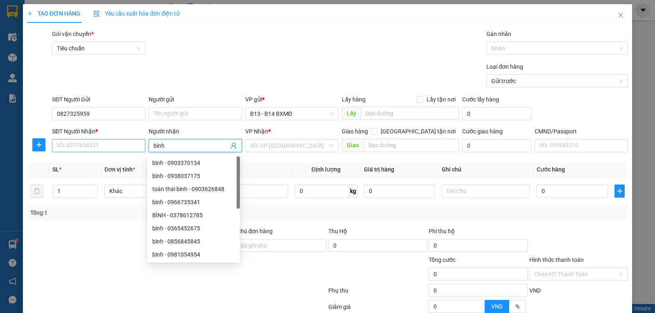
type input "bình"
click at [136, 151] on input "SĐT Người Nhận *" at bounding box center [98, 145] width 93 height 13
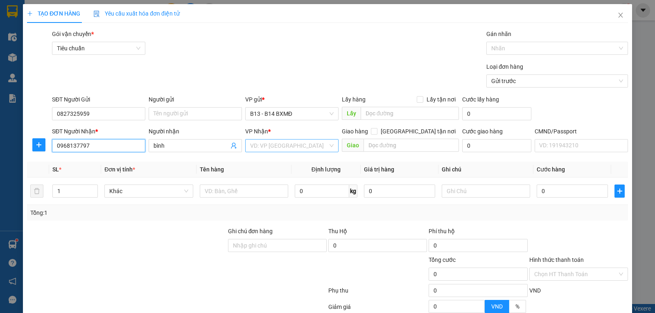
type input "0968137797"
click at [267, 146] on input "search" at bounding box center [289, 146] width 78 height 12
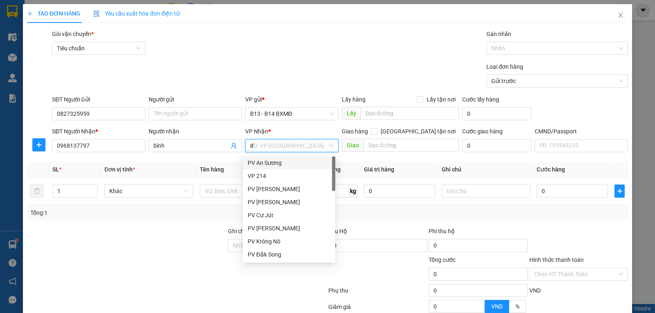
type input "ds"
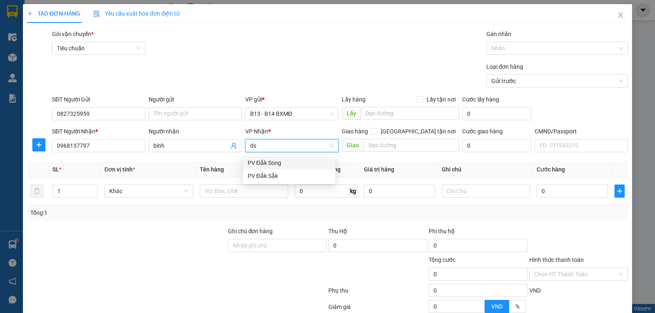
click at [280, 163] on div "PV Đắk Song" at bounding box center [289, 162] width 83 height 9
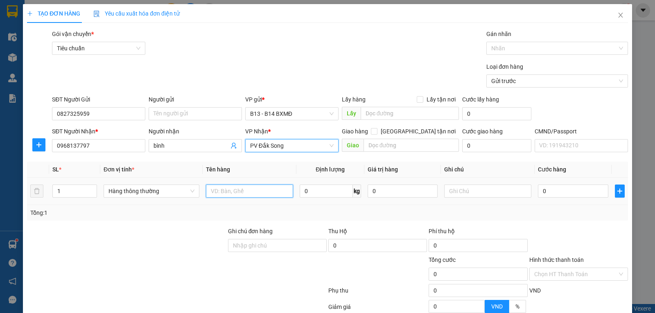
click at [266, 196] on input "text" at bounding box center [249, 191] width 87 height 13
type input "d"
type input "đồ"
click at [72, 192] on input "1" at bounding box center [75, 191] width 44 height 12
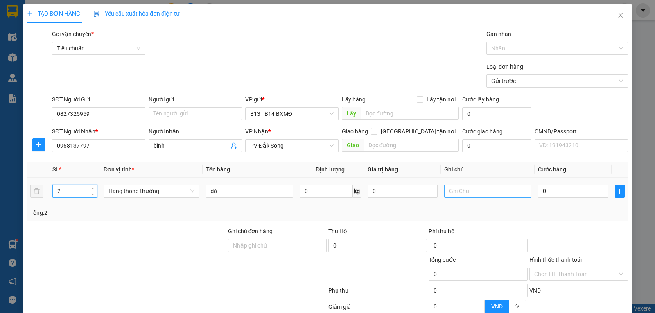
type input "2"
click at [452, 192] on input "text" at bounding box center [487, 191] width 87 height 13
type input "tấm"
click at [543, 192] on input "0" at bounding box center [573, 191] width 70 height 13
type input "1"
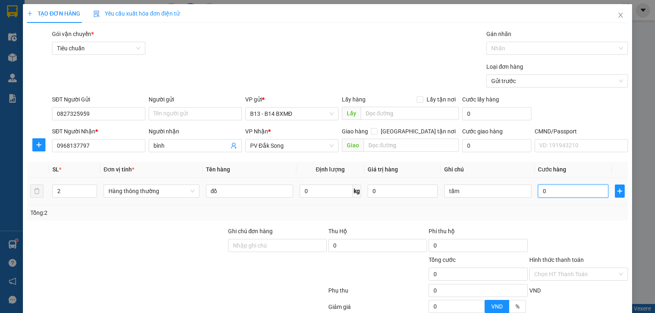
type input "1"
type input "12"
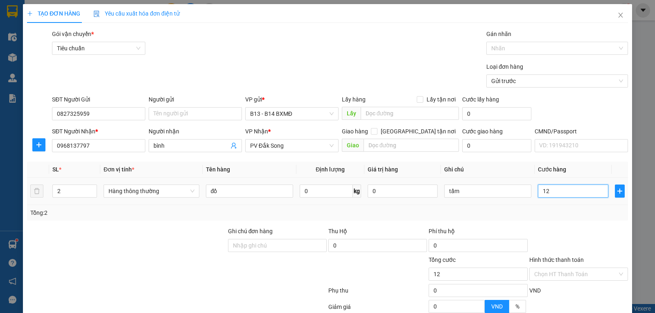
type input "120"
type input "1.200"
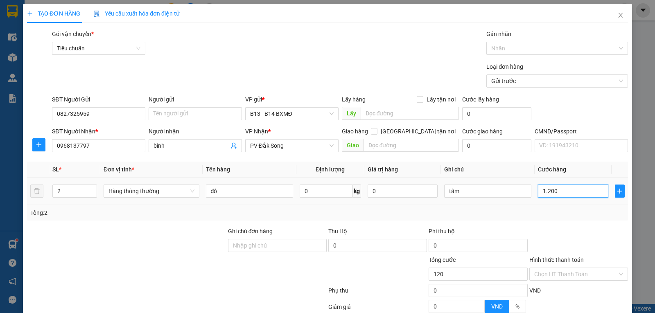
type input "1.200"
type input "12.000"
type input "120.000"
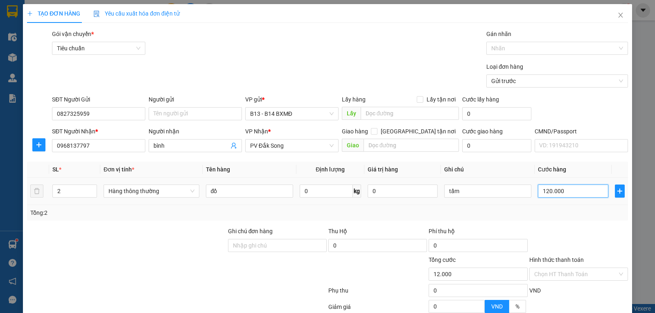
type input "120.000"
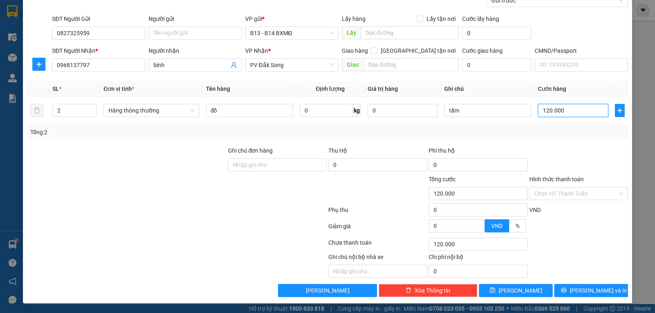
scroll to position [82, 0]
type input "120.000"
click at [588, 289] on span "Lưu và In" at bounding box center [598, 290] width 57 height 9
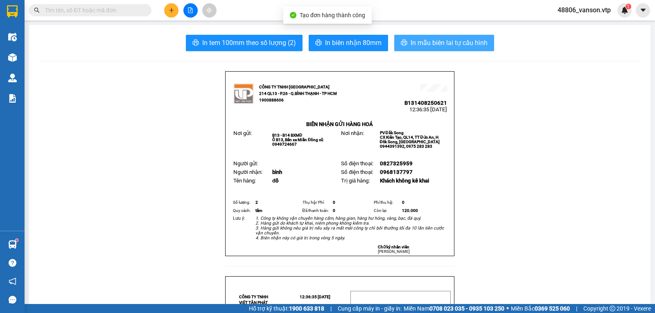
click at [461, 43] on span "In mẫu biên lai tự cấu hình" at bounding box center [449, 43] width 77 height 10
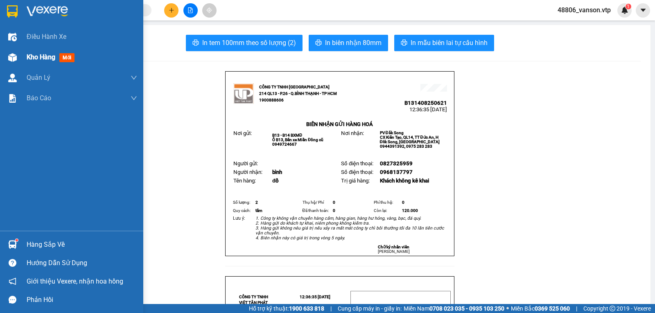
click at [11, 56] on img at bounding box center [12, 57] width 9 height 9
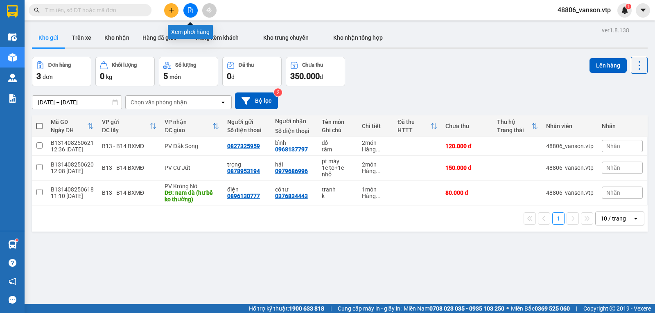
click at [189, 7] on button at bounding box center [190, 10] width 14 height 14
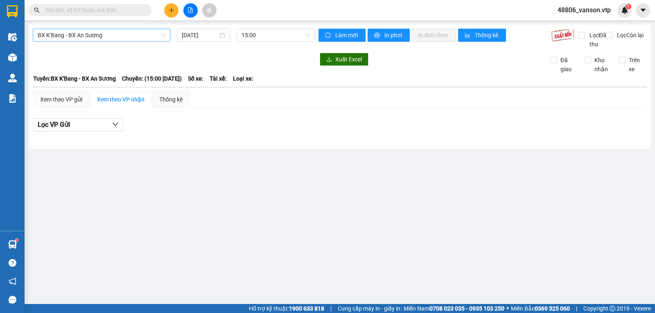
click at [163, 37] on span "BX K'Bang - BX An Sương" at bounding box center [102, 35] width 128 height 12
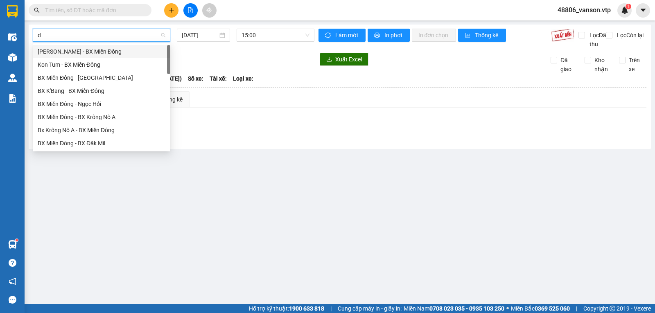
type input "dm"
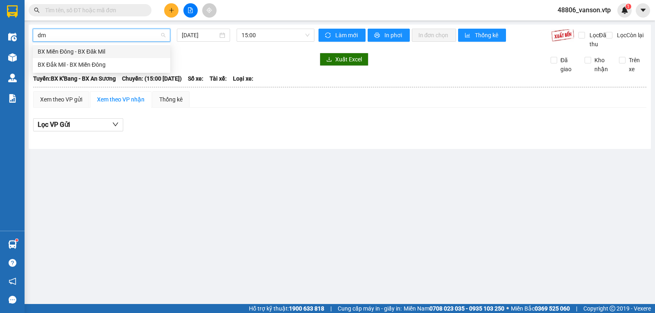
click at [117, 55] on div "BX Miền Đông - BX Đăk Mil" at bounding box center [102, 51] width 128 height 9
type input "13/08/2025"
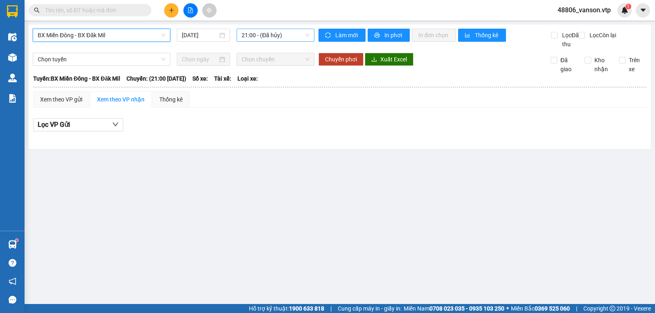
click at [278, 35] on span "21:00 - (Đã hủy)" at bounding box center [276, 35] width 68 height 12
click at [145, 42] on div "BX Miền Đông - BX Đăk Mil 13/08/2025 21:00 - (Đã hủy)" at bounding box center [174, 39] width 282 height 20
click at [148, 40] on span "BX Miền Đông - BX Đăk Mil" at bounding box center [102, 35] width 128 height 12
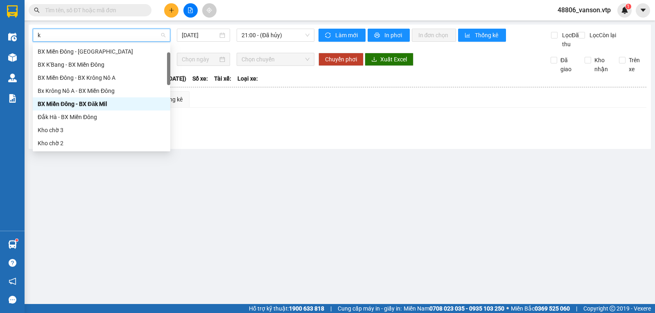
type input "kn"
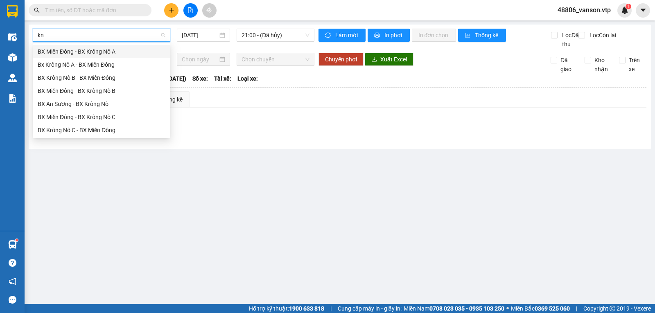
click at [128, 52] on div "BX Miền Đông - BX Krông Nô A" at bounding box center [102, 51] width 128 height 9
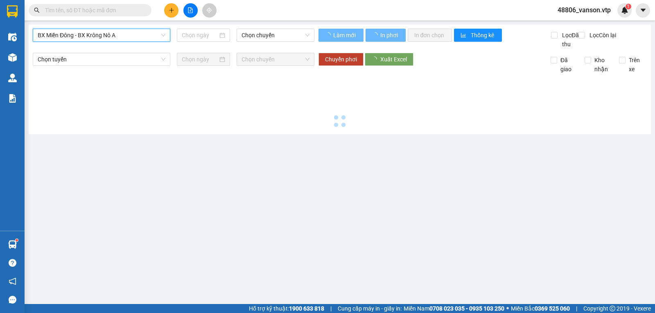
type input "13/08/2025"
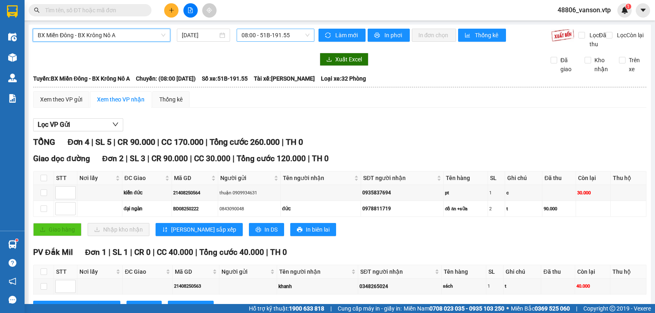
click at [301, 34] on span "08:00 - 51B-191.55" at bounding box center [276, 35] width 68 height 12
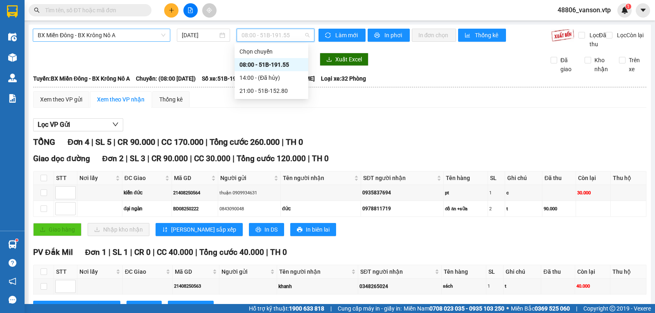
click at [133, 34] on span "BX Miền Đông - BX Krông Nô A" at bounding box center [102, 35] width 128 height 12
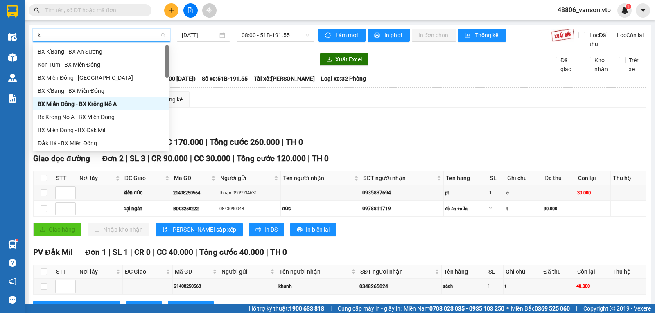
type input "kn"
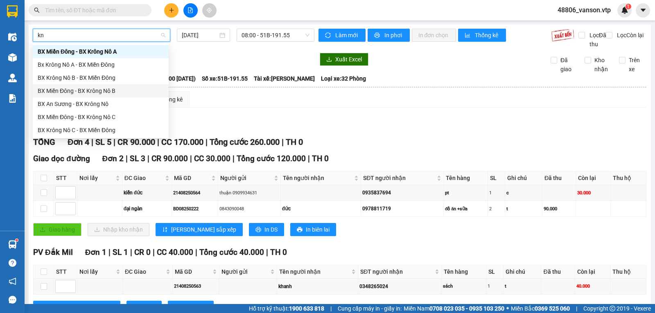
click at [110, 89] on div "BX Miền Đông - BX Krông Nô B" at bounding box center [101, 90] width 126 height 9
type input "13/08/2025"
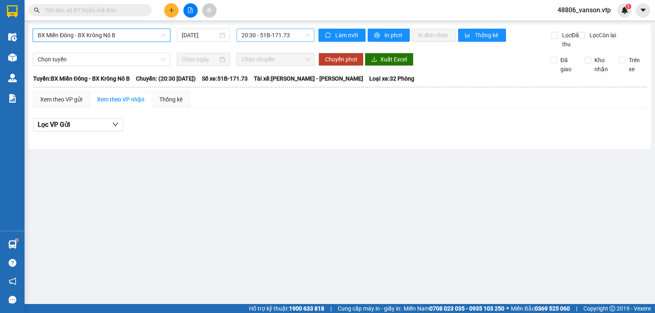
click at [302, 34] on span "20:30 - 51B-171.73" at bounding box center [276, 35] width 68 height 12
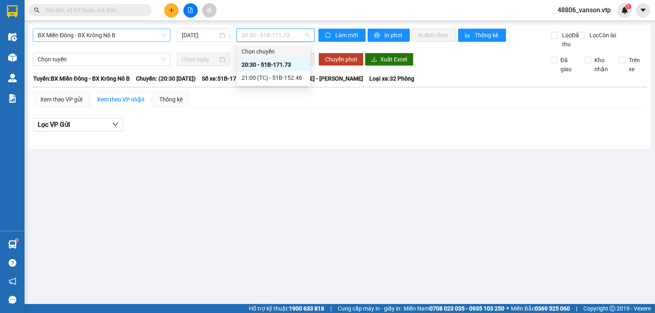
click at [142, 36] on span "BX Miền Đông - BX Krông Nô B" at bounding box center [102, 35] width 128 height 12
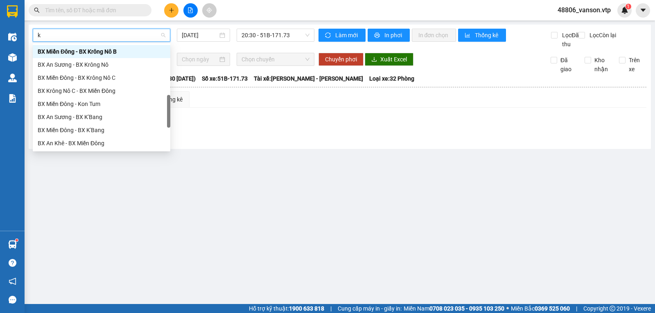
type input "kn"
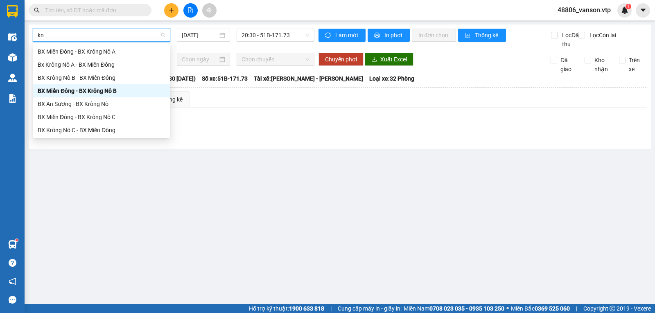
scroll to position [0, 0]
click at [121, 118] on div "BX Miền Đông - BX Krông Nô C" at bounding box center [102, 117] width 128 height 9
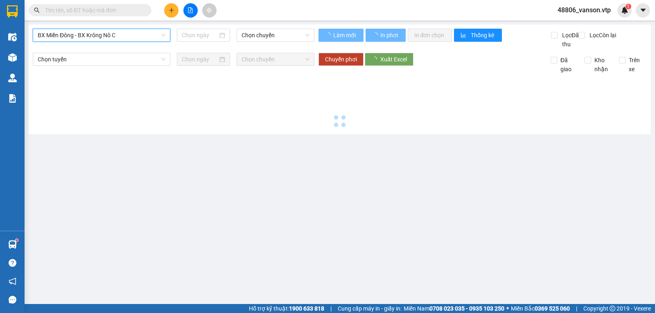
type input "13/08/2025"
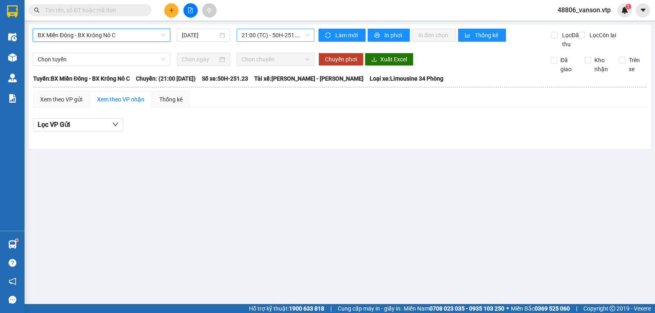
click at [299, 35] on span "21:00 (TC) - 50H-251.23" at bounding box center [276, 35] width 68 height 12
click at [288, 63] on div "21:00 (TC) - 50H-251.23" at bounding box center [274, 64] width 64 height 9
